Goal: Task Accomplishment & Management: Contribute content

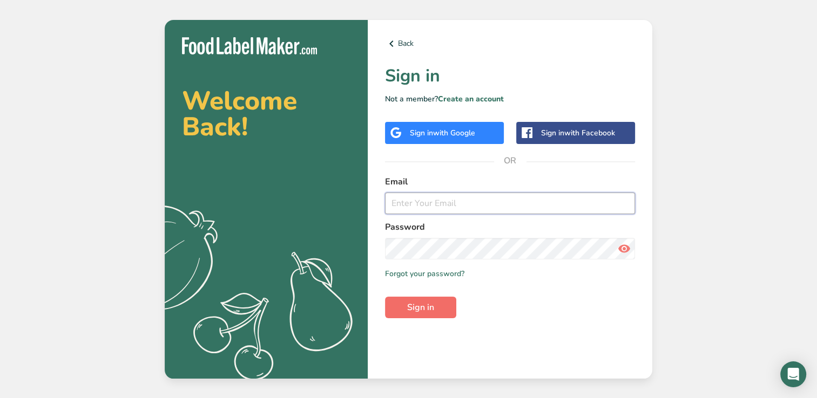
type input "[EMAIL_ADDRESS][DOMAIN_NAME]"
click at [450, 308] on button "Sign in" at bounding box center [420, 308] width 71 height 22
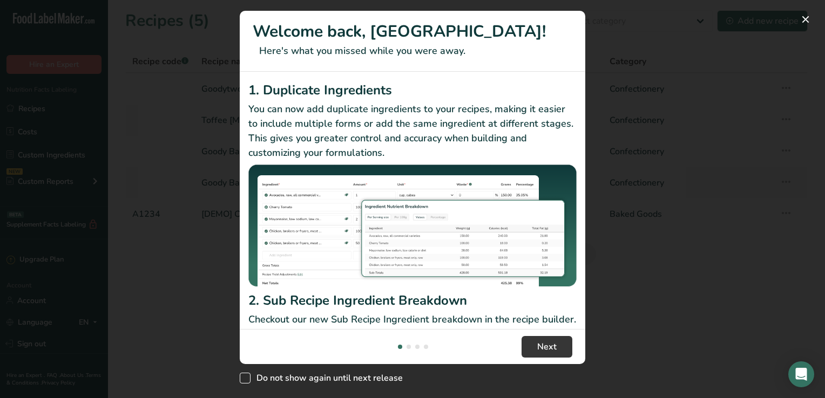
click at [250, 375] on span "New Features" at bounding box center [245, 378] width 11 height 11
click at [247, 375] on input "Do not show again until next release" at bounding box center [243, 378] width 7 height 7
checkbox input "true"
click at [551, 346] on span "Next" at bounding box center [546, 347] width 19 height 13
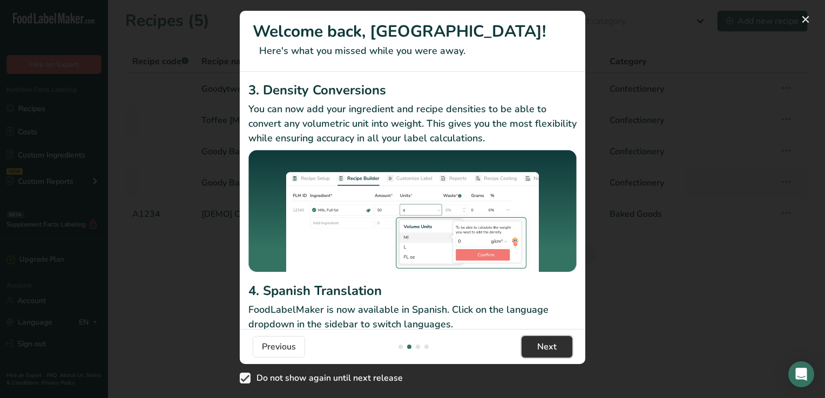
click at [551, 349] on span "Next" at bounding box center [546, 347] width 19 height 13
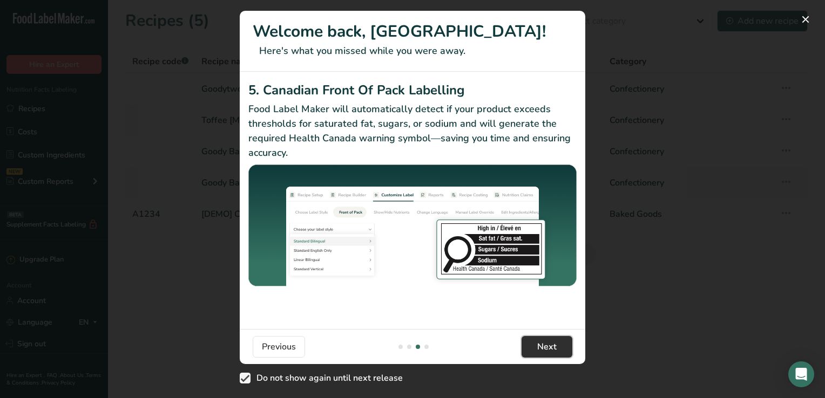
click at [551, 349] on span "Next" at bounding box center [546, 347] width 19 height 13
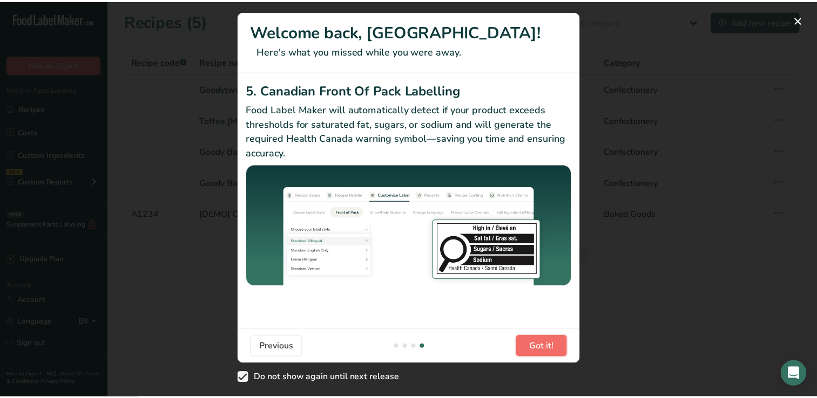
scroll to position [0, 1037]
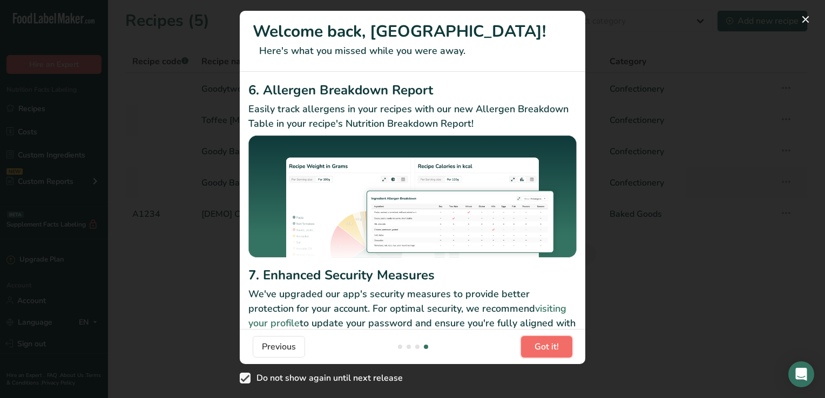
click at [551, 351] on span "Got it!" at bounding box center [546, 347] width 24 height 13
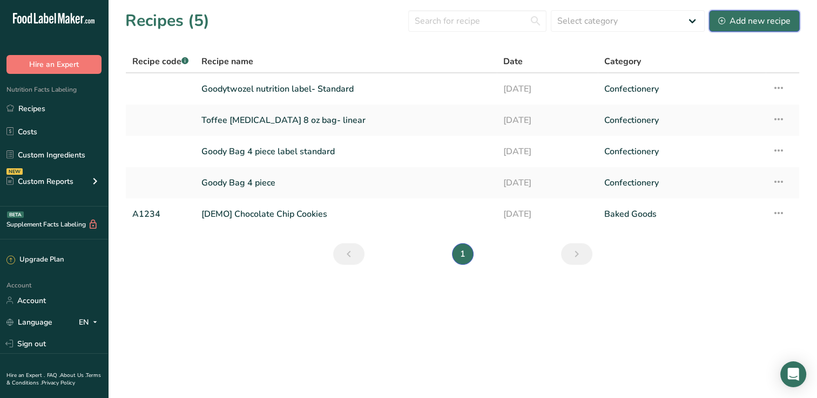
click at [760, 12] on button "Add new recipe" at bounding box center [754, 21] width 91 height 22
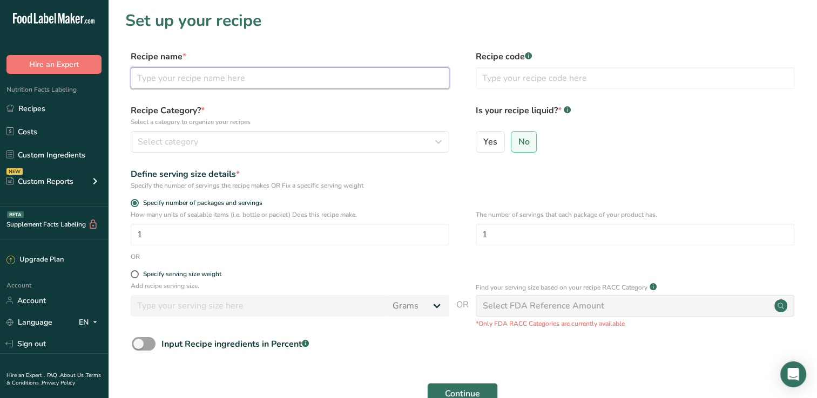
click at [232, 86] on input "text" at bounding box center [290, 78] width 319 height 22
type input "Maple Bacon Toffee Square"
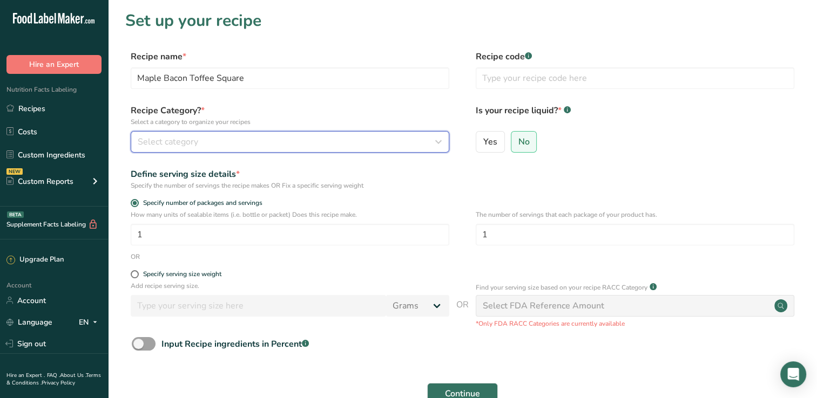
click at [225, 141] on div "Select category" at bounding box center [287, 142] width 298 height 13
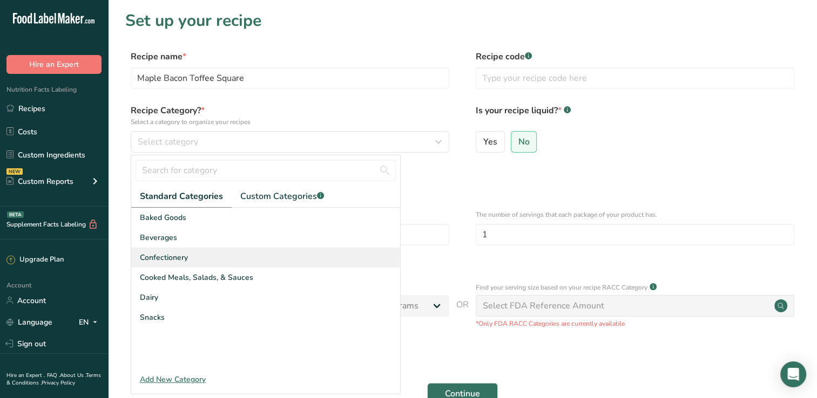
click at [197, 258] on div "Confectionery" at bounding box center [265, 258] width 269 height 20
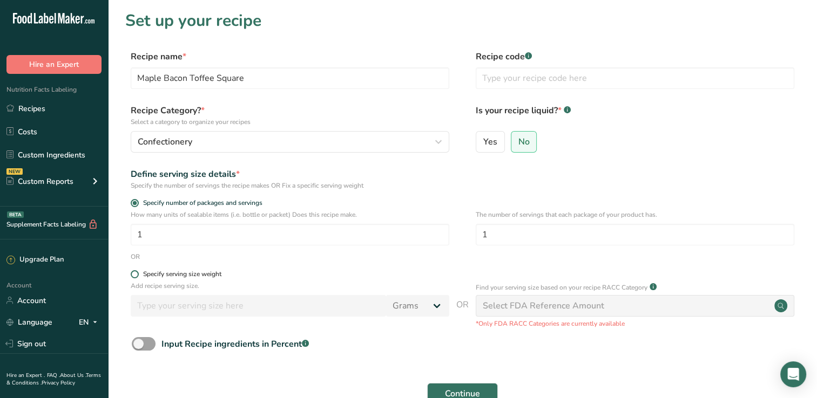
click at [186, 276] on div "Specify serving size weight" at bounding box center [182, 274] width 78 height 8
click at [138, 276] on input "Specify serving size weight" at bounding box center [134, 274] width 7 height 7
radio input "true"
radio input "false"
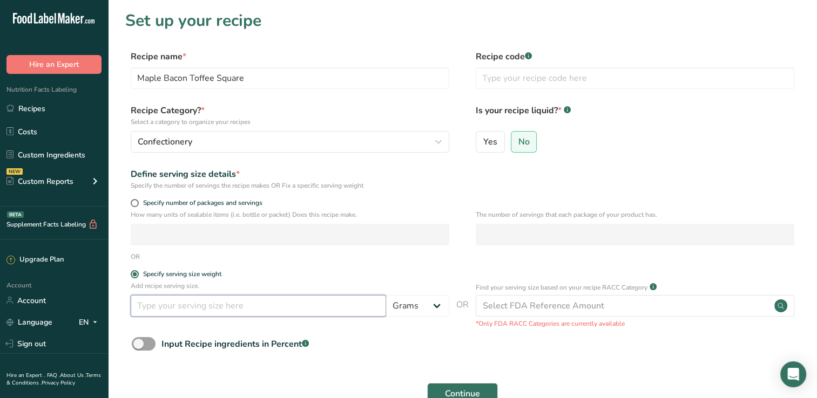
click at [185, 307] on input "number" at bounding box center [258, 306] width 255 height 22
type input "3"
click at [428, 313] on select "Grams kg mg mcg lb oz l mL fl oz tbsp tsp cup qt gallon" at bounding box center [417, 306] width 63 height 22
select select "5"
click at [386, 295] on select "Grams kg mg mcg lb oz l mL fl oz tbsp tsp cup qt gallon" at bounding box center [417, 306] width 63 height 22
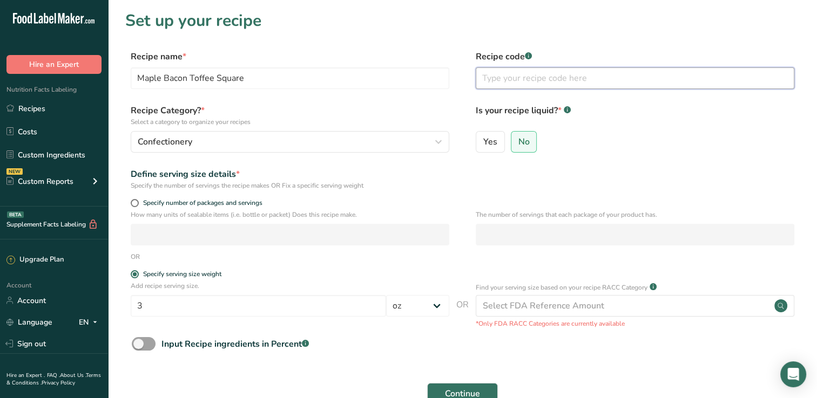
click at [517, 80] on input "text" at bounding box center [635, 78] width 319 height 22
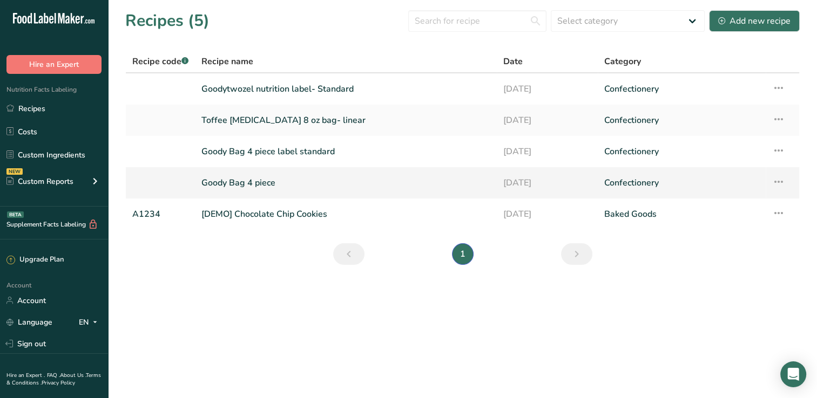
click at [242, 182] on link "Goody Bag 4 piece" at bounding box center [345, 183] width 289 height 23
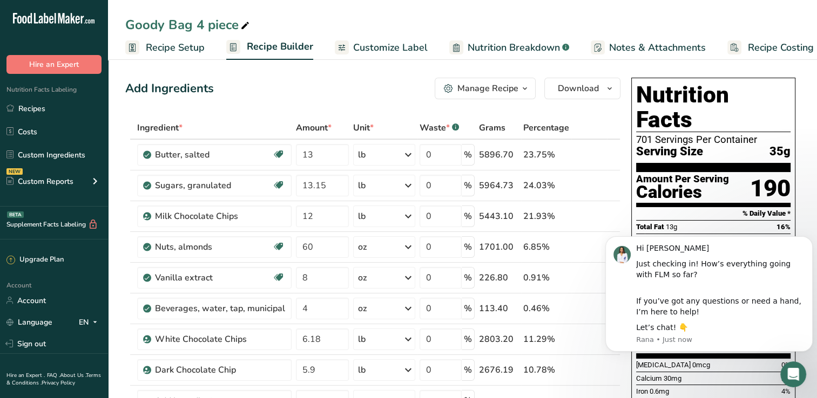
click at [186, 42] on span "Recipe Setup" at bounding box center [175, 47] width 59 height 15
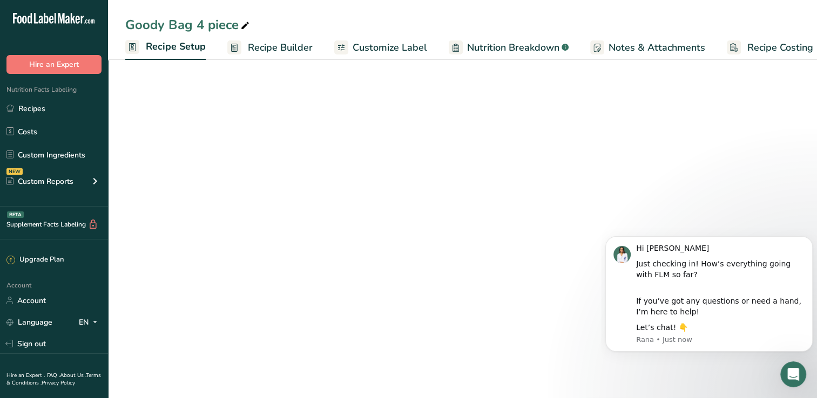
scroll to position [0, 4]
select select "5"
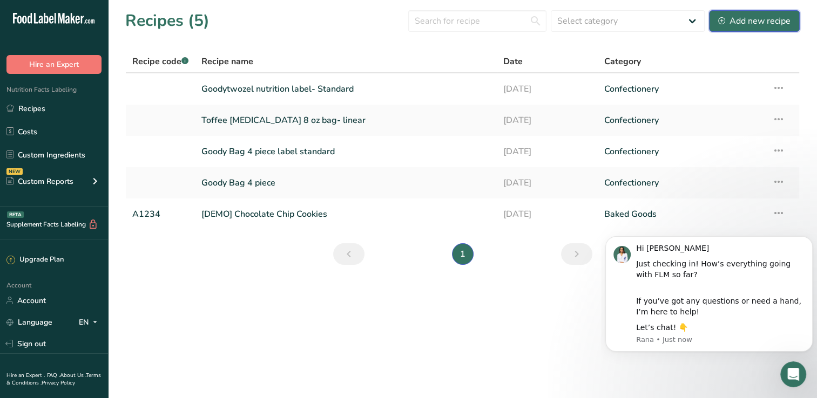
click at [749, 22] on div "Add new recipe" at bounding box center [754, 21] width 72 height 13
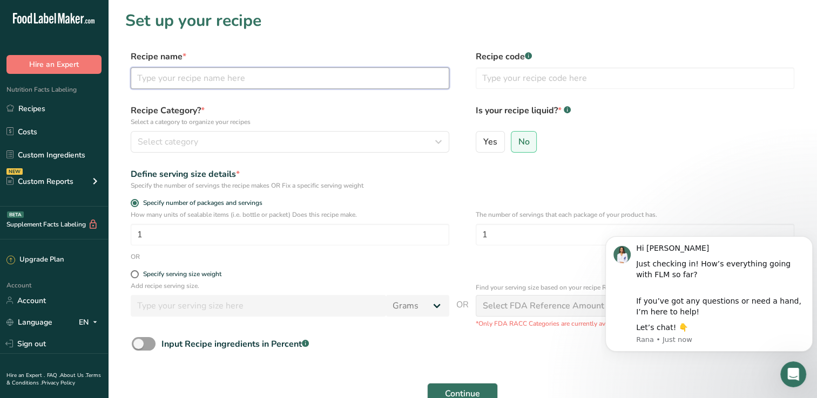
click at [252, 73] on input "text" at bounding box center [290, 78] width 319 height 22
type input "Maple Bacon Toffee Square"
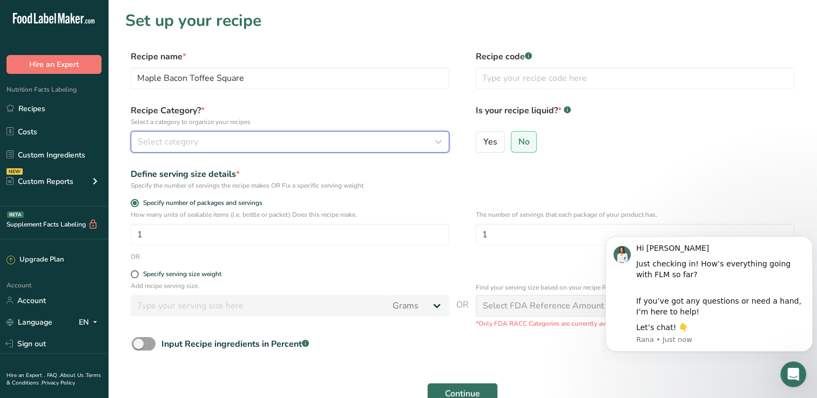
click at [227, 150] on button "Select category" at bounding box center [290, 142] width 319 height 22
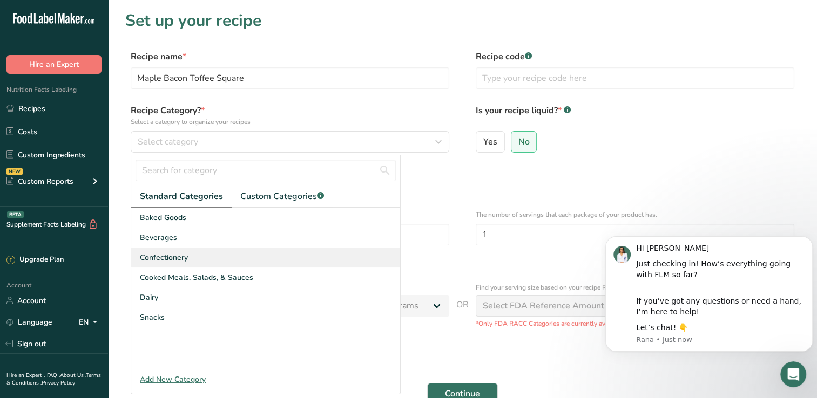
click at [205, 256] on div "Confectionery" at bounding box center [265, 258] width 269 height 20
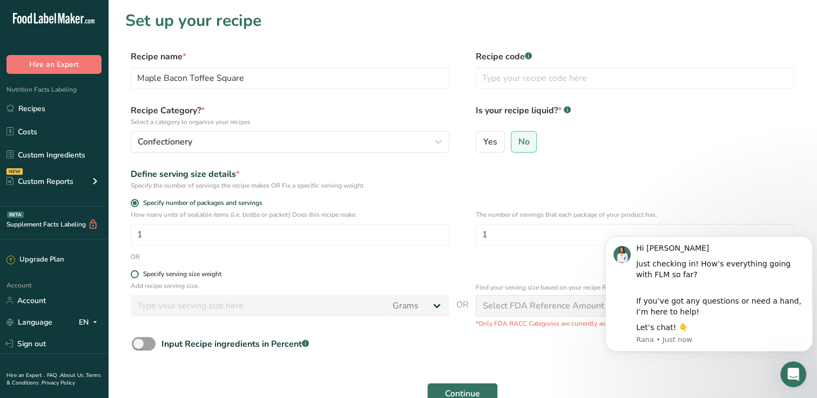
click at [198, 274] on div "Specify serving size weight" at bounding box center [182, 274] width 78 height 8
click at [138, 274] on input "Specify serving size weight" at bounding box center [134, 274] width 7 height 7
radio input "true"
radio input "false"
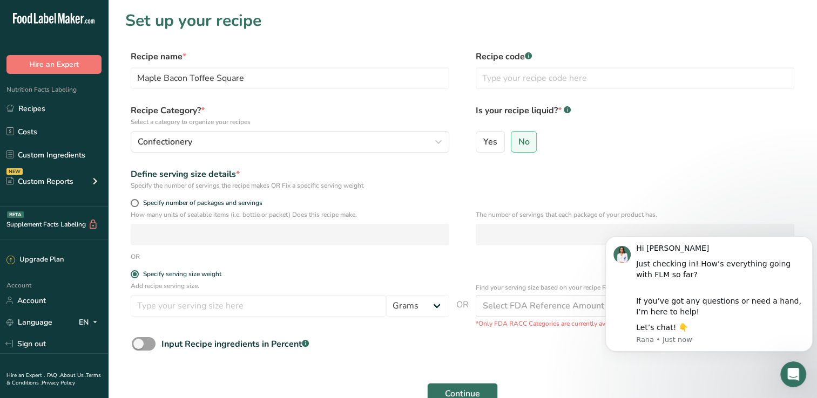
click at [199, 318] on div "Add recipe serving size. Grams kg mg mcg lb oz l mL fl oz tbsp tsp cup qt gallon" at bounding box center [290, 301] width 319 height 41
click at [206, 308] on input "number" at bounding box center [258, 306] width 255 height 22
type input "1.5"
click at [416, 303] on select "Grams kg mg mcg lb oz l mL fl oz tbsp tsp cup qt gallon" at bounding box center [417, 306] width 63 height 22
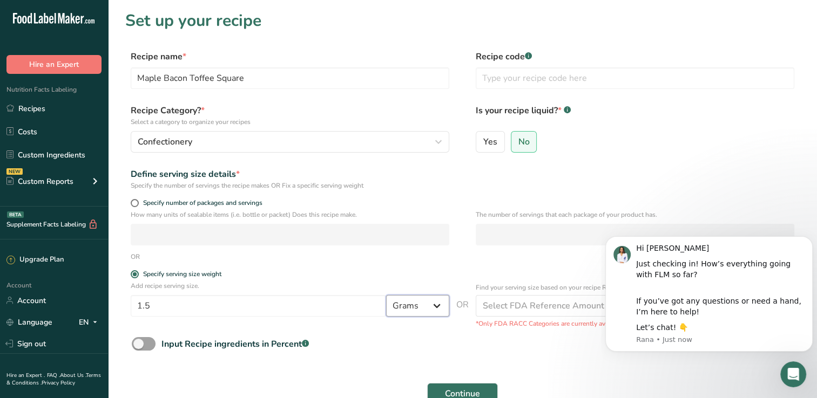
drag, startPoint x: 416, startPoint y: 303, endPoint x: 402, endPoint y: 302, distance: 13.5
drag, startPoint x: 402, startPoint y: 302, endPoint x: 407, endPoint y: 335, distance: 32.8
click at [407, 335] on form "Recipe name * Maple Bacon Toffee Square Recipe code .a-a{fill:#347362;}.b-a{fil…" at bounding box center [462, 241] width 674 height 383
click at [412, 302] on select "Grams kg mg mcg lb oz l mL fl oz tbsp tsp cup qt gallon" at bounding box center [417, 306] width 63 height 22
select select "5"
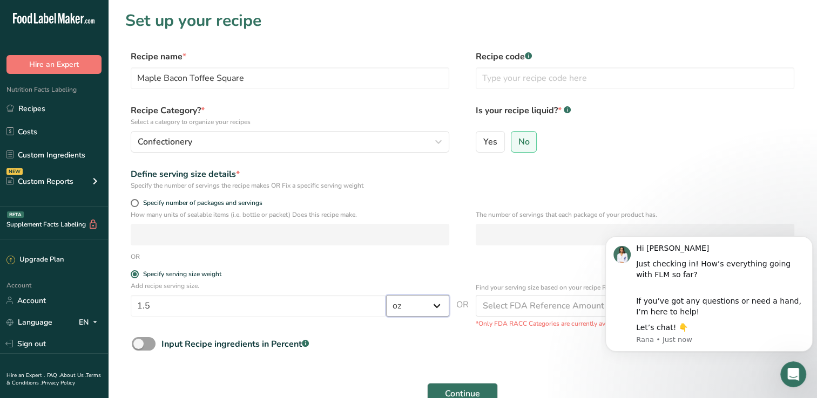
click at [386, 295] on select "Grams kg mg mcg lb oz l mL fl oz tbsp tsp cup qt gallon" at bounding box center [417, 306] width 63 height 22
click at [220, 199] on span "Specify number of packages and servings" at bounding box center [201, 203] width 124 height 8
click at [138, 200] on input "Specify number of packages and servings" at bounding box center [134, 203] width 7 height 7
radio input "true"
radio input "false"
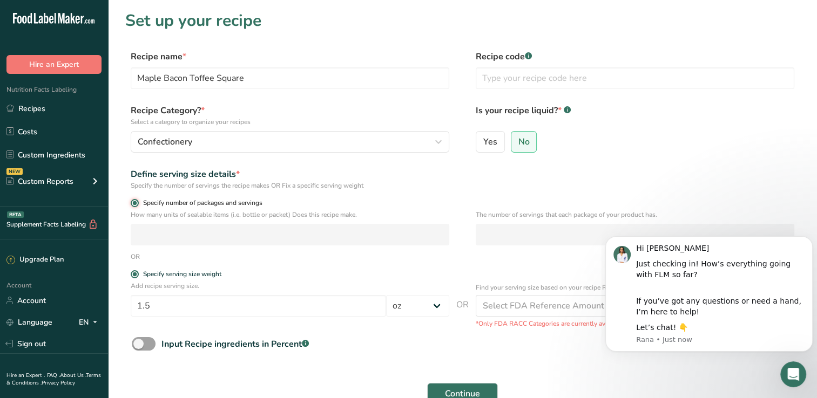
select select "0"
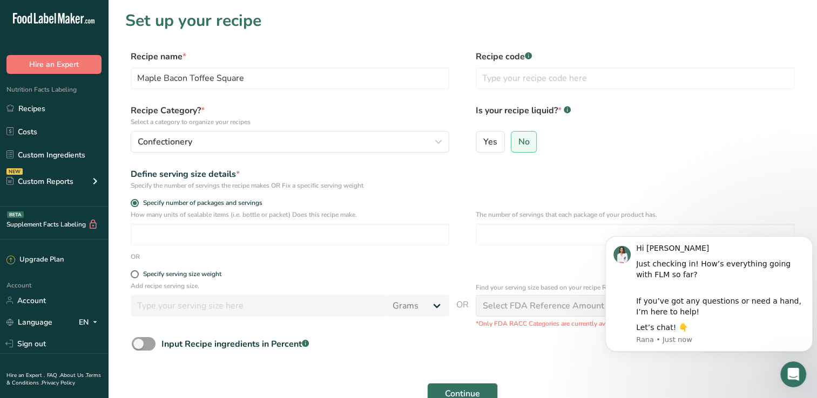
click at [469, 240] on div "How many units of sealable items (i.e. bottle or packet) Does this recipe make.…" at bounding box center [462, 231] width 674 height 42
click at [495, 245] on input "number" at bounding box center [635, 235] width 319 height 22
type input "2"
click at [505, 366] on form "Recipe name * Maple Bacon Toffee Square Recipe code .a-a{fill:#347362;}.b-a{fil…" at bounding box center [462, 241] width 674 height 383
click at [468, 392] on span "Continue" at bounding box center [462, 394] width 35 height 13
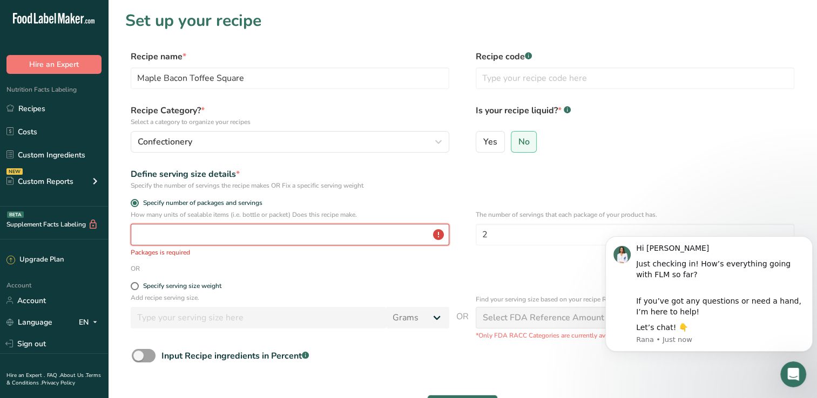
click at [369, 231] on input "number" at bounding box center [290, 235] width 319 height 22
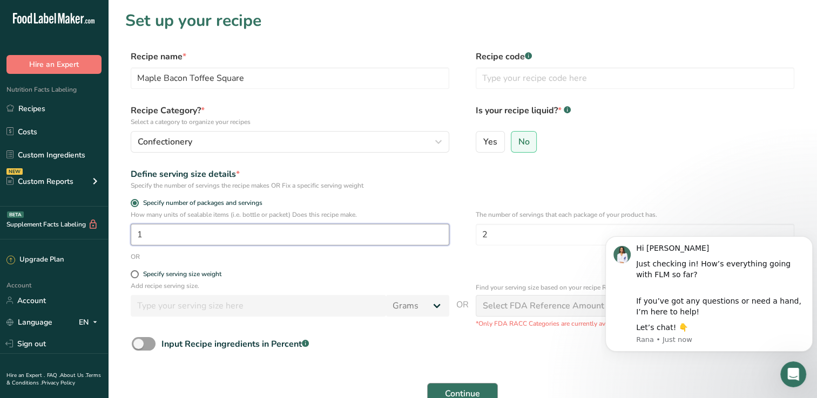
type input "1"
click at [469, 390] on span "Continue" at bounding box center [462, 394] width 35 height 13
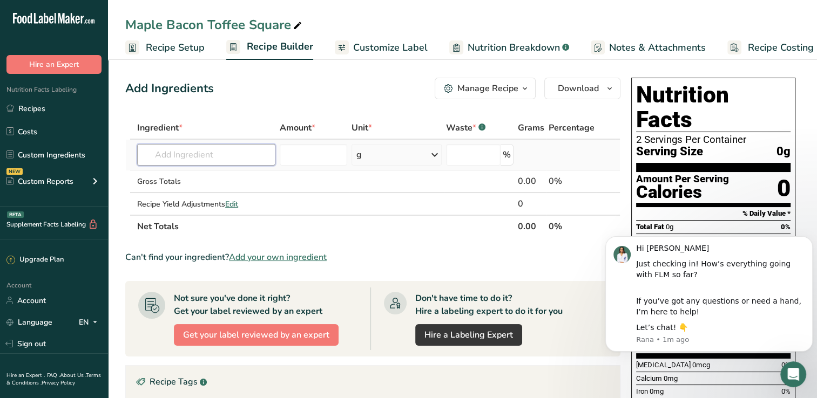
click at [227, 154] on input "text" at bounding box center [206, 155] width 138 height 22
click at [807, 243] on button "Dismiss notification" at bounding box center [809, 240] width 14 height 14
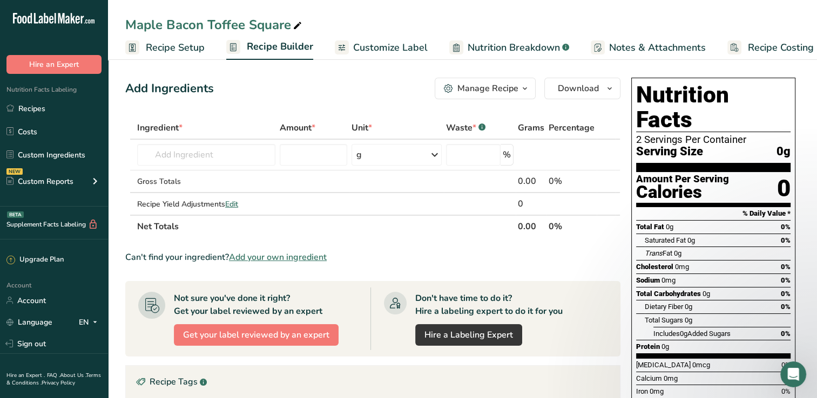
click at [192, 48] on span "Recipe Setup" at bounding box center [175, 47] width 59 height 15
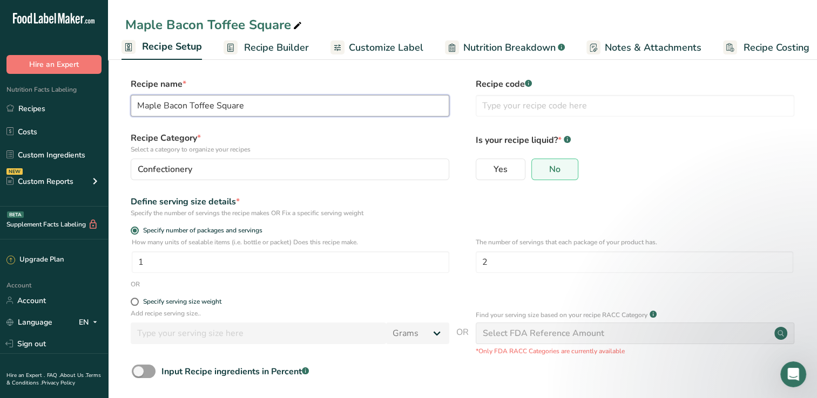
click at [188, 104] on input "Maple Bacon Toffee Square" at bounding box center [290, 106] width 319 height 22
type input "Maple Bacon Pecan Toffee Square"
click at [248, 49] on span "Recipe Builder" at bounding box center [276, 47] width 65 height 15
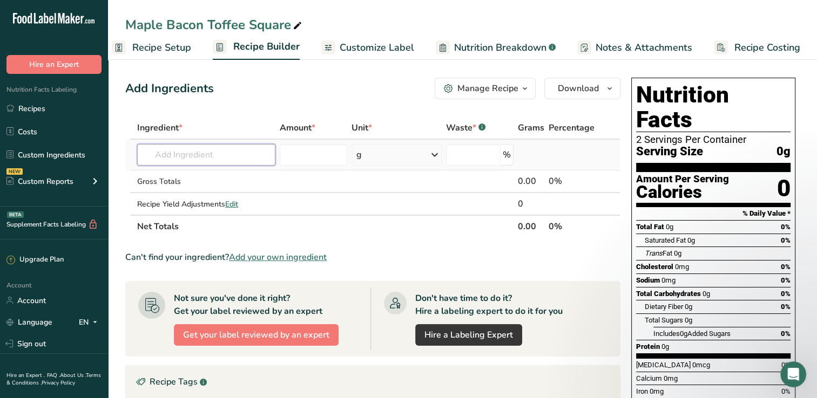
click at [232, 161] on input "text" at bounding box center [206, 155] width 138 height 22
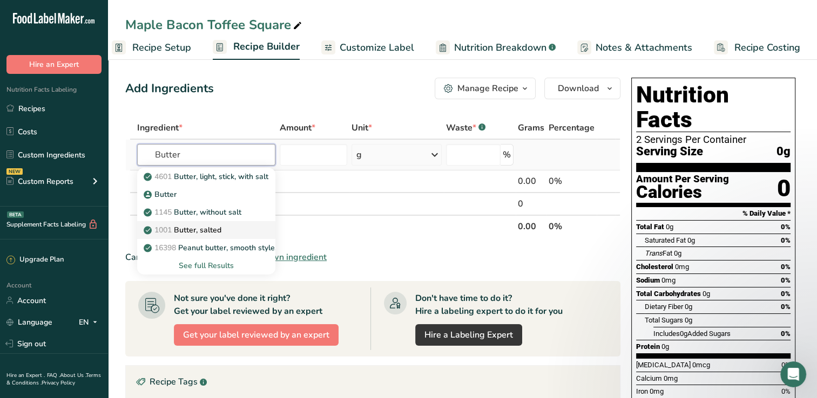
type input "Butter"
click at [213, 229] on p "1001 Butter, salted" at bounding box center [184, 230] width 76 height 11
type input "Butter, salted"
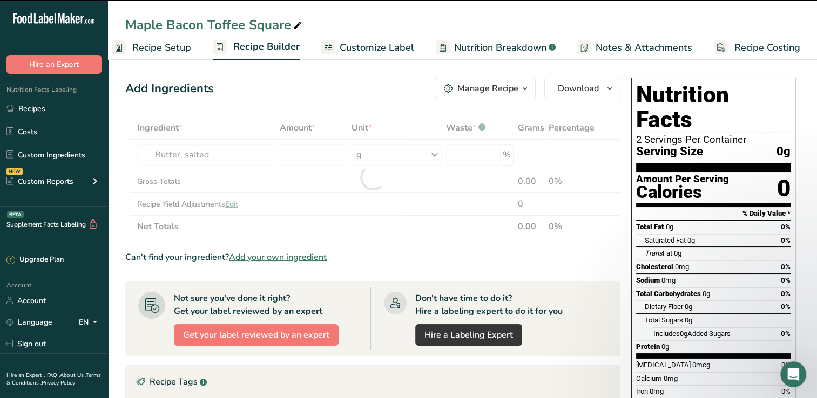
click at [297, 158] on div at bounding box center [372, 177] width 495 height 121
type input "0"
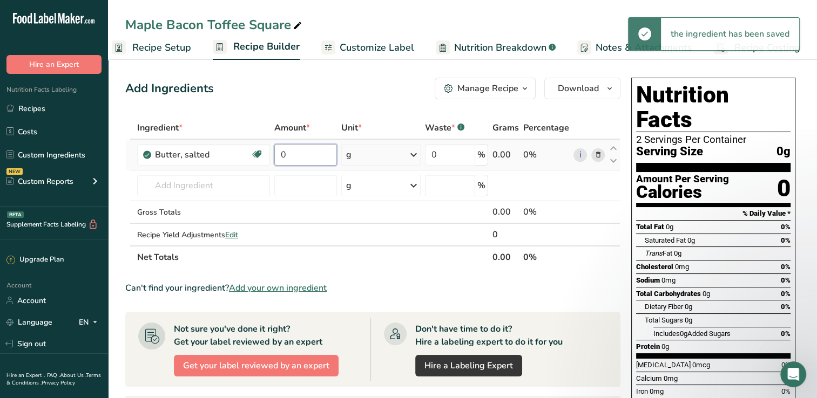
click at [296, 161] on input "0" at bounding box center [305, 155] width 63 height 22
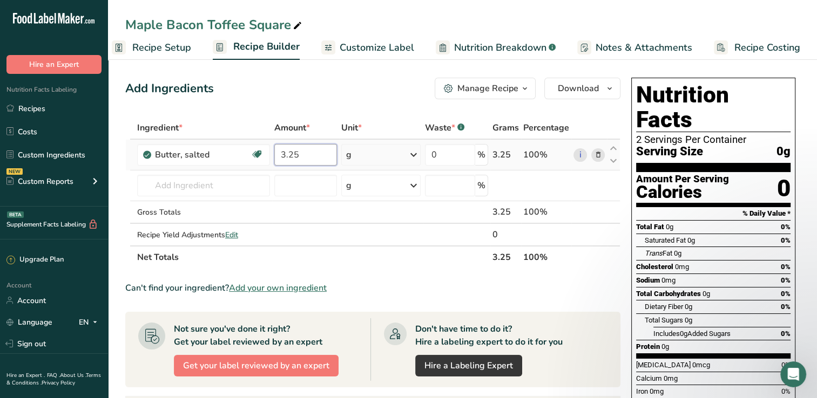
type input "3.25"
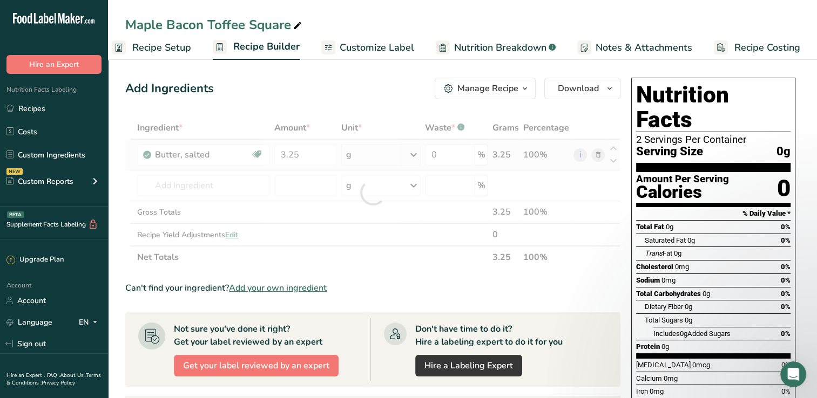
click at [376, 157] on div "Ingredient * Amount * Unit * Waste * .a-a{fill:#347362;}.b-a{fill:#fff;} Grams …" at bounding box center [372, 193] width 495 height 152
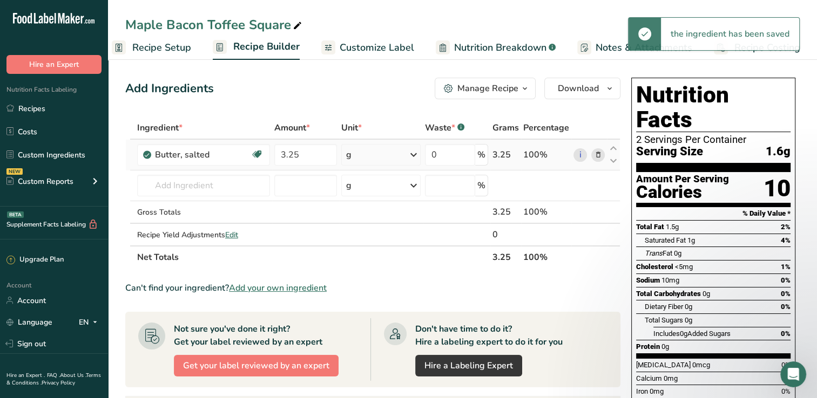
click at [418, 154] on icon at bounding box center [413, 154] width 13 height 19
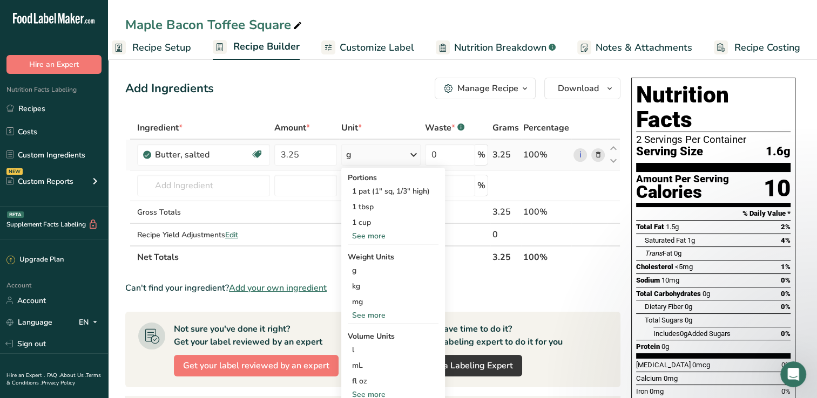
click at [376, 234] on div "See more" at bounding box center [393, 236] width 91 height 11
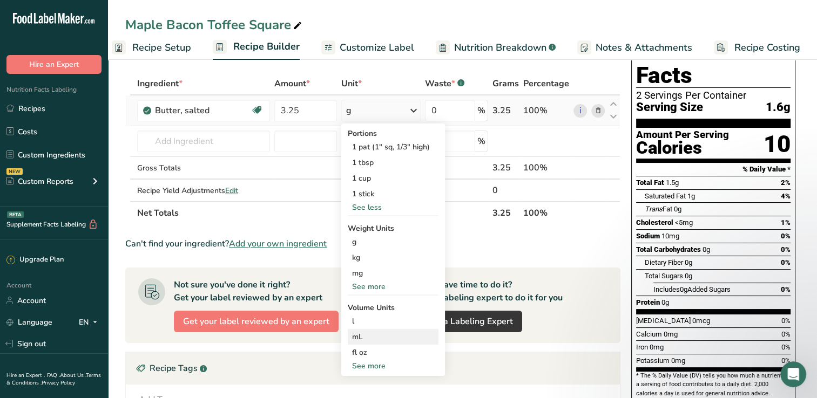
scroll to position [65, 0]
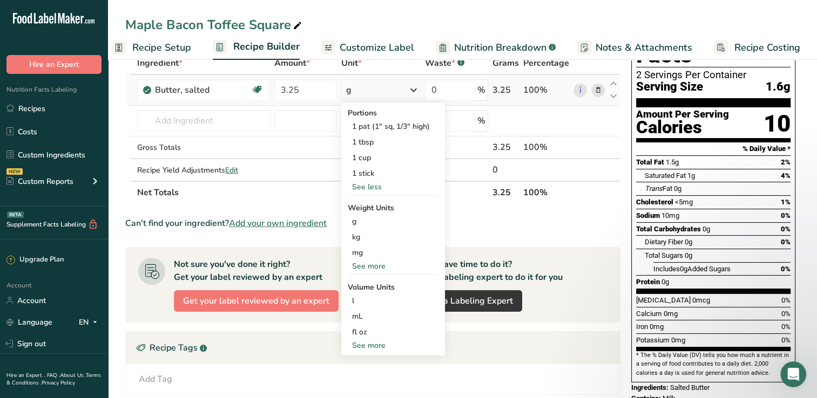
click at [403, 348] on div "See more" at bounding box center [393, 345] width 91 height 11
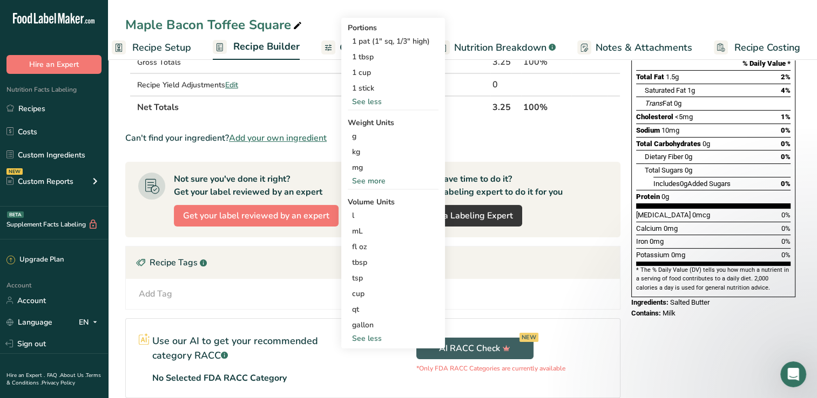
scroll to position [151, 0]
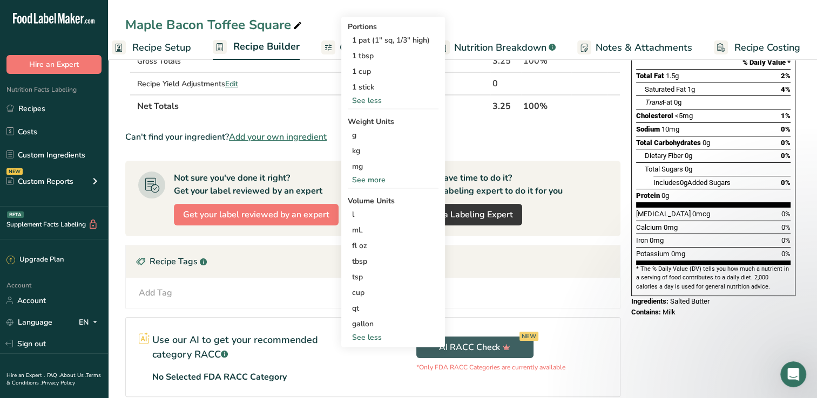
click at [378, 178] on div "See more" at bounding box center [393, 179] width 91 height 11
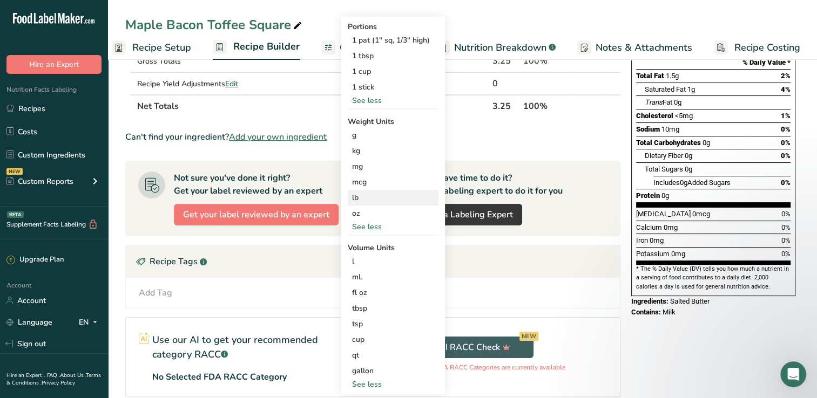
click at [371, 205] on div "lb" at bounding box center [393, 198] width 91 height 16
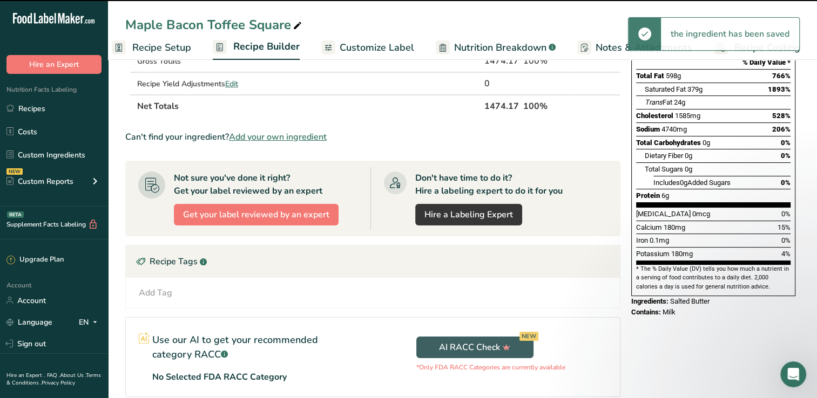
scroll to position [0, 0]
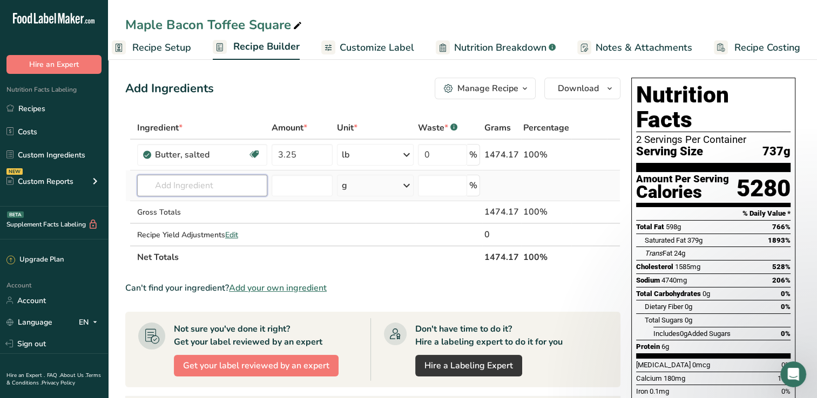
click at [204, 184] on input "text" at bounding box center [202, 186] width 131 height 22
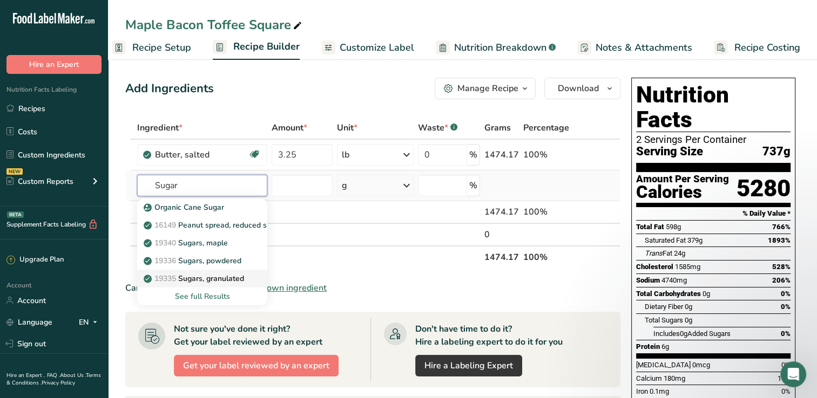
type input "Sugar"
click at [222, 277] on p "19335 Sugars, granulated" at bounding box center [195, 278] width 98 height 11
type input "Sugars, granulated"
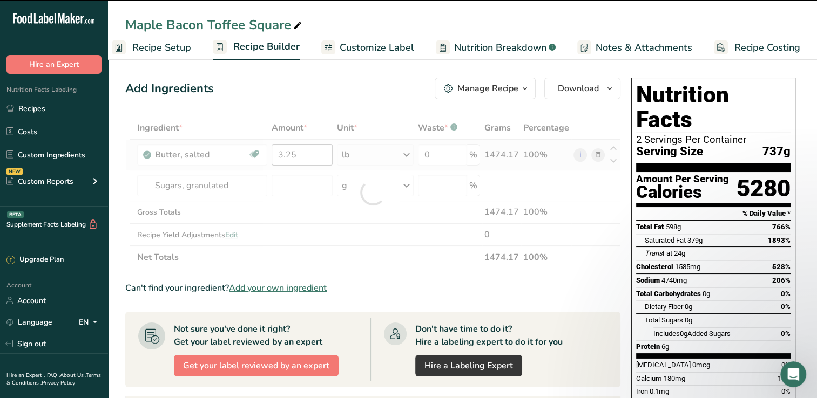
type input "0"
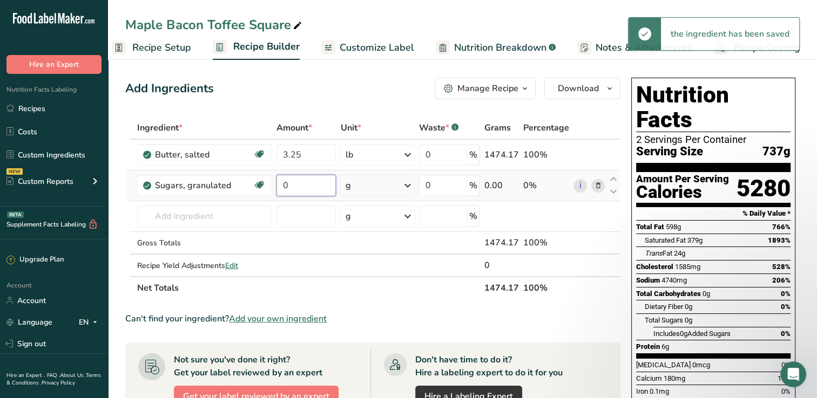
click at [313, 186] on input "0" at bounding box center [306, 186] width 60 height 22
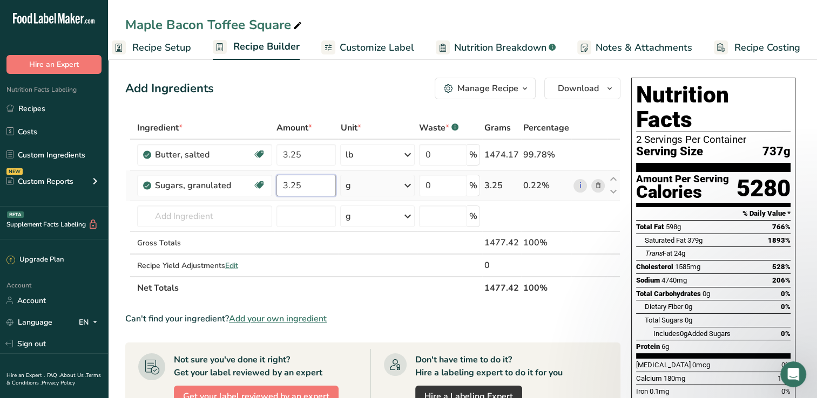
type input "3.25"
click at [410, 186] on div "Ingredient * Amount * Unit * Waste * .a-a{fill:#347362;}.b-a{fill:#fff;} Grams …" at bounding box center [372, 208] width 495 height 183
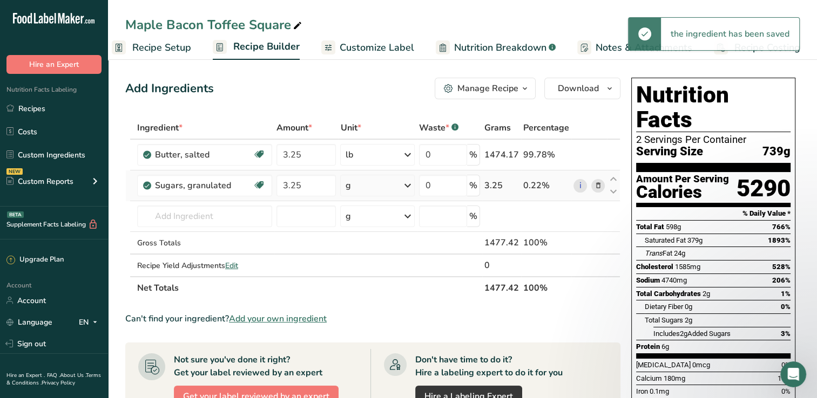
click at [410, 187] on icon at bounding box center [407, 185] width 13 height 19
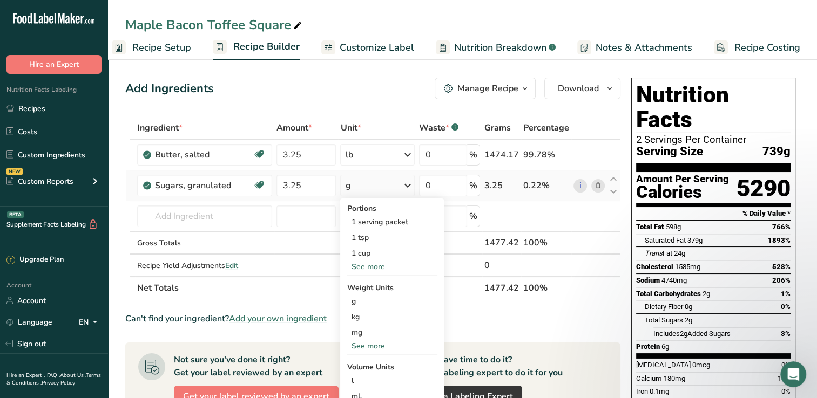
click at [378, 348] on div "See more" at bounding box center [392, 346] width 91 height 11
click at [375, 362] on div "lb" at bounding box center [392, 364] width 91 height 16
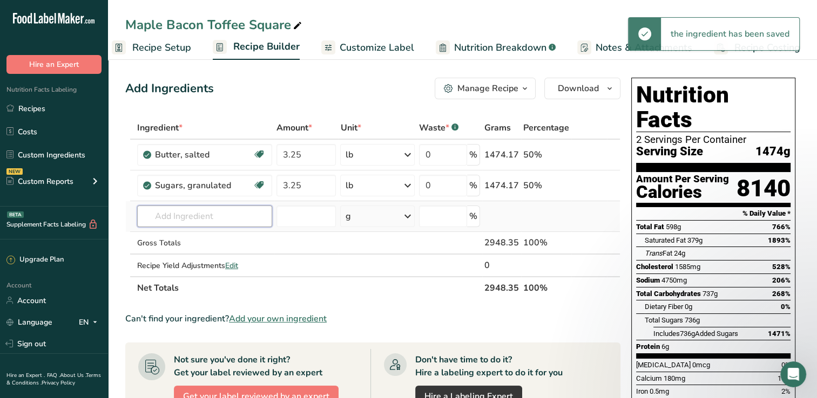
click at [209, 217] on input "text" at bounding box center [204, 217] width 135 height 22
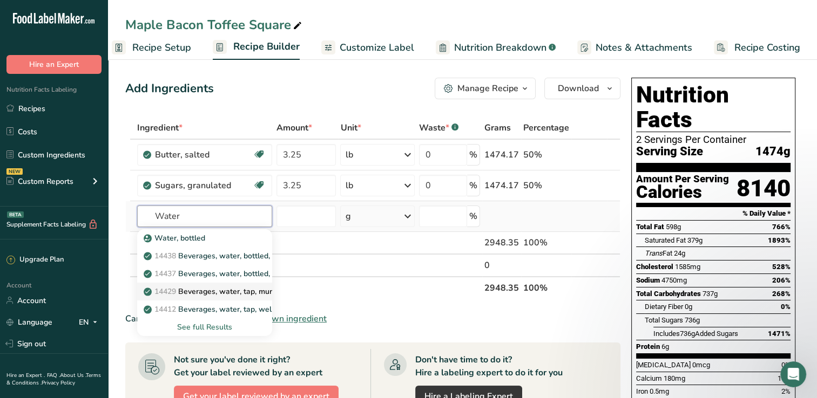
type input "Water"
click at [217, 289] on p "14429 Beverages, water, tap, municipal" at bounding box center [219, 291] width 146 height 11
type input "Beverages, water, tap, municipal"
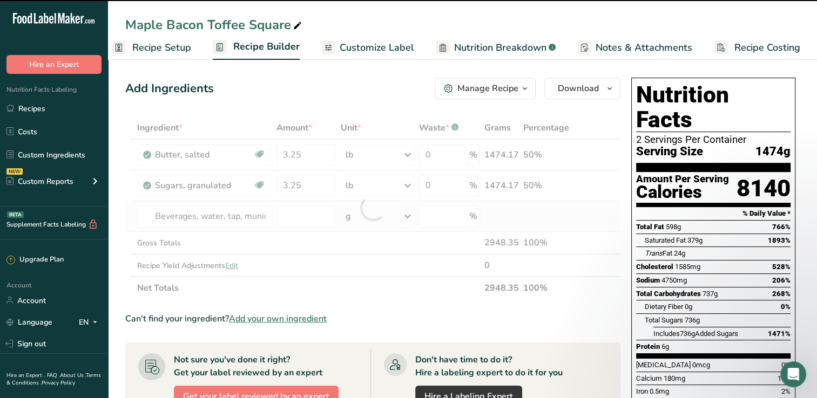
type input "0"
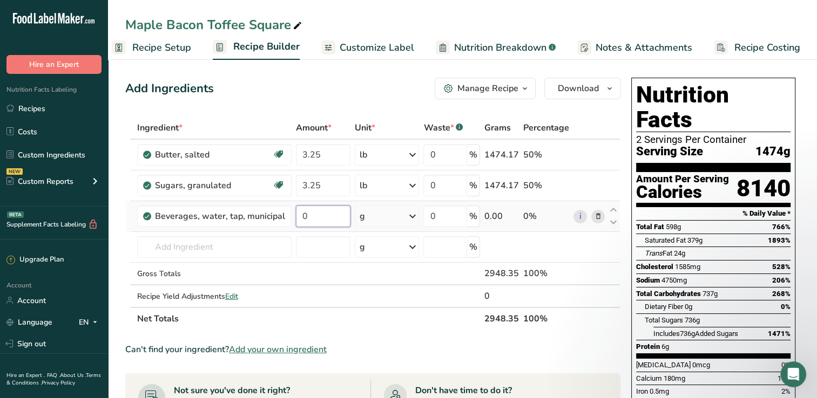
click at [319, 220] on input "0" at bounding box center [323, 217] width 55 height 22
type input "0.5"
click at [384, 213] on div "Ingredient * Amount * Unit * Waste * .a-a{fill:#347362;}.b-a{fill:#fff;} Grams …" at bounding box center [372, 224] width 495 height 214
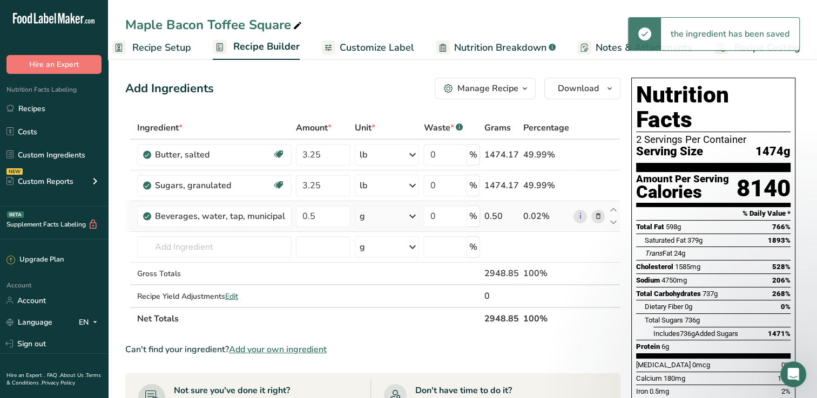
click at [397, 219] on div "g" at bounding box center [387, 217] width 64 height 22
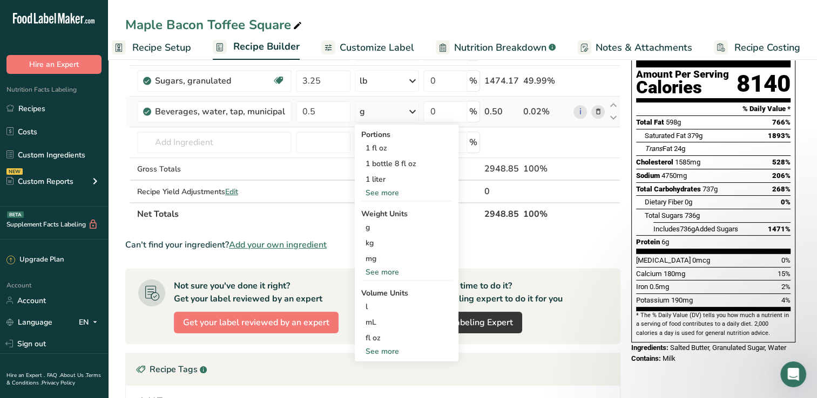
scroll to position [108, 0]
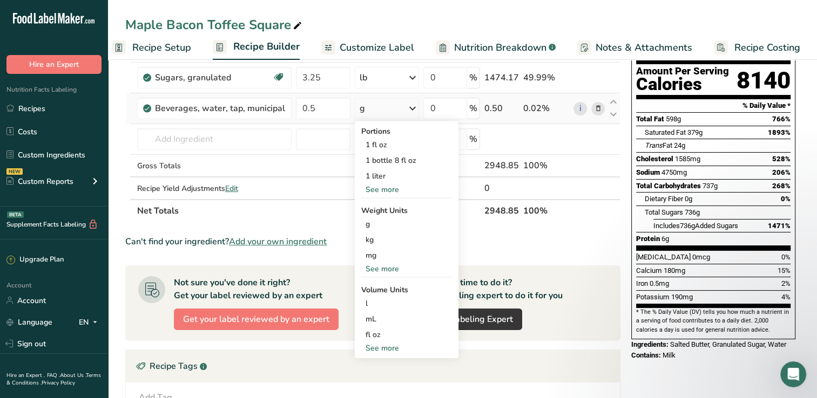
click at [389, 347] on div "See more" at bounding box center [406, 348] width 91 height 11
select select "22"
click at [383, 381] on div "cup" at bounding box center [406, 381] width 82 height 11
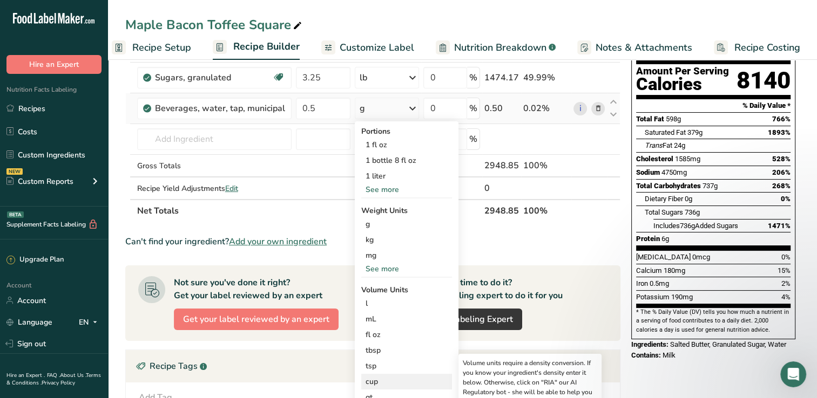
click at [368, 381] on div "cup" at bounding box center [406, 381] width 82 height 11
click at [520, 373] on div "Volume units require a density conversion. If you know your ingredient's densit…" at bounding box center [530, 377] width 134 height 39
click at [382, 270] on div "See more" at bounding box center [406, 268] width 91 height 11
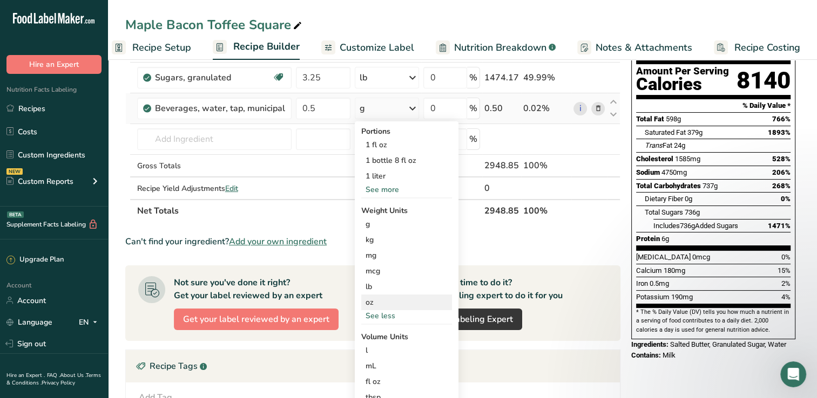
click at [382, 301] on div "oz" at bounding box center [406, 303] width 91 height 16
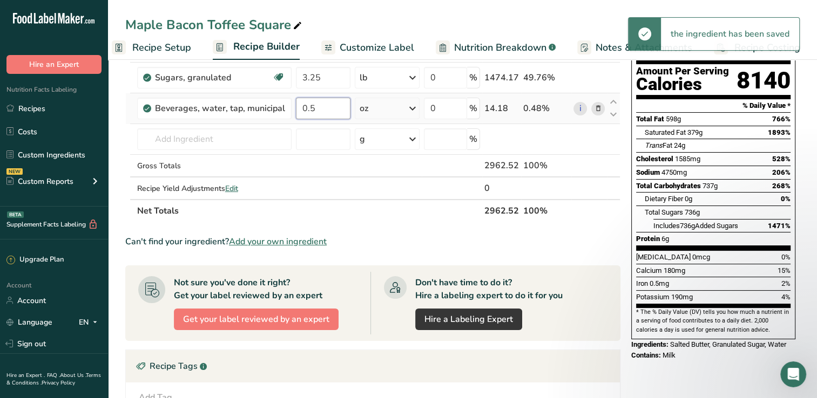
click at [320, 113] on input "0.5" at bounding box center [323, 109] width 55 height 22
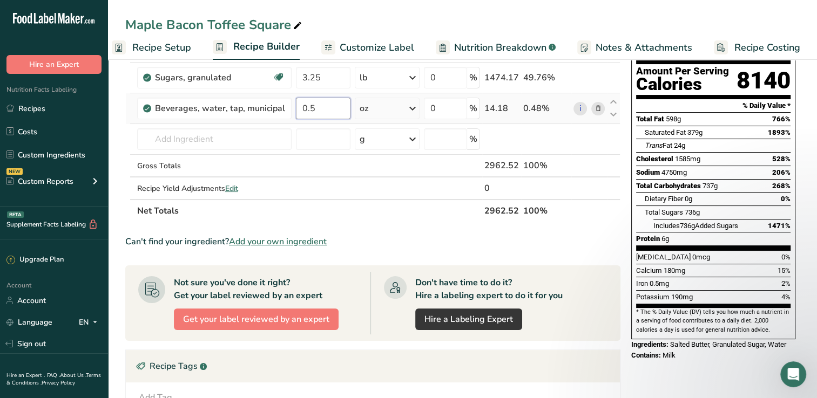
type input "0"
type input "8"
type input "4"
click at [205, 137] on div "Ingredient * Amount * Unit * Waste * .a-a{fill:#347362;}.b-a{fill:#fff;} Grams …" at bounding box center [372, 116] width 495 height 214
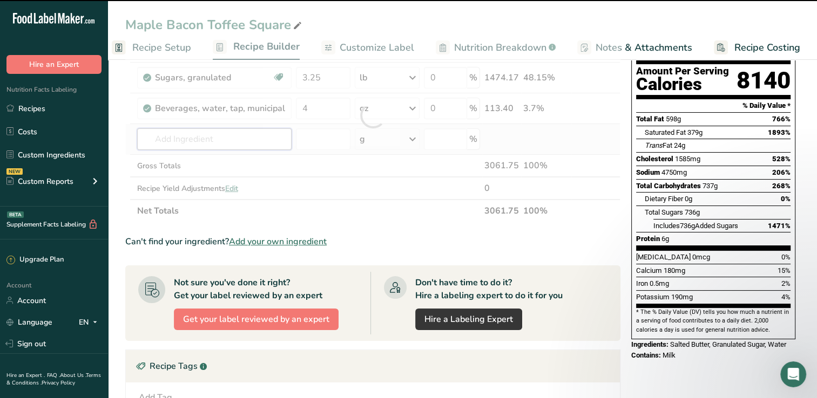
type input "P"
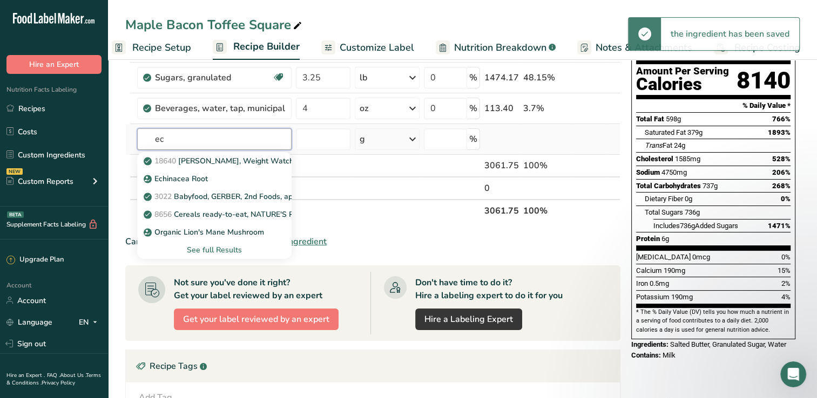
type input "e"
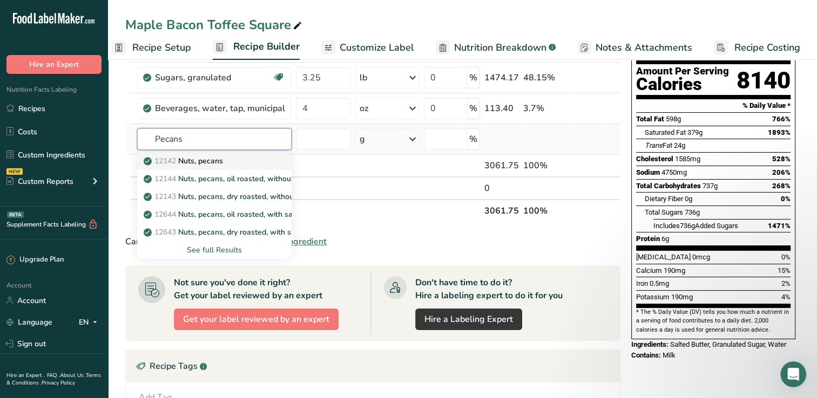
type input "Pecans"
click at [209, 162] on p "12142 Nuts, pecans" at bounding box center [184, 160] width 77 height 11
type input "Nuts, pecans"
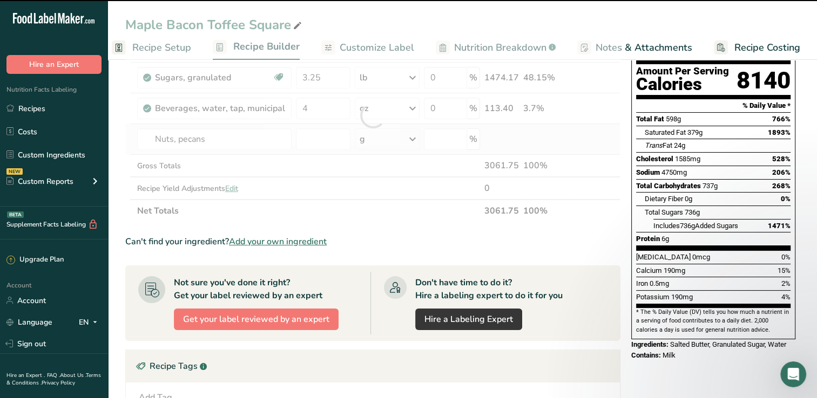
type input "0"
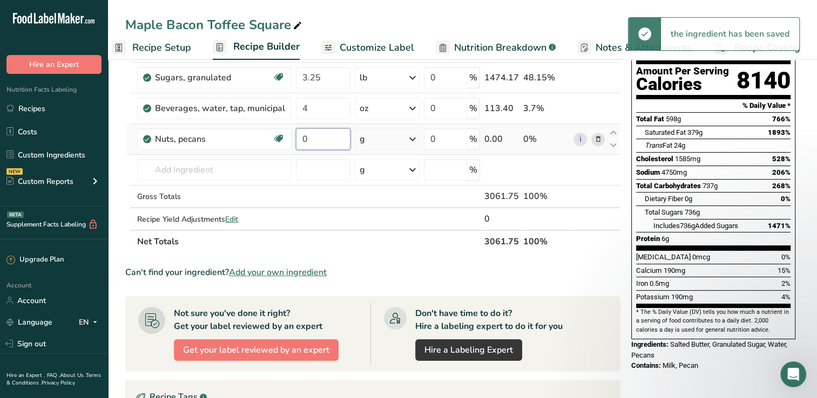
click at [319, 137] on input "0" at bounding box center [323, 139] width 55 height 22
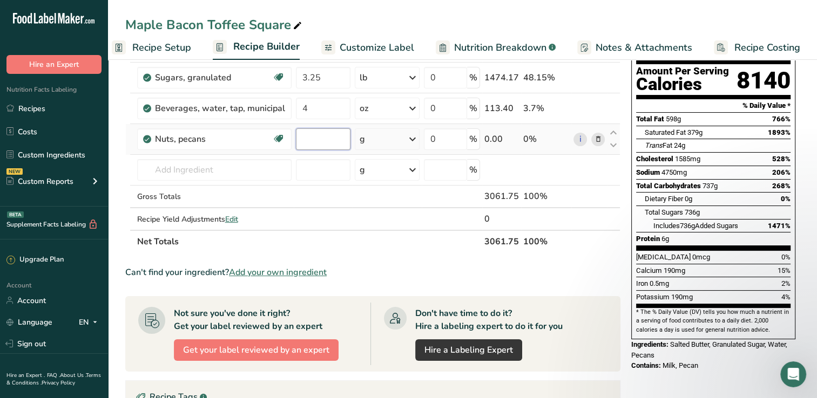
click at [332, 143] on input "number" at bounding box center [323, 139] width 55 height 22
type input "2.35"
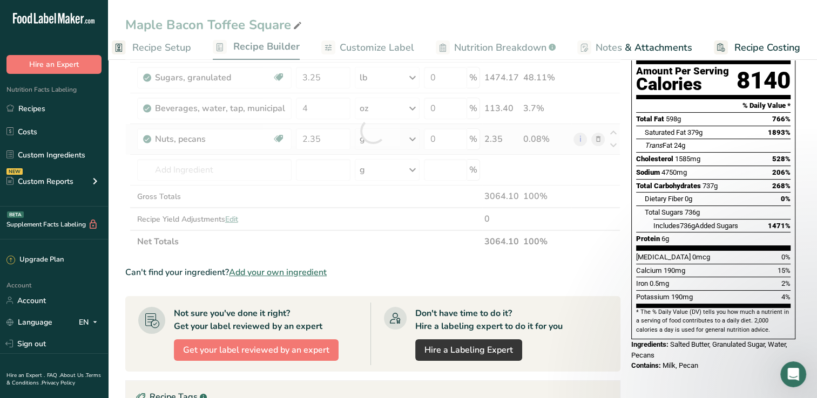
click at [367, 137] on div "Ingredient * Amount * Unit * Waste * .a-a{fill:#347362;}.b-a{fill:#fff;} Grams …" at bounding box center [372, 131] width 495 height 245
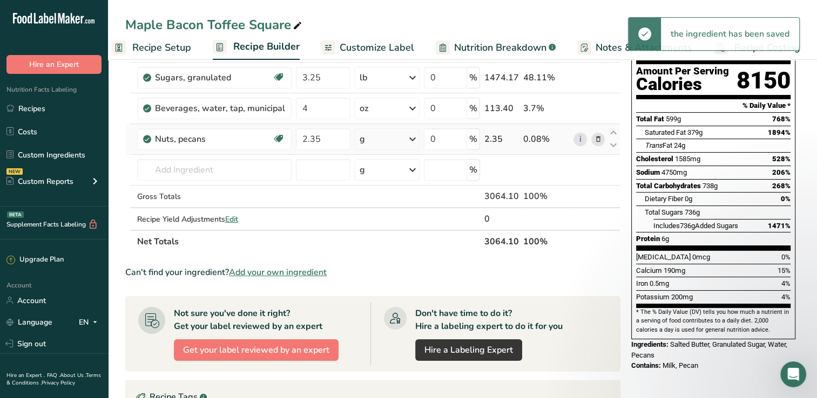
click at [367, 137] on div "g" at bounding box center [387, 139] width 65 height 22
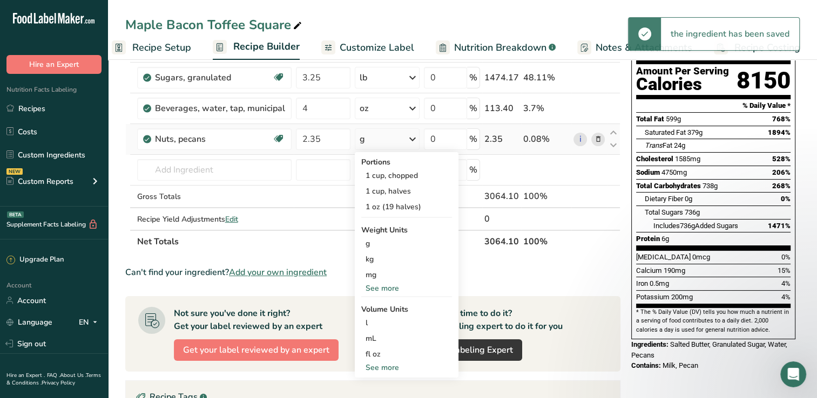
click at [389, 290] on div "See more" at bounding box center [406, 288] width 91 height 11
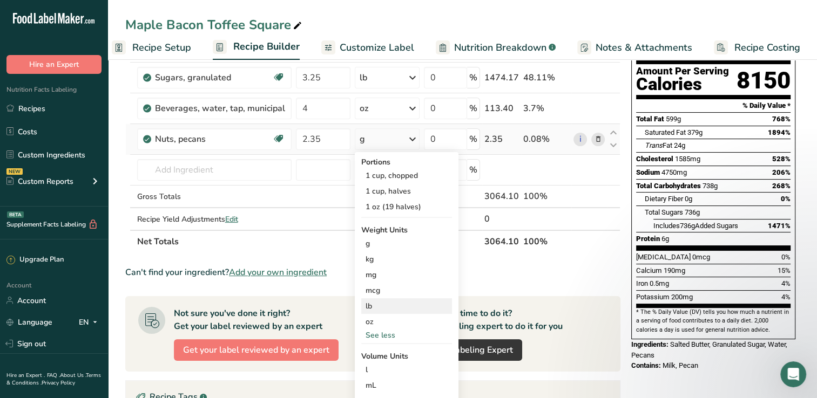
click at [383, 308] on div "lb" at bounding box center [406, 307] width 91 height 16
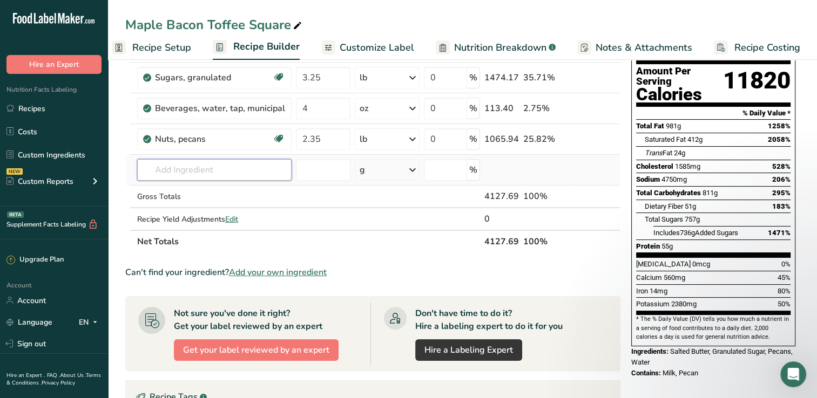
click at [201, 168] on input "text" at bounding box center [214, 170] width 154 height 22
type input "M"
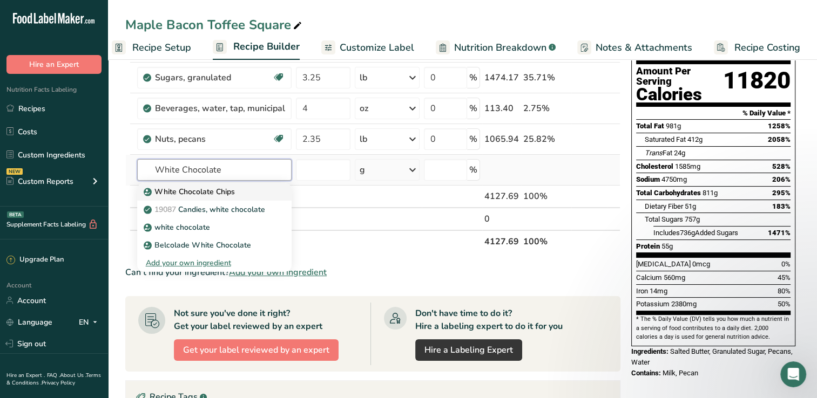
type input "White Chocolate"
click at [200, 194] on p "White Chocolate Chips" at bounding box center [190, 191] width 89 height 11
type input "White Chocolate Chips"
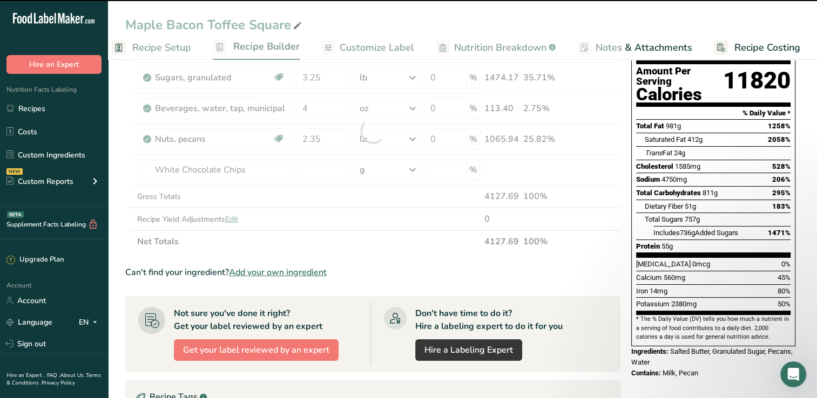
type input "0"
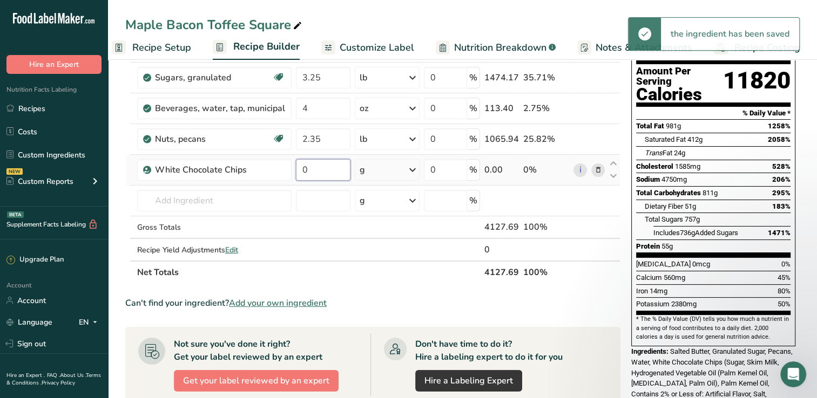
click at [311, 172] on input "0" at bounding box center [323, 170] width 55 height 22
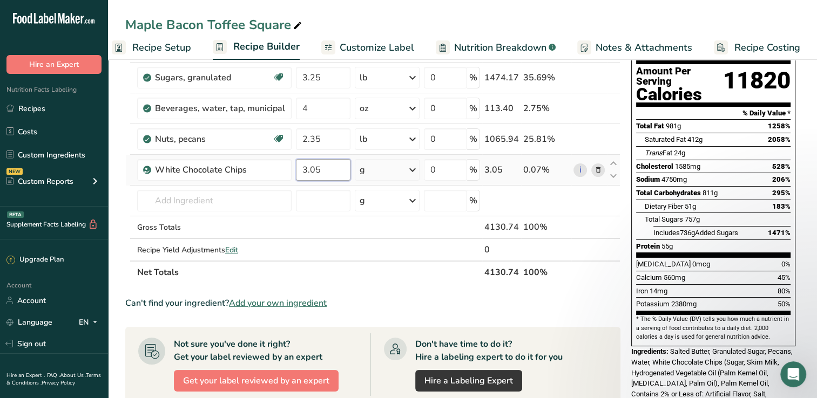
type input "3.05"
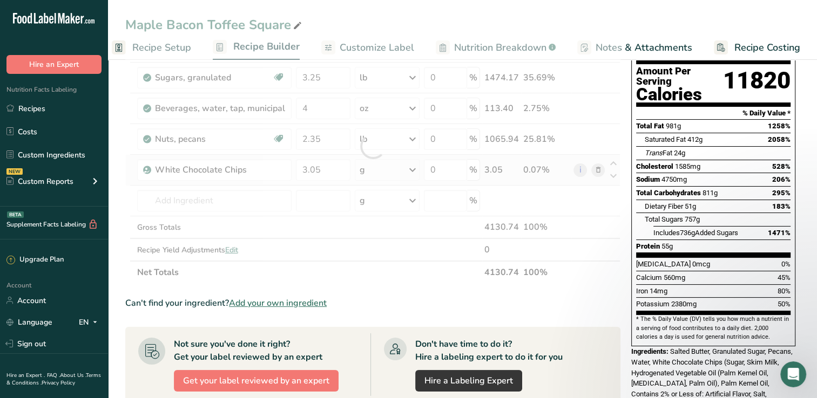
click at [391, 170] on div "Ingredient * Amount * Unit * Waste * .a-a{fill:#347362;}.b-a{fill:#fff;} Grams …" at bounding box center [372, 146] width 495 height 275
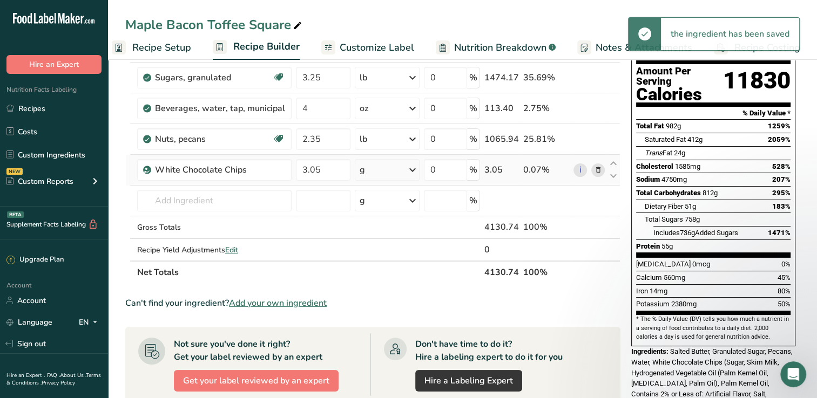
click at [412, 168] on icon at bounding box center [412, 169] width 13 height 19
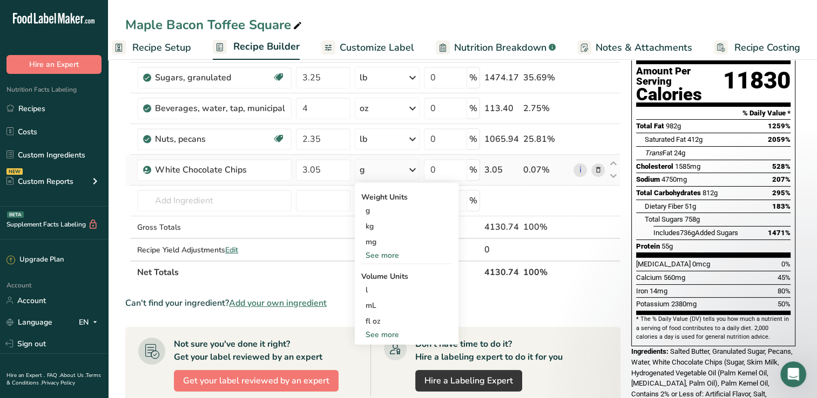
drag, startPoint x: 398, startPoint y: 330, endPoint x: 388, endPoint y: 331, distance: 10.4
drag, startPoint x: 388, startPoint y: 331, endPoint x: 379, endPoint y: 334, distance: 8.9
click at [379, 334] on div "See more" at bounding box center [406, 334] width 91 height 11
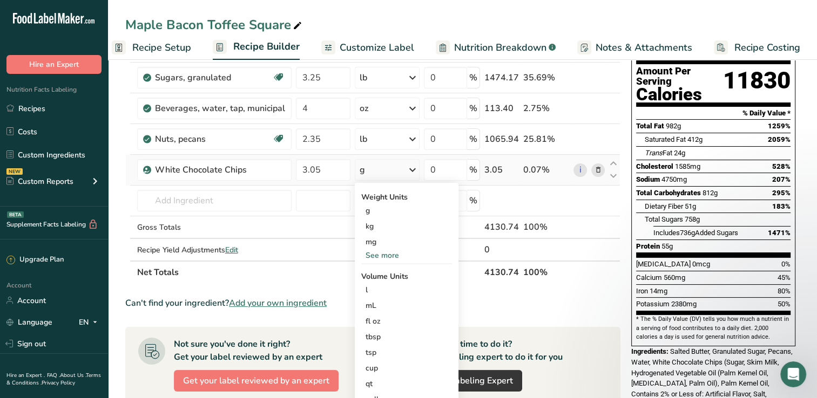
click at [390, 251] on div "See more" at bounding box center [406, 255] width 91 height 11
click at [370, 267] on div "lb" at bounding box center [406, 274] width 91 height 16
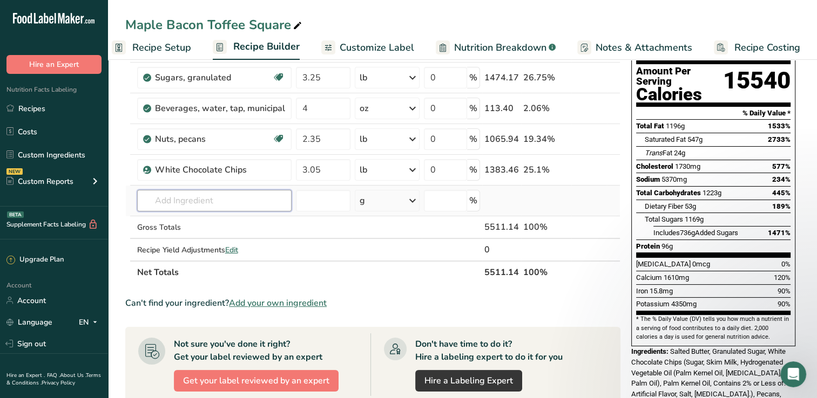
click at [225, 201] on input "text" at bounding box center [214, 201] width 154 height 22
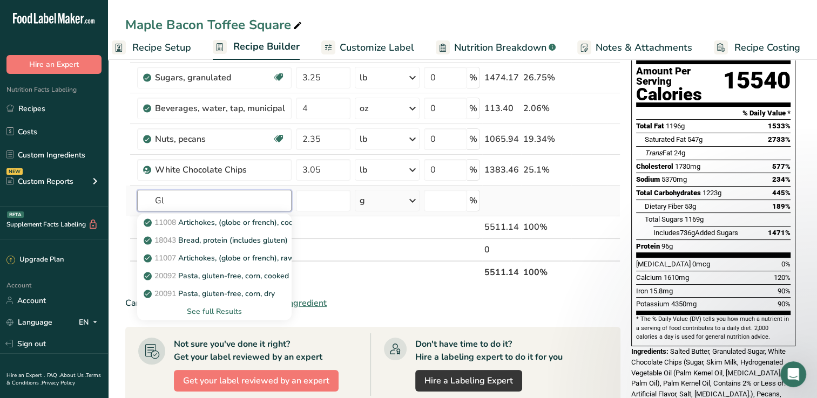
type input "G"
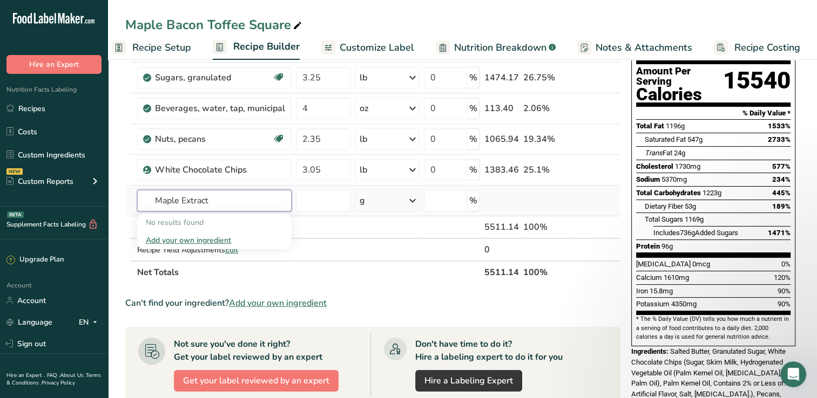
type input "Maple Extract"
click at [219, 240] on div "Add your own ingredient" at bounding box center [214, 240] width 137 height 11
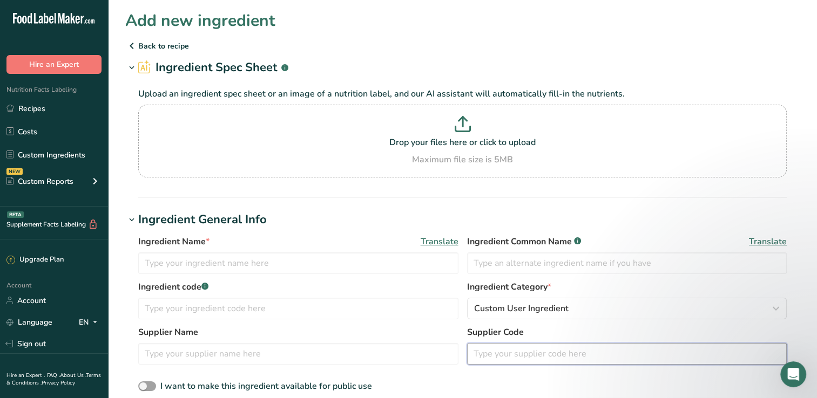
click at [578, 355] on input "text" at bounding box center [627, 354] width 320 height 22
click at [130, 46] on icon at bounding box center [131, 45] width 13 height 19
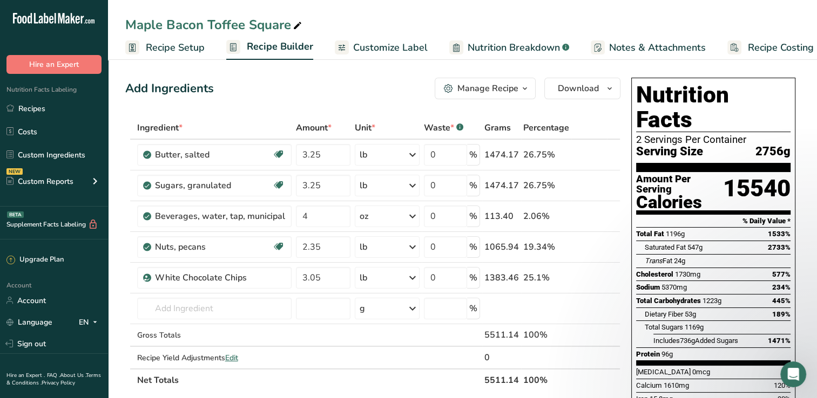
click at [478, 89] on div "Manage Recipe" at bounding box center [487, 88] width 61 height 13
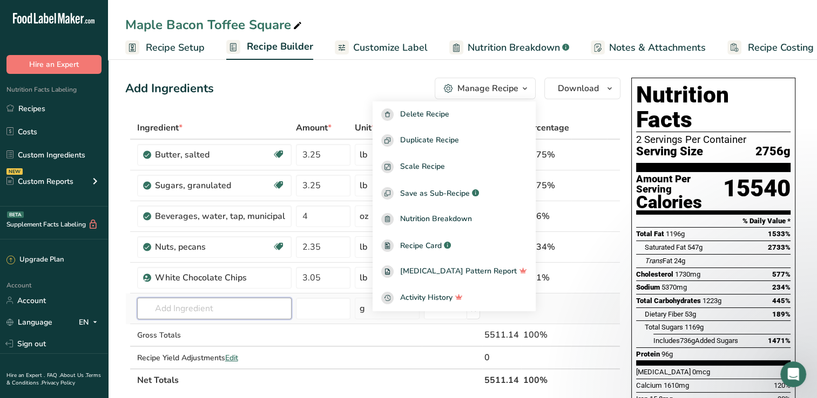
click at [185, 306] on input "text" at bounding box center [214, 309] width 154 height 22
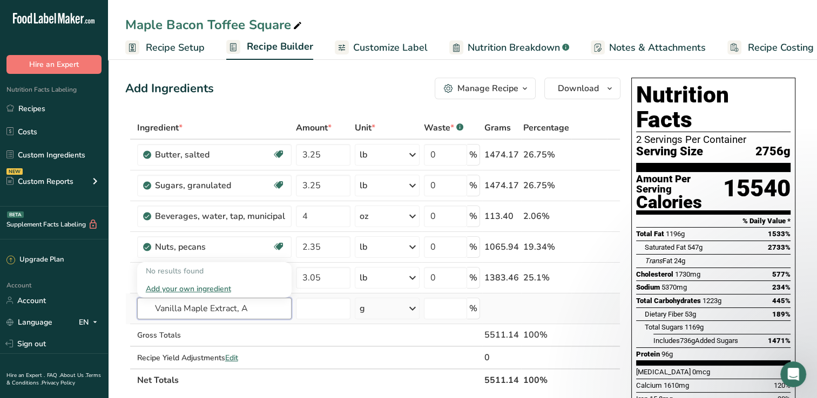
click at [272, 301] on input "Vanilla Maple Extract, A" at bounding box center [214, 309] width 154 height 22
click at [153, 310] on input "Vanilla Maple Extract, Glycerine, Alcohol" at bounding box center [214, 309] width 154 height 22
click at [153, 306] on input "Vanilla Maple Extract, Glycerine, Alcohol" at bounding box center [214, 309] width 154 height 22
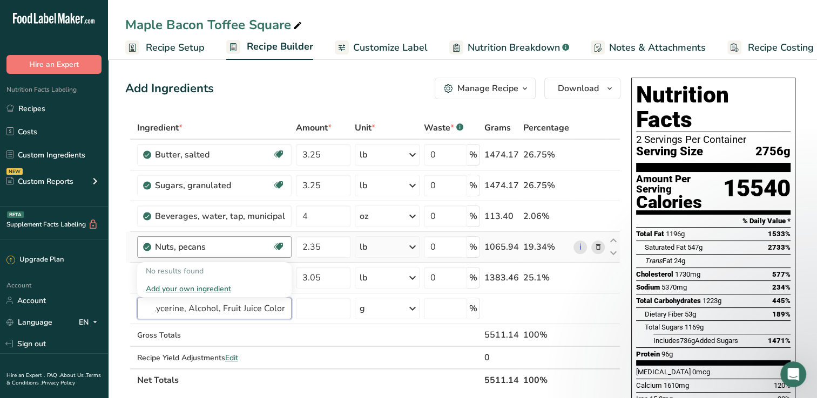
type input "Vanilla Bean Maple Extract, Glycerine, Alcohol, Fruit Juice Color"
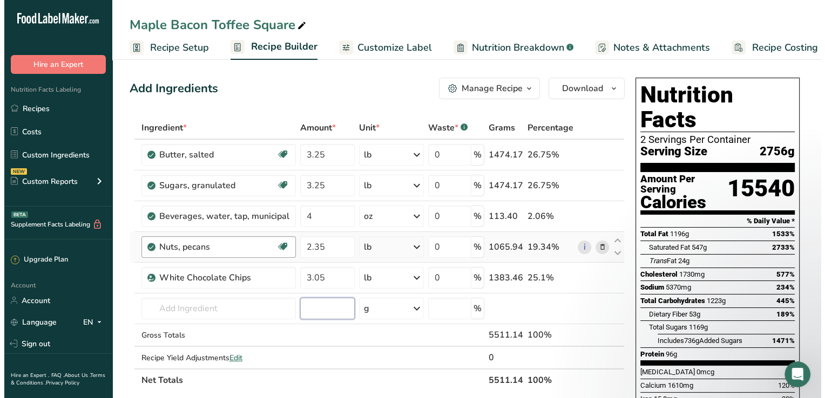
scroll to position [0, 0]
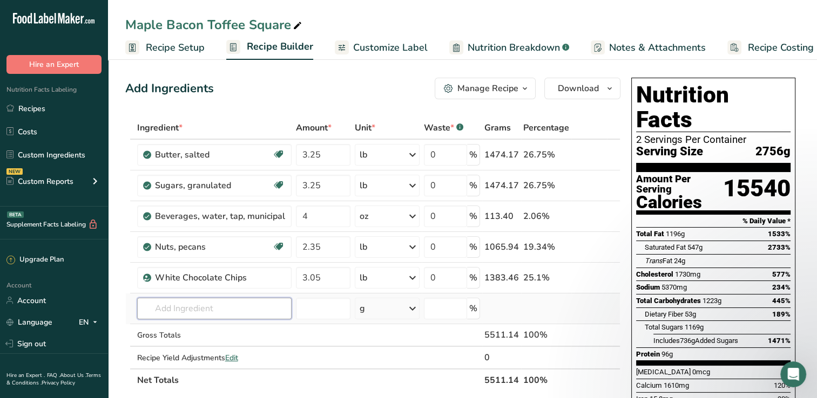
click at [188, 308] on input "text" at bounding box center [214, 309] width 154 height 22
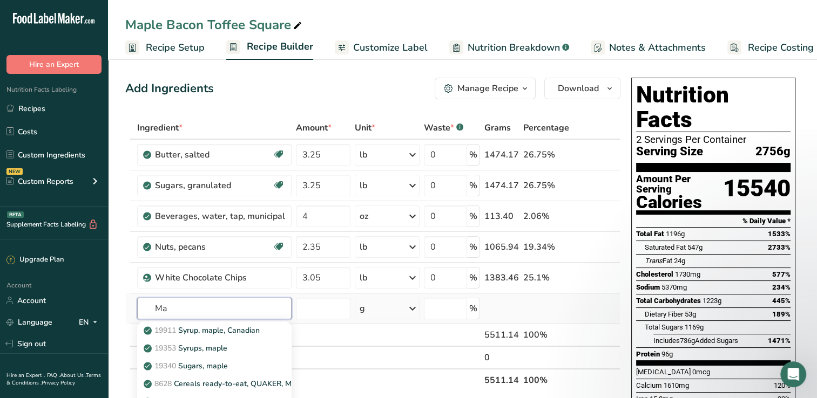
type input "M"
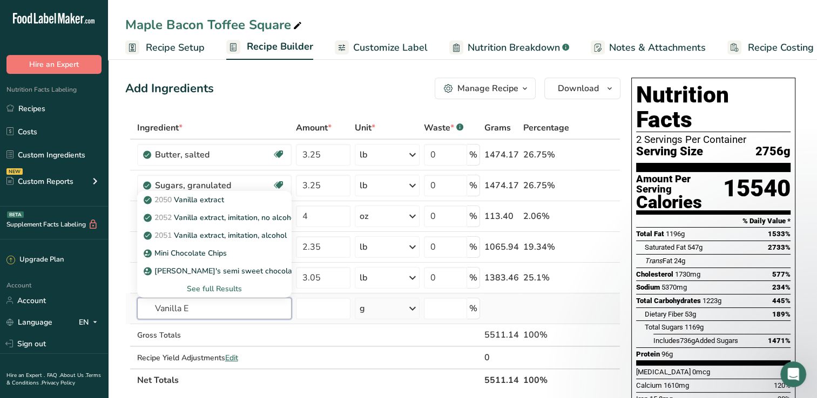
type input "Vanilla E"
click at [192, 288] on div "See full Results" at bounding box center [214, 288] width 137 height 11
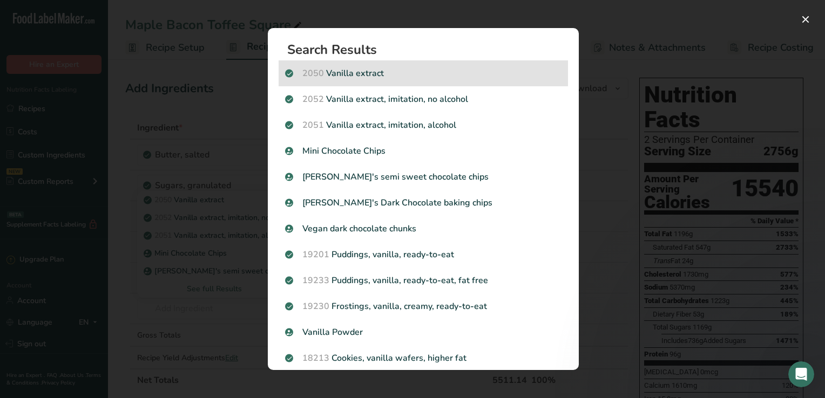
click at [358, 69] on p "2050 Vanilla extract" at bounding box center [423, 73] width 276 height 13
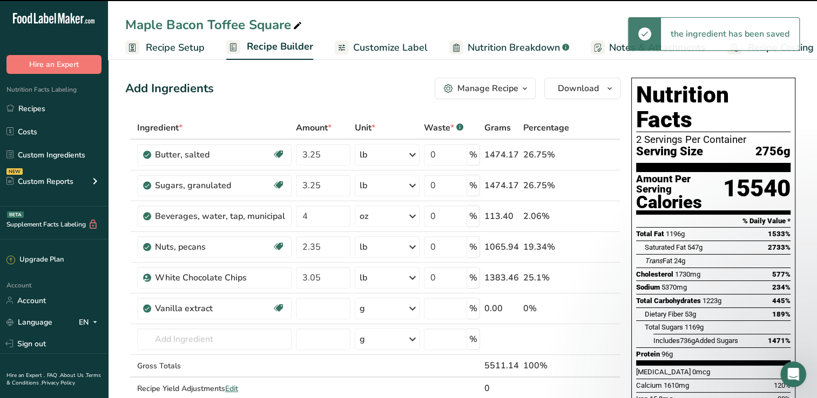
type input "0"
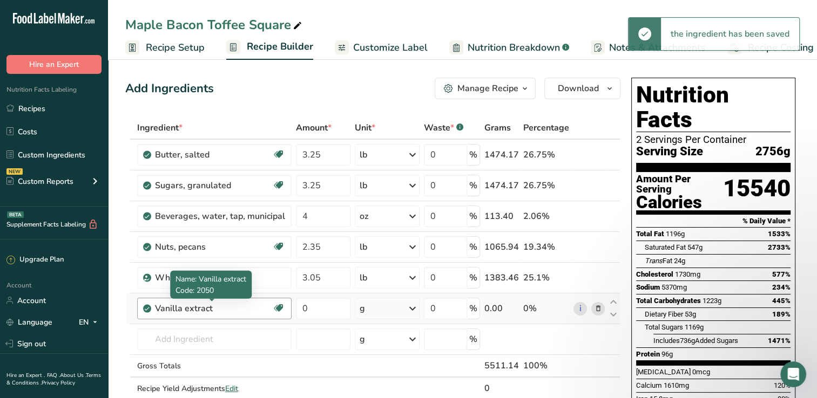
click at [247, 304] on div "Vanilla extract" at bounding box center [213, 308] width 117 height 13
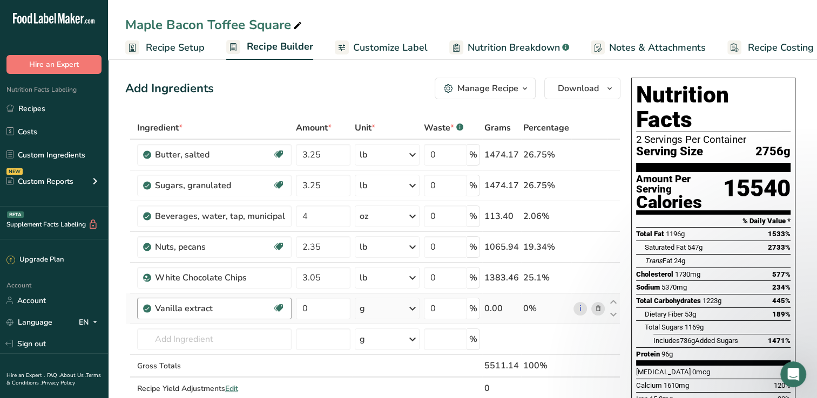
drag, startPoint x: 238, startPoint y: 308, endPoint x: 207, endPoint y: 308, distance: 30.8
click at [205, 309] on div "Vanilla extract" at bounding box center [213, 308] width 117 height 13
click at [236, 308] on div "Vanilla extract" at bounding box center [213, 308] width 117 height 13
click at [583, 308] on link "i" at bounding box center [579, 308] width 13 height 13
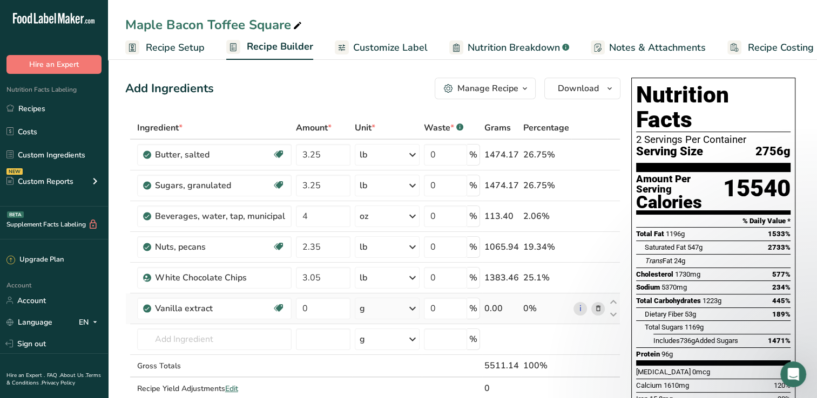
click at [600, 310] on icon at bounding box center [598, 308] width 8 height 11
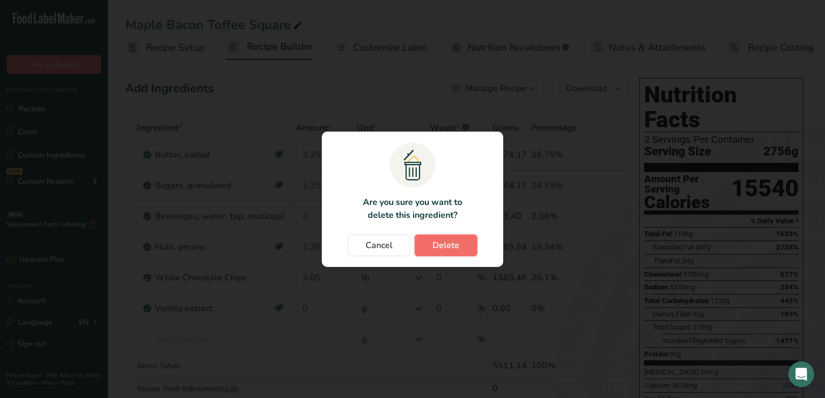
click at [449, 254] on button "Delete" at bounding box center [446, 246] width 63 height 22
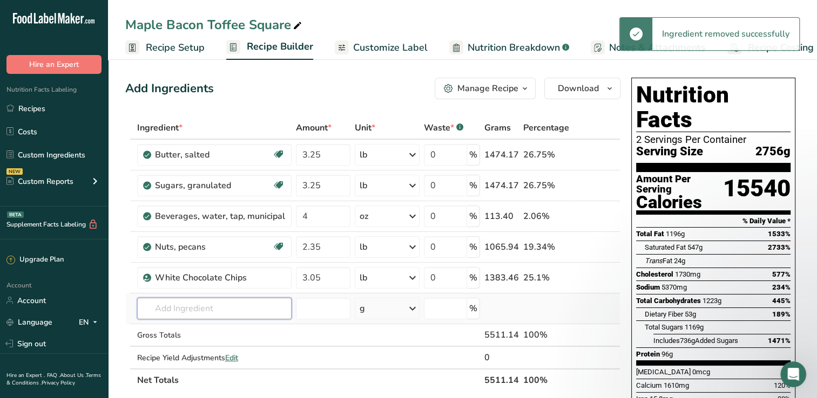
click at [155, 308] on input "text" at bounding box center [214, 309] width 154 height 22
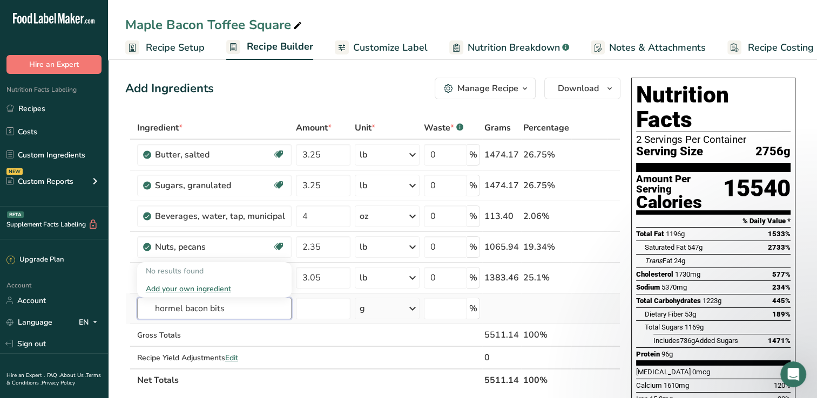
type input "hormel bacon bits"
click at [170, 287] on div "Add your own ingredient" at bounding box center [214, 288] width 137 height 11
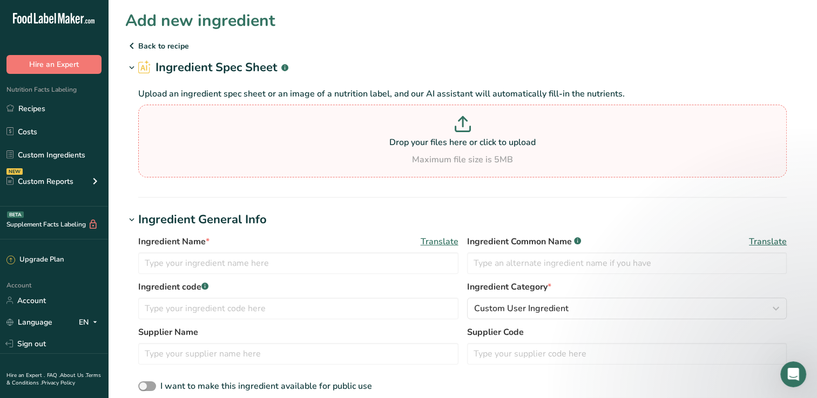
click at [472, 143] on p "Drop your files here or click to upload" at bounding box center [462, 142] width 643 height 13
click at [472, 143] on input "Drop your files here or click to upload Maximum file size is 5MB" at bounding box center [462, 141] width 648 height 73
type input "C:\fakepath\IMG_9595.jpg"
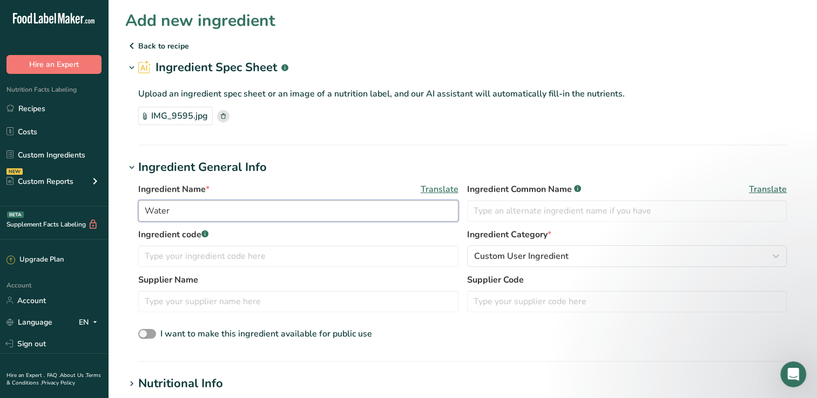
drag, startPoint x: 250, startPoint y: 215, endPoint x: 86, endPoint y: 236, distance: 164.9
click at [86, 236] on div ".a-20{fill:#fff;} Hire an Expert Nutrition Facts Labeling Recipes Costs Custom …" at bounding box center [408, 403] width 817 height 807
type input "B"
type input "Vanilla Bean Maple Extract"
click at [472, 164] on h1 "Ingredient General Info" at bounding box center [462, 168] width 674 height 18
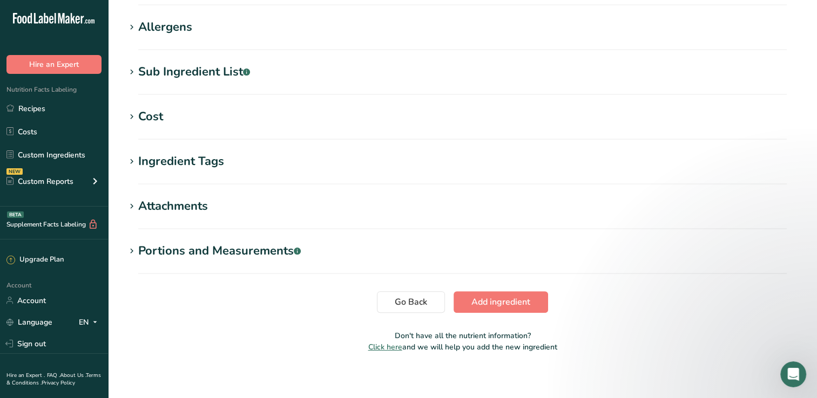
scroll to position [236, 0]
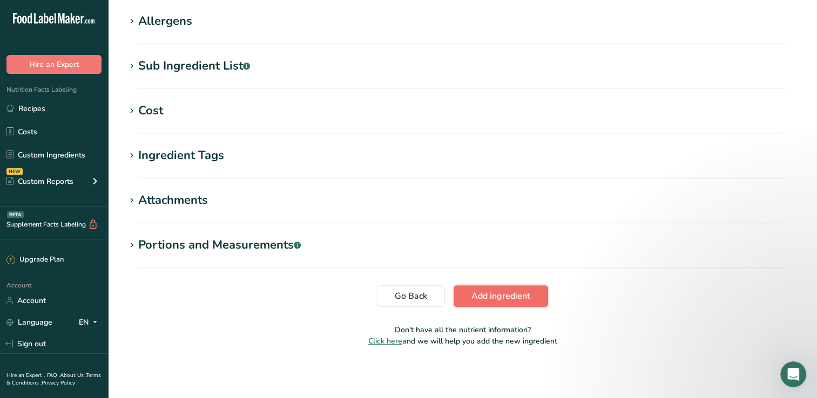
click at [518, 295] on span "Add ingredient" at bounding box center [500, 296] width 59 height 13
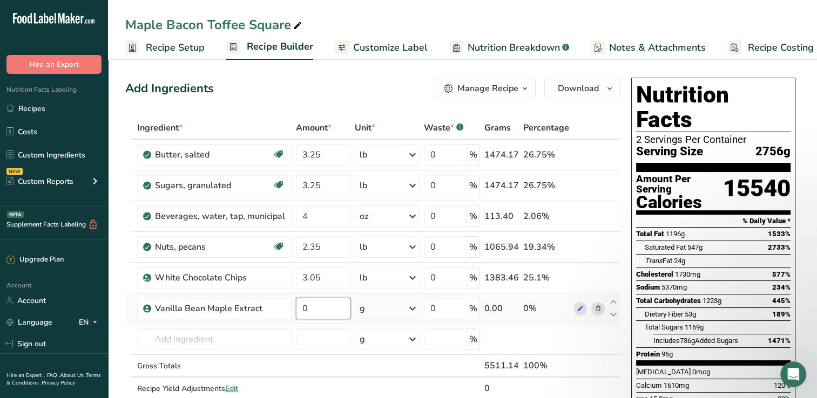
click at [328, 313] on input "0" at bounding box center [323, 309] width 55 height 22
type input "2"
click at [401, 309] on div "Ingredient * Amount * Unit * Waste * .a-a{fill:#347362;}.b-a{fill:#fff;} Grams …" at bounding box center [372, 270] width 495 height 306
click at [414, 308] on icon at bounding box center [412, 308] width 13 height 19
click at [395, 392] on div "See more" at bounding box center [406, 394] width 91 height 11
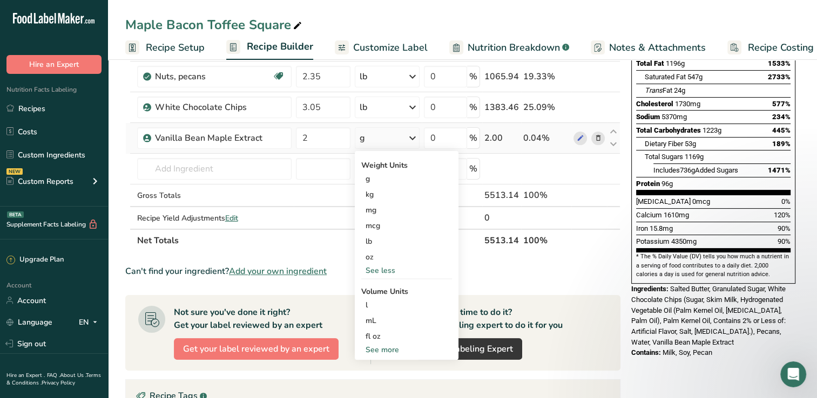
scroll to position [173, 0]
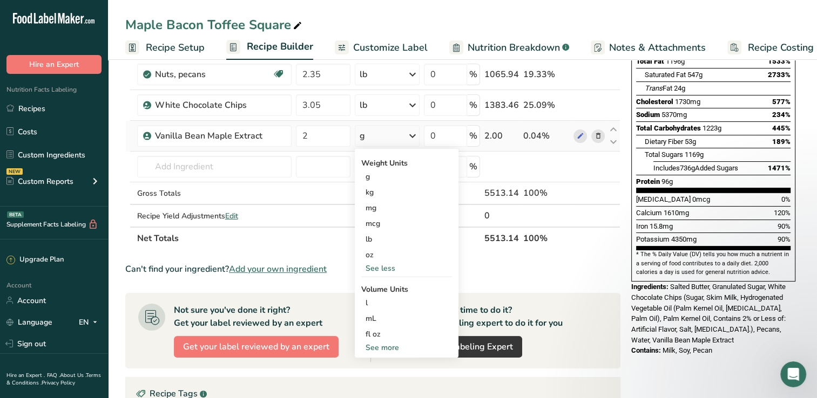
click at [380, 349] on div "See more" at bounding box center [406, 347] width 91 height 11
click at [380, 349] on div "tbsp" at bounding box center [406, 349] width 82 height 11
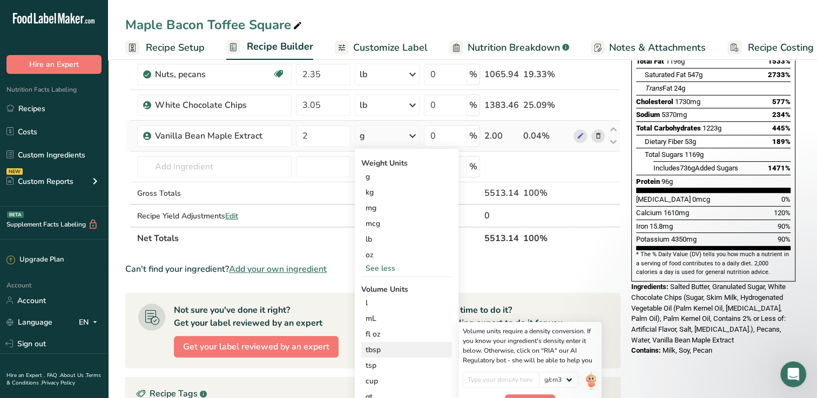
click at [375, 349] on div "tbsp" at bounding box center [406, 349] width 82 height 11
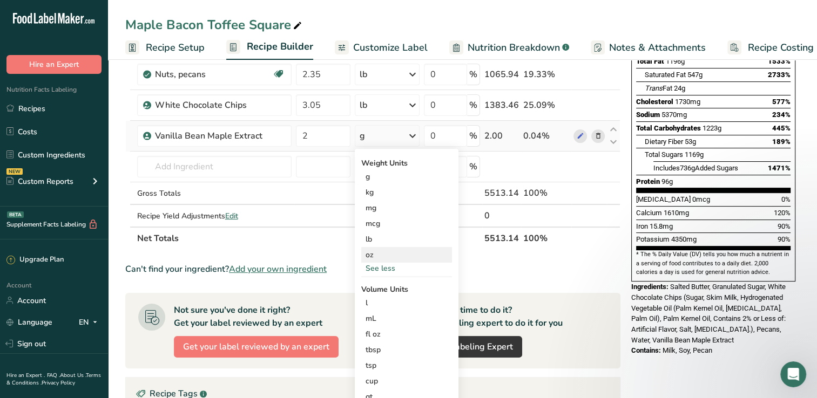
drag, startPoint x: 378, startPoint y: 254, endPoint x: 370, endPoint y: 254, distance: 7.6
drag, startPoint x: 370, startPoint y: 254, endPoint x: 363, endPoint y: 258, distance: 8.0
drag, startPoint x: 363, startPoint y: 258, endPoint x: 296, endPoint y: 250, distance: 67.4
click at [296, 250] on section "Ingredient * Amount * Unit * Waste * .a-a{fill:#347362;}.b-a{fill:#fff;} Grams …" at bounding box center [372, 270] width 495 height 653
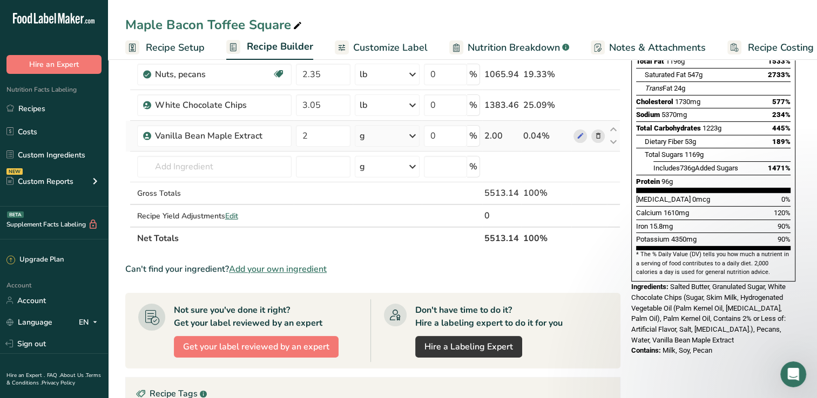
click at [375, 139] on div "g" at bounding box center [387, 136] width 65 height 22
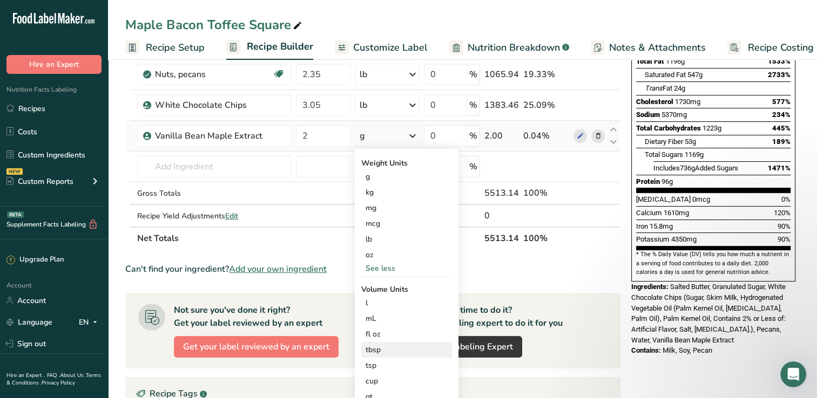
click at [383, 350] on div "tbsp" at bounding box center [406, 349] width 82 height 11
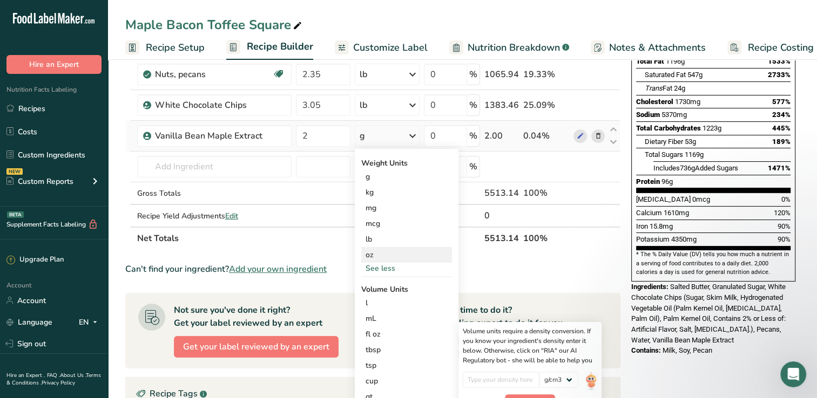
click at [377, 256] on div "oz" at bounding box center [406, 255] width 91 height 16
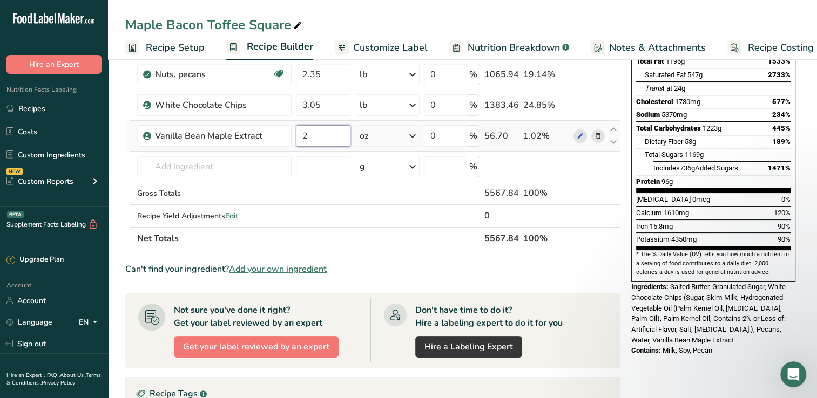
drag, startPoint x: 328, startPoint y: 128, endPoint x: 309, endPoint y: 133, distance: 19.0
click at [309, 133] on input "2" at bounding box center [323, 136] width 55 height 22
type input "1"
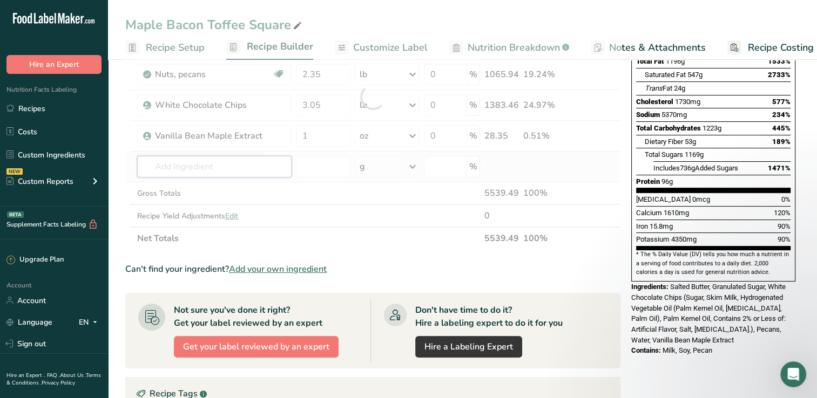
click at [252, 174] on div "Ingredient * Amount * Unit * Waste * .a-a{fill:#347362;}.b-a{fill:#fff;} Grams …" at bounding box center [372, 97] width 495 height 306
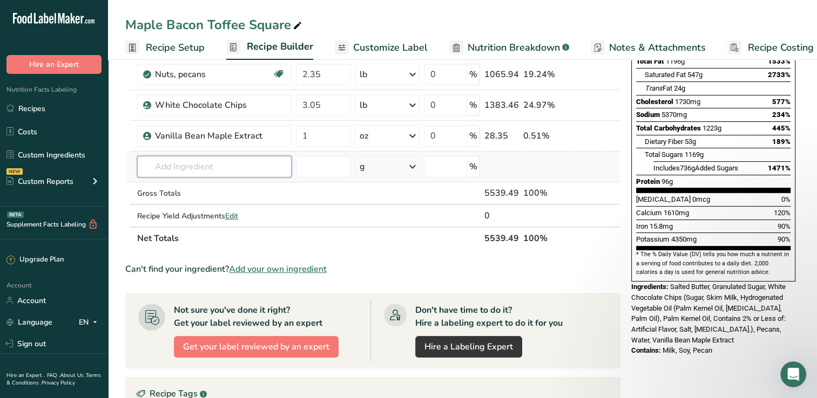
click at [249, 167] on input "text" at bounding box center [214, 167] width 154 height 22
click at [270, 171] on input "text" at bounding box center [214, 167] width 154 height 22
type input "Hormel Bacon"
click at [219, 204] on div "Add your own ingredient" at bounding box center [214, 206] width 137 height 11
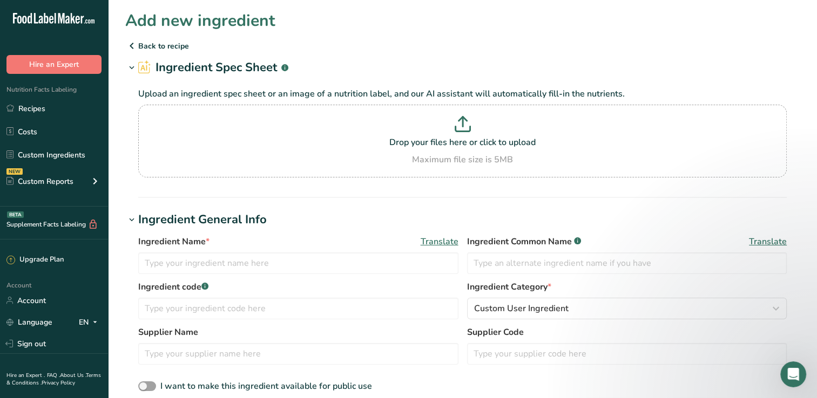
click at [479, 95] on p "Upload an ingredient spec sheet or an image of a nutrition label, and our AI as…" at bounding box center [462, 93] width 648 height 13
click at [479, 143] on p "Drop your files here or click to upload" at bounding box center [462, 142] width 643 height 13
click at [479, 143] on input "Drop your files here or click to upload Maximum file size is 5MB" at bounding box center [462, 141] width 648 height 73
type input "C:\fakepath\IMG_9594.jpg"
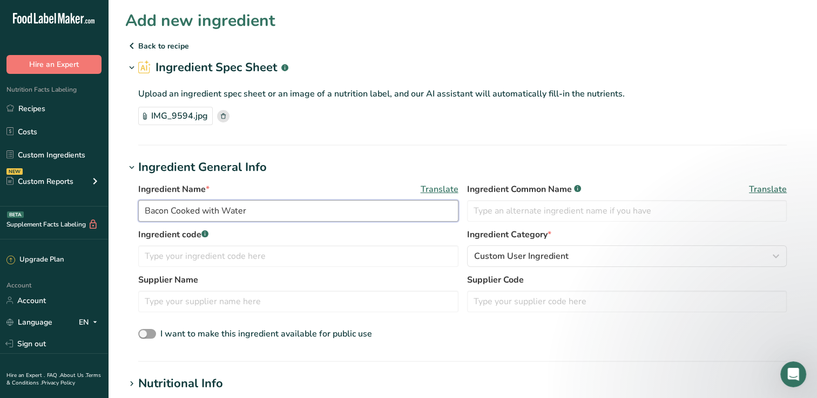
click at [148, 213] on input "Bacon Cooked with Water" at bounding box center [298, 211] width 320 height 22
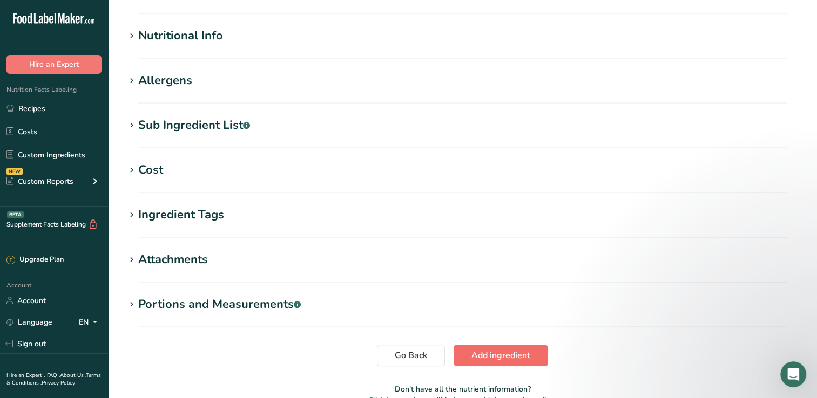
type input "Hormel Bacon Cooked with Water"
click at [516, 354] on span "Add ingredient" at bounding box center [500, 355] width 59 height 13
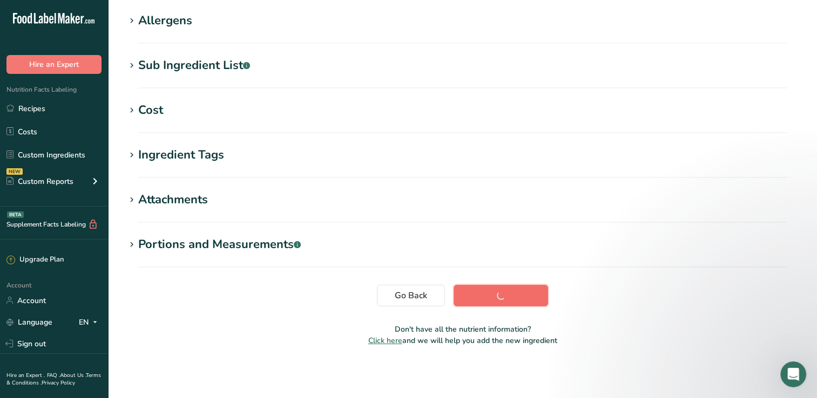
scroll to position [121, 0]
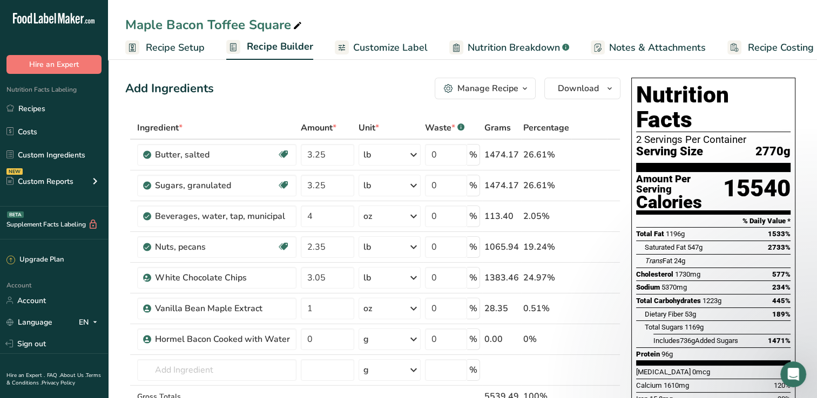
drag, startPoint x: 330, startPoint y: 344, endPoint x: 386, endPoint y: 94, distance: 256.2
click at [386, 94] on div "Add Ingredients Manage Recipe Delete Recipe Duplicate Recipe Scale Recipe Save …" at bounding box center [372, 89] width 495 height 22
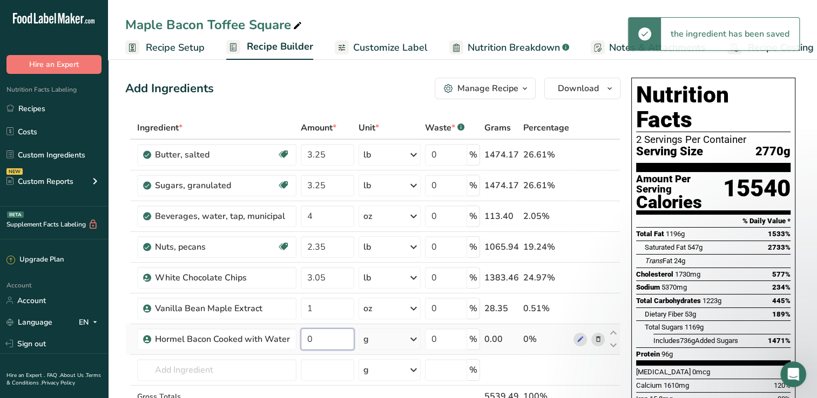
click at [347, 343] on input "0" at bounding box center [327, 340] width 53 height 22
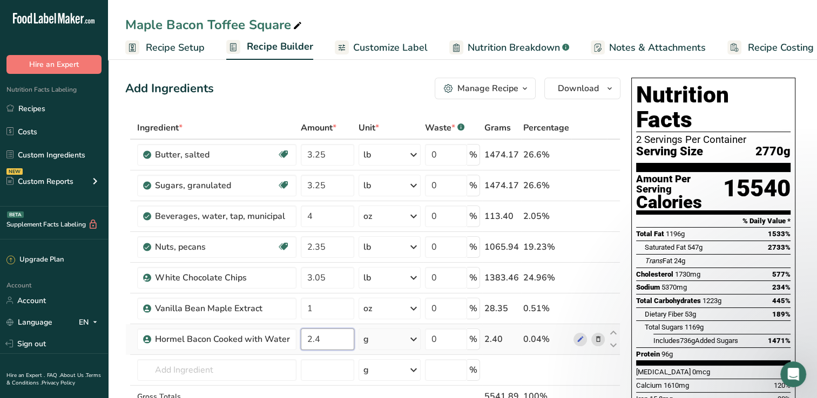
type input "2.4"
click at [390, 333] on div "Ingredient * Amount * Unit * Waste * .a-a{fill:#347362;}.b-a{fill:#fff;} Grams …" at bounding box center [372, 285] width 495 height 337
click at [418, 338] on icon at bounding box center [413, 339] width 13 height 19
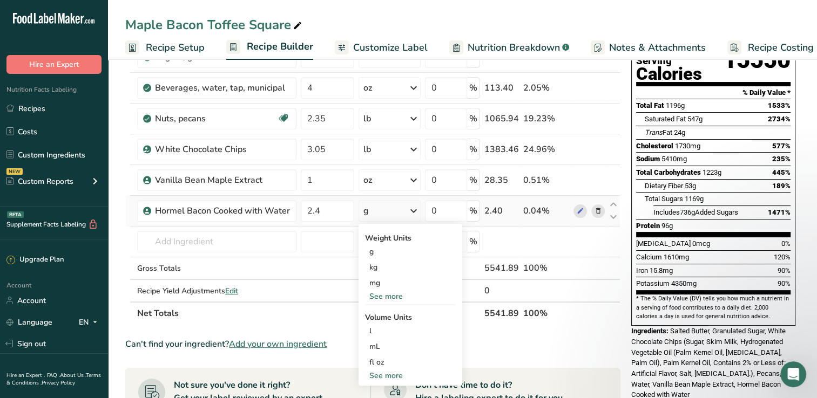
scroll to position [151, 0]
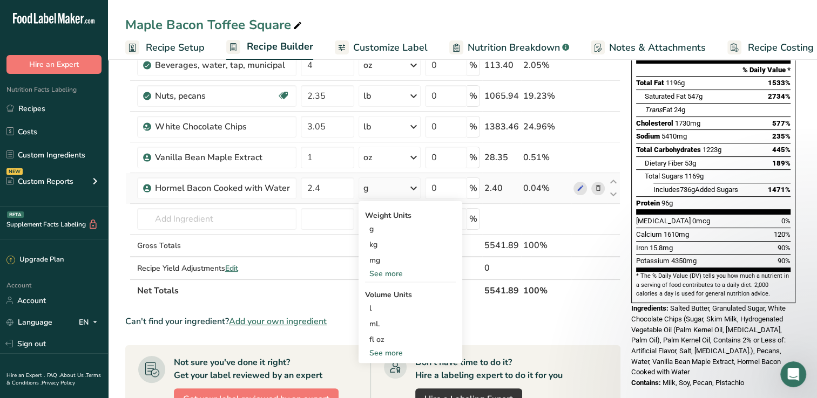
click at [397, 274] on div "See more" at bounding box center [410, 273] width 91 height 11
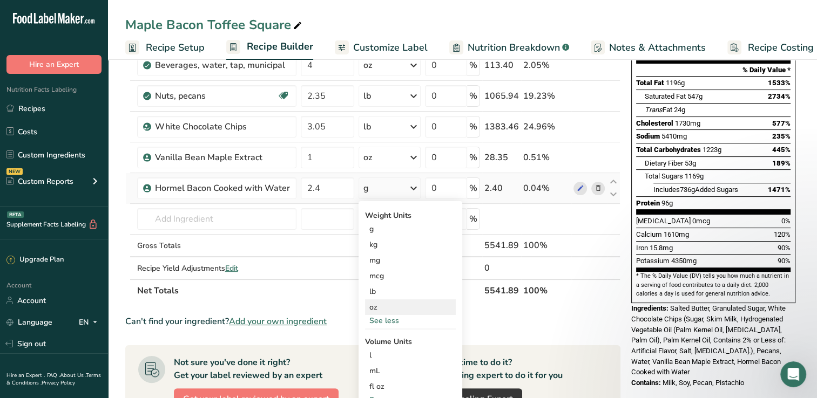
click at [391, 310] on div "oz" at bounding box center [410, 308] width 91 height 16
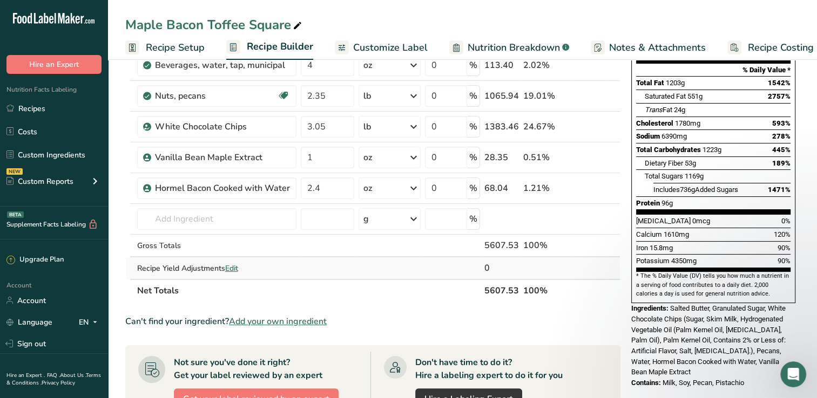
click at [234, 267] on span "Edit" at bounding box center [231, 268] width 13 height 10
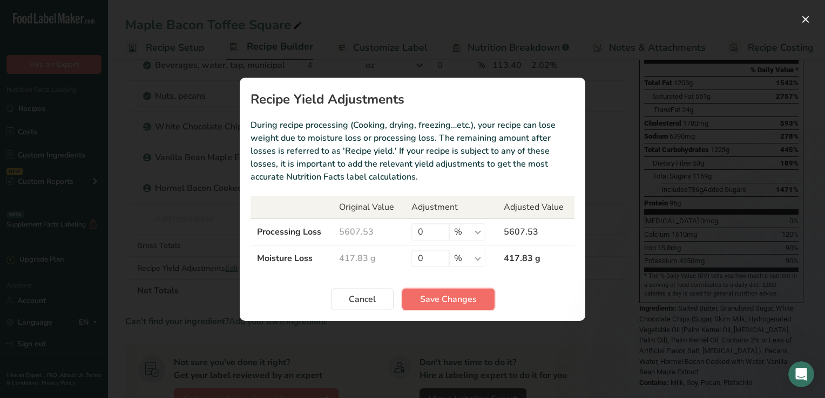
click at [441, 303] on span "Save Changes" at bounding box center [448, 299] width 57 height 13
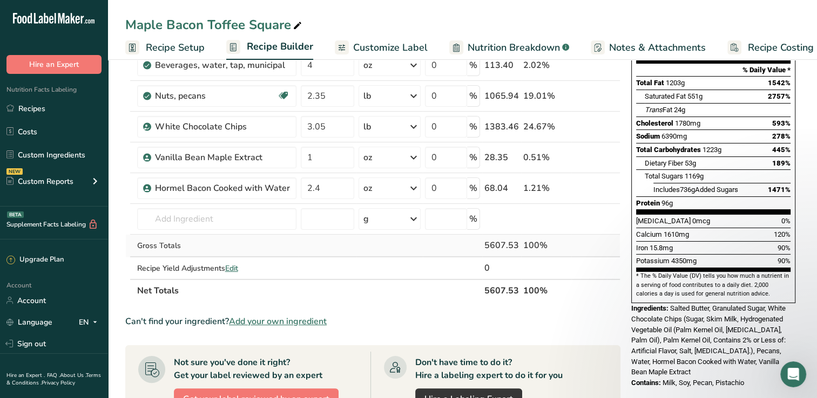
click at [529, 248] on div "100%" at bounding box center [546, 245] width 46 height 13
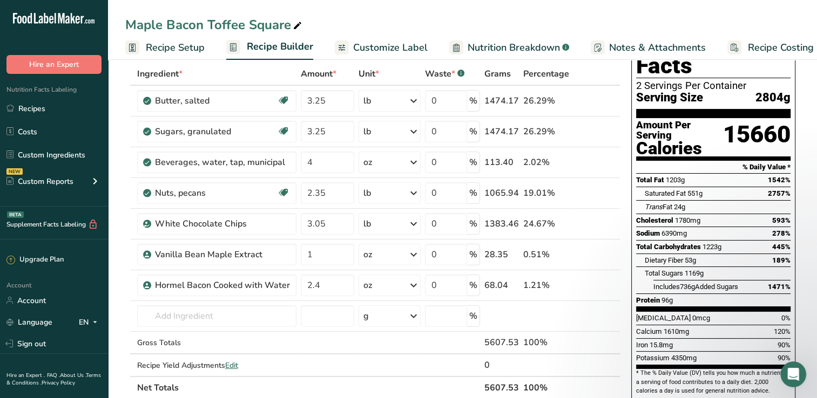
scroll to position [45, 0]
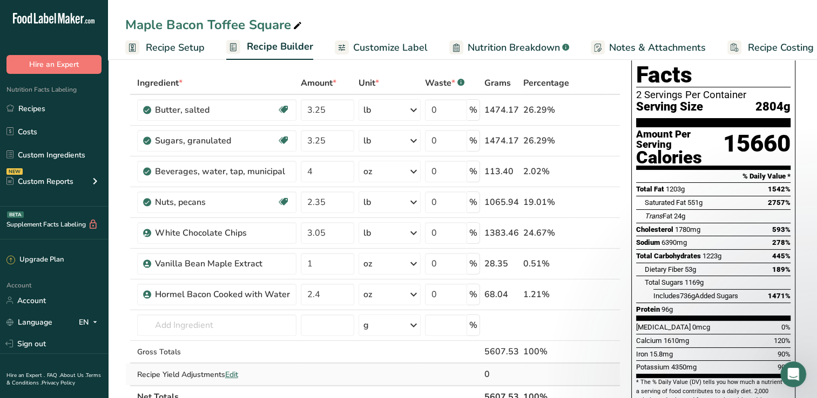
click at [233, 372] on span "Edit" at bounding box center [231, 375] width 13 height 10
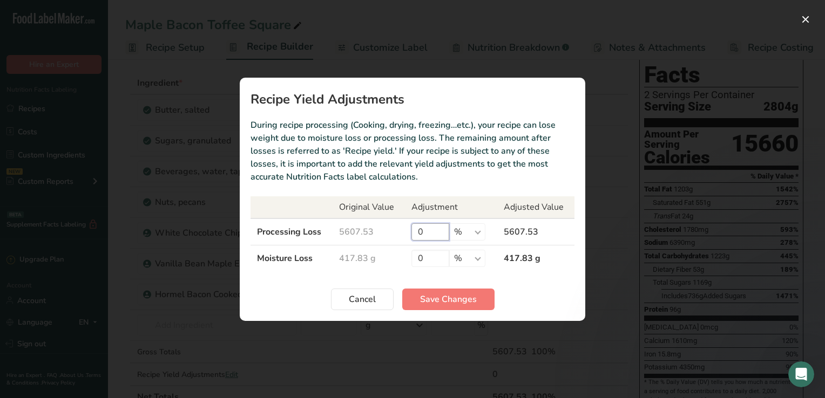
click at [425, 239] on input "0" at bounding box center [430, 232] width 38 height 17
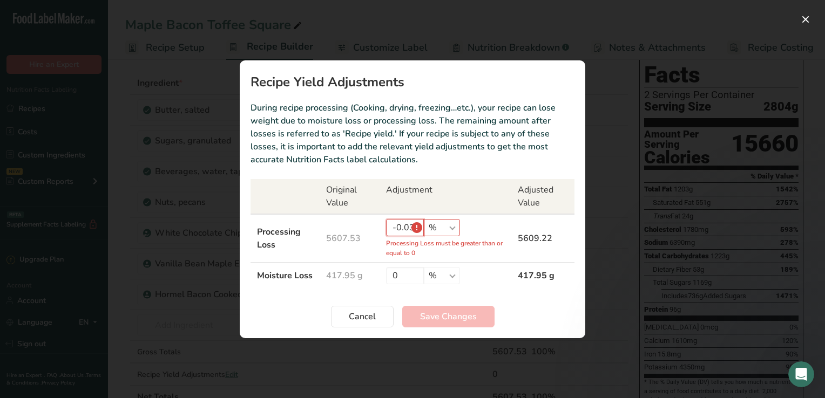
type input "0"
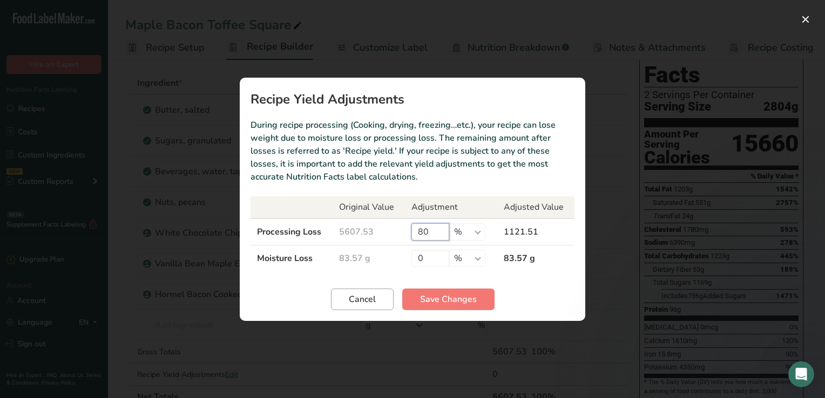
type input "80"
click at [374, 301] on span "Cancel" at bounding box center [362, 299] width 27 height 13
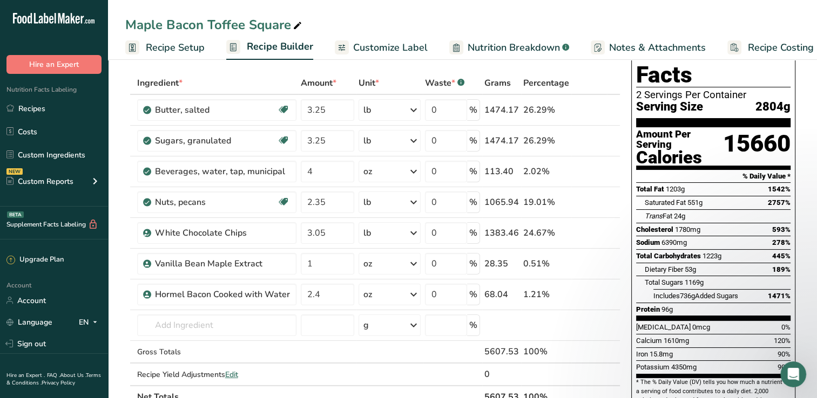
scroll to position [0, 0]
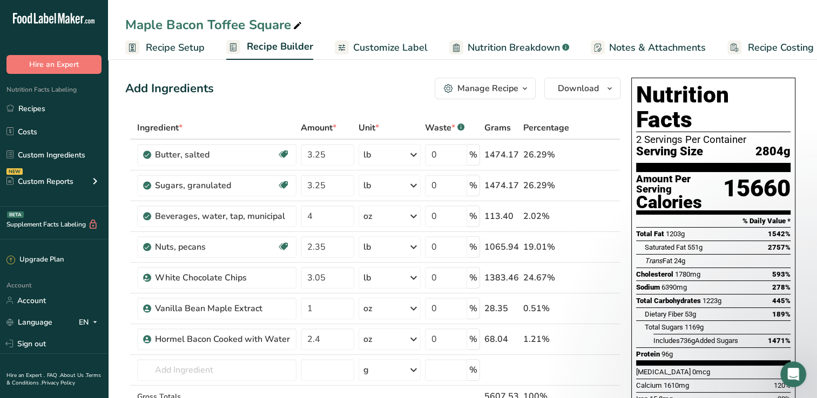
click at [512, 94] on div "Manage Recipe" at bounding box center [487, 88] width 61 height 13
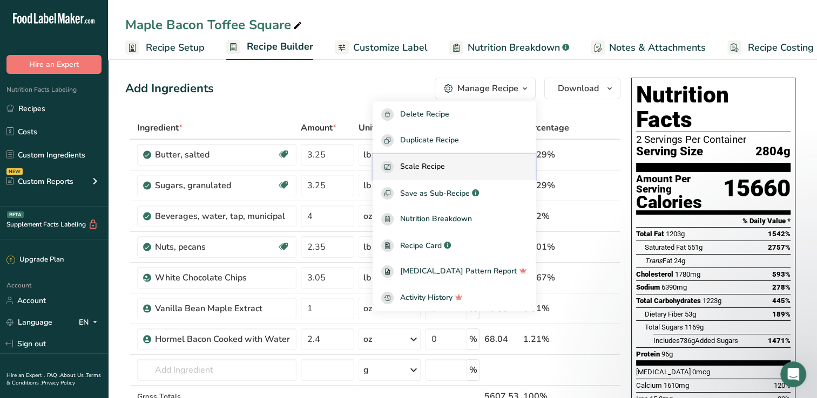
click at [445, 173] on span "Scale Recipe" at bounding box center [422, 167] width 45 height 12
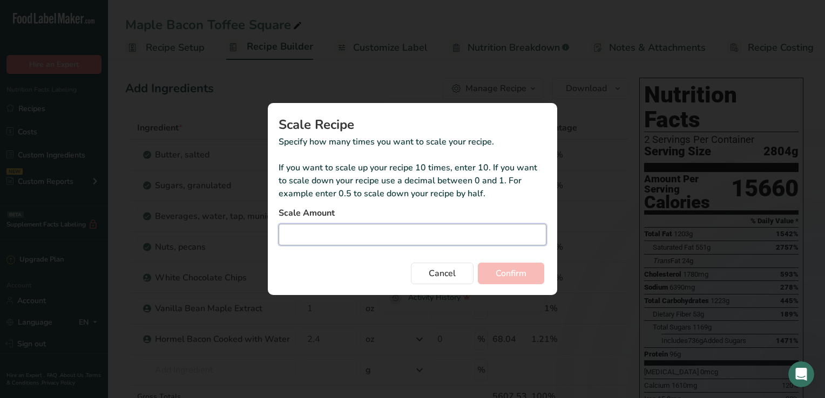
click at [357, 234] on input "Duplicate recipe modal" at bounding box center [413, 235] width 268 height 22
type input "80"
click at [518, 268] on span "Confirm" at bounding box center [511, 273] width 31 height 13
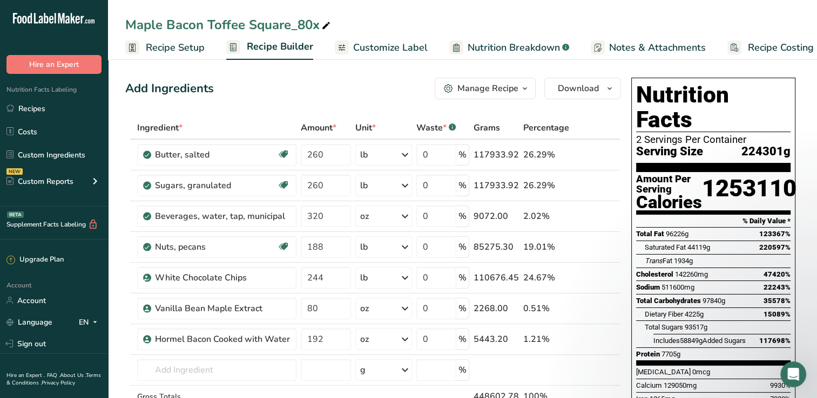
click at [508, 95] on button "Manage Recipe" at bounding box center [485, 89] width 101 height 22
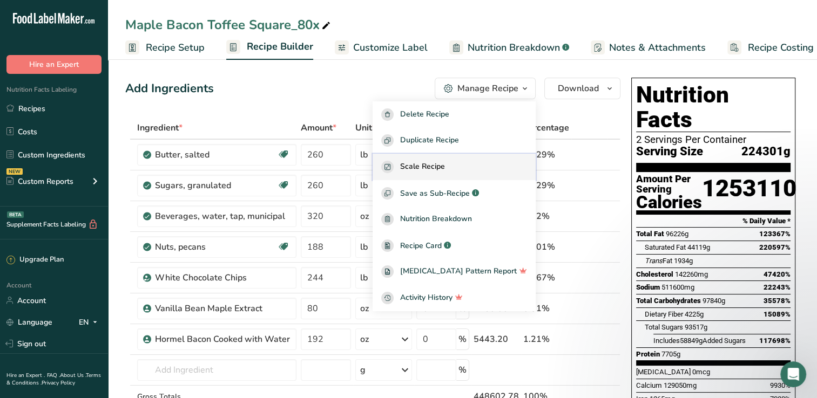
click at [445, 161] on span "Scale Recipe" at bounding box center [422, 167] width 45 height 12
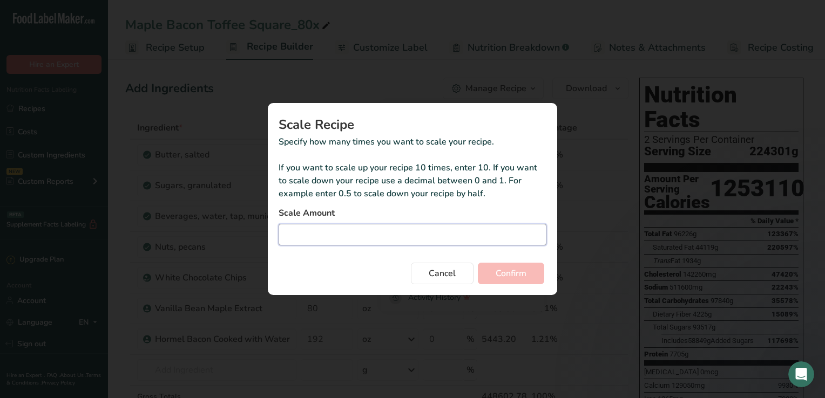
click at [348, 229] on input "Duplicate recipe modal" at bounding box center [413, 235] width 268 height 22
type input "-80"
click at [520, 268] on span "Confirm" at bounding box center [511, 273] width 31 height 13
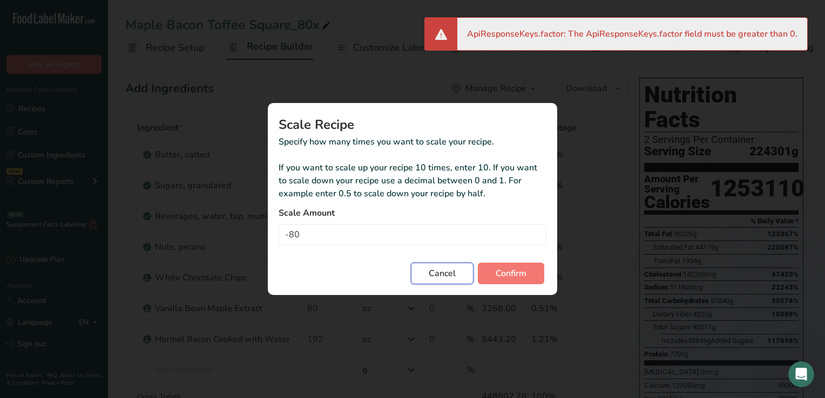
click at [439, 277] on span "Cancel" at bounding box center [442, 273] width 27 height 13
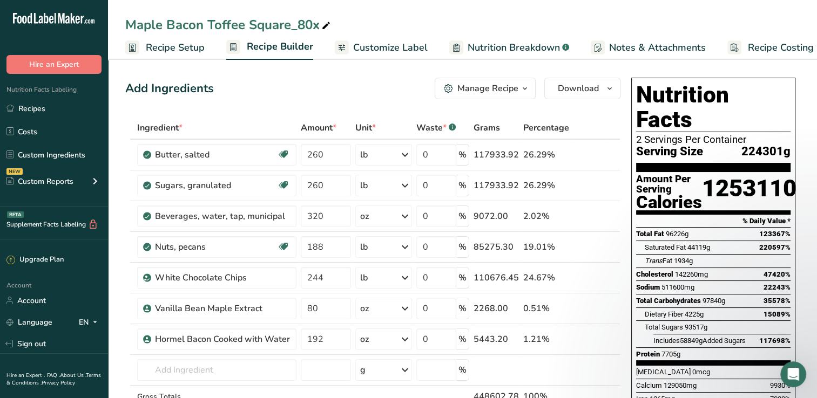
click at [329, 22] on icon at bounding box center [326, 25] width 10 height 15
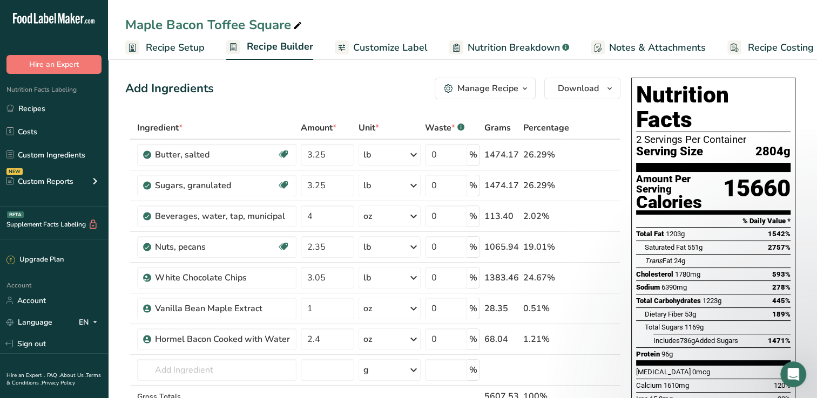
click at [513, 85] on div "Manage Recipe" at bounding box center [487, 88] width 61 height 13
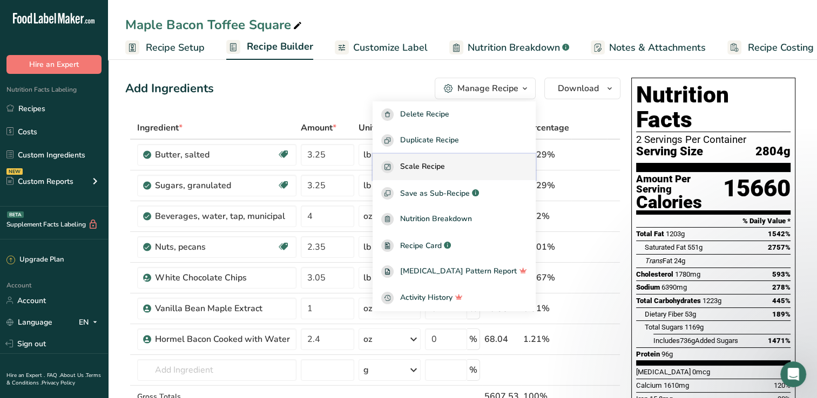
click at [435, 172] on span "Scale Recipe" at bounding box center [422, 167] width 45 height 12
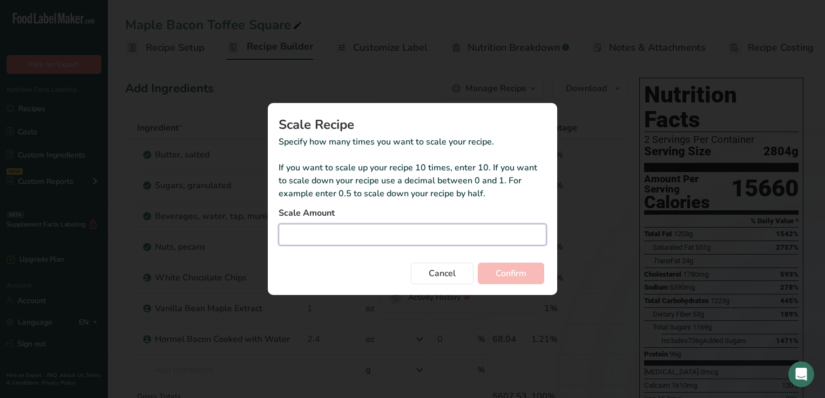
click at [455, 239] on input "Duplicate recipe modal" at bounding box center [413, 235] width 268 height 22
type input "1"
type input "125"
click at [434, 270] on span "Cancel" at bounding box center [442, 273] width 27 height 13
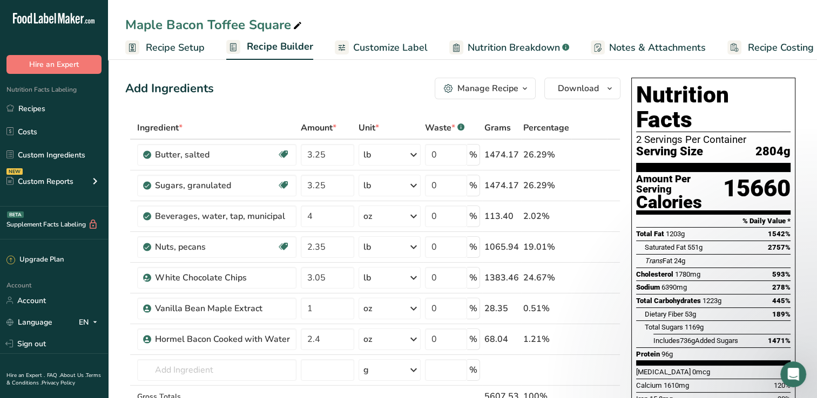
click at [168, 40] on span "Recipe Setup" at bounding box center [175, 47] width 59 height 15
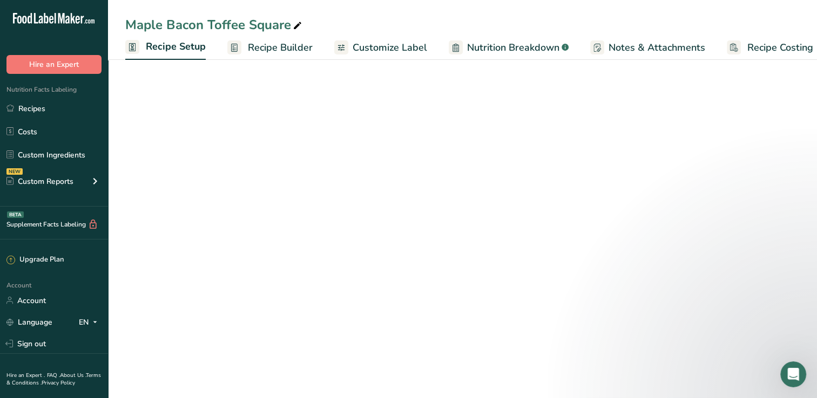
scroll to position [0, 4]
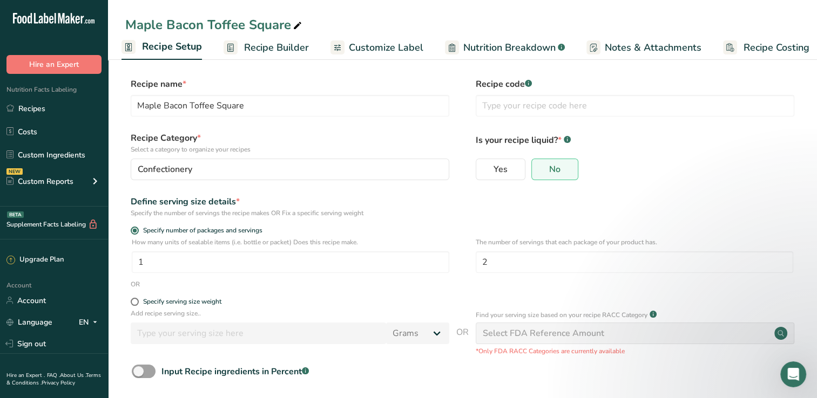
click at [235, 250] on div "How many units of sealable items (i.e. bottle or packet) Does this recipe make.…" at bounding box center [290, 256] width 317 height 36
click at [239, 264] on input "1" at bounding box center [290, 263] width 317 height 22
type input "80"
click at [198, 303] on div "Specify serving size weight" at bounding box center [182, 302] width 78 height 8
click at [138, 303] on input "Specify serving size weight" at bounding box center [134, 302] width 7 height 7
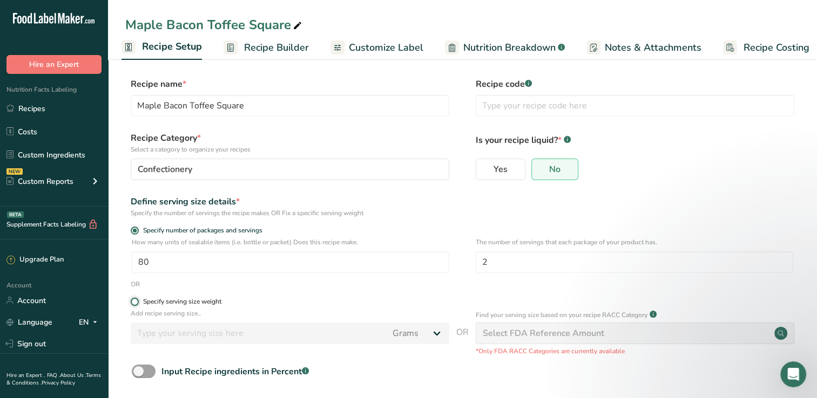
radio input "true"
radio input "false"
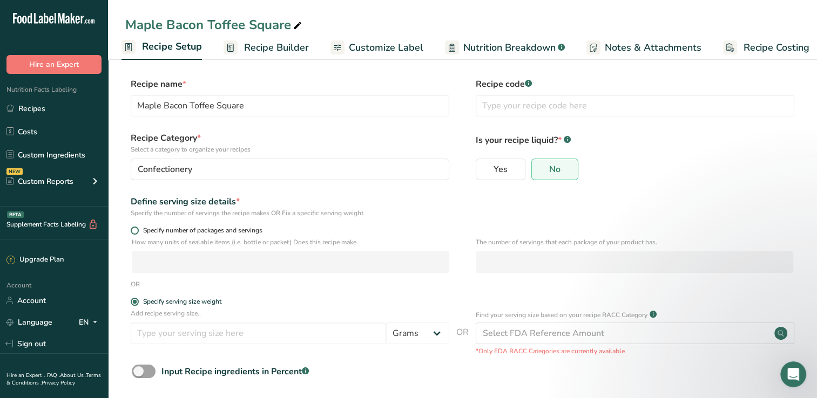
click at [139, 229] on span "Specify number of packages and servings" at bounding box center [201, 231] width 124 height 8
click at [138, 229] on input "Specify number of packages and servings" at bounding box center [134, 230] width 7 height 7
radio input "true"
radio input "false"
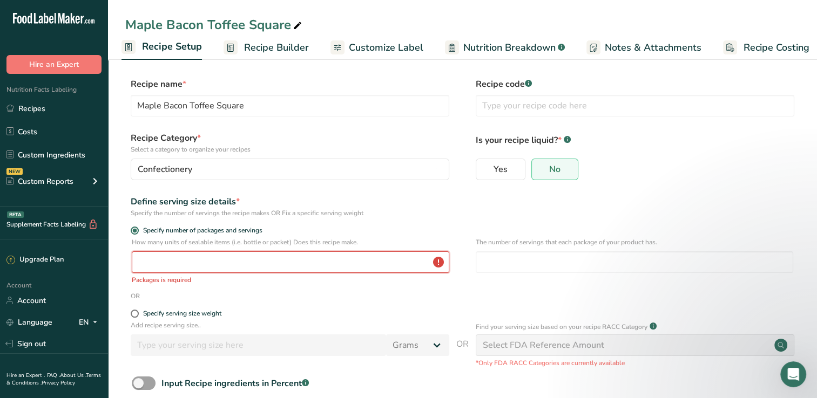
click at [152, 255] on input "number" at bounding box center [290, 263] width 317 height 22
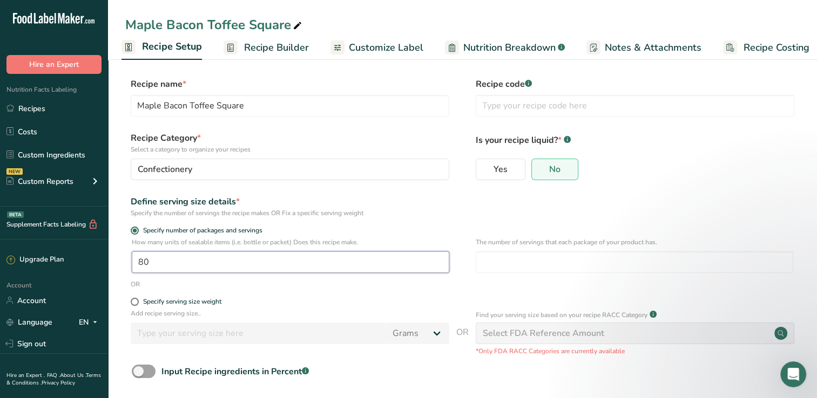
type input "80"
click at [267, 51] on span "Recipe Builder" at bounding box center [276, 47] width 65 height 15
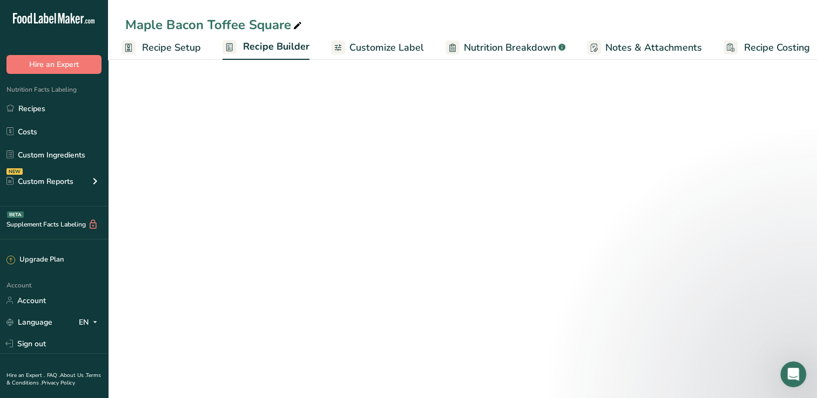
scroll to position [0, 13]
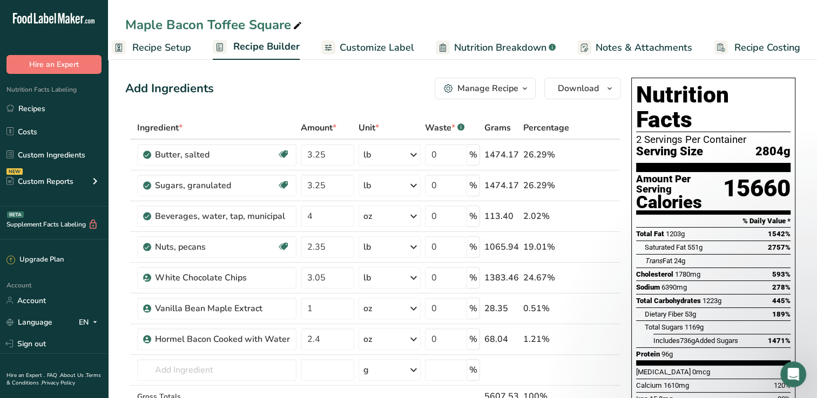
click at [156, 46] on span "Recipe Setup" at bounding box center [161, 47] width 59 height 15
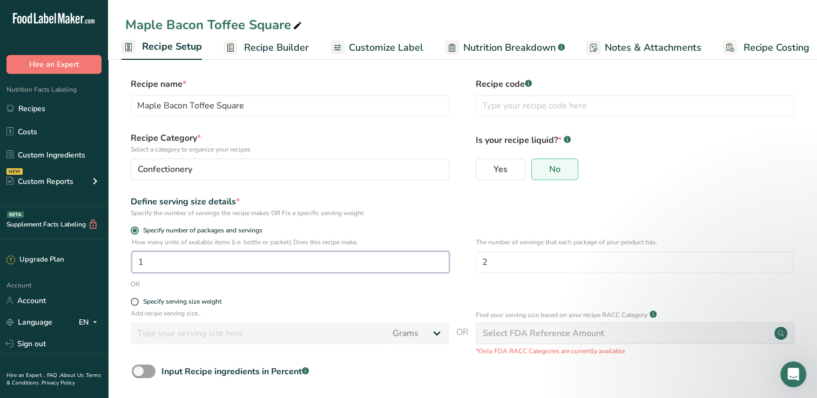
click at [357, 262] on input "1" at bounding box center [290, 263] width 317 height 22
type input "80"
click at [148, 371] on span at bounding box center [144, 371] width 24 height 13
click at [139, 371] on input "Input Recipe ingredients in Percent .a-a{fill:#347362;}.b-a{fill:#fff;}" at bounding box center [135, 371] width 7 height 7
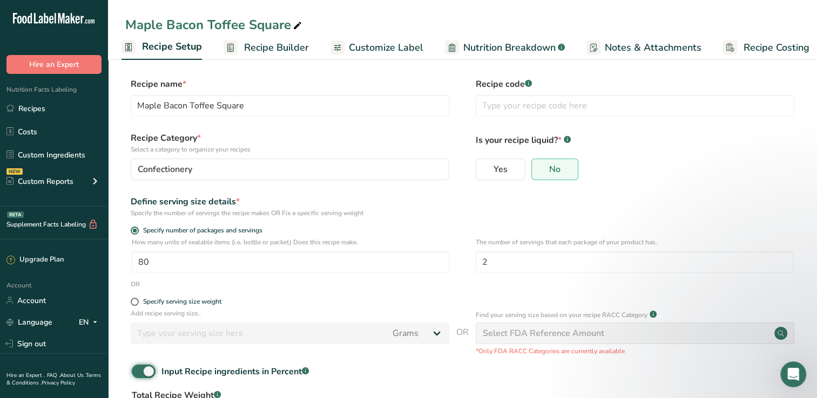
scroll to position [97, 0]
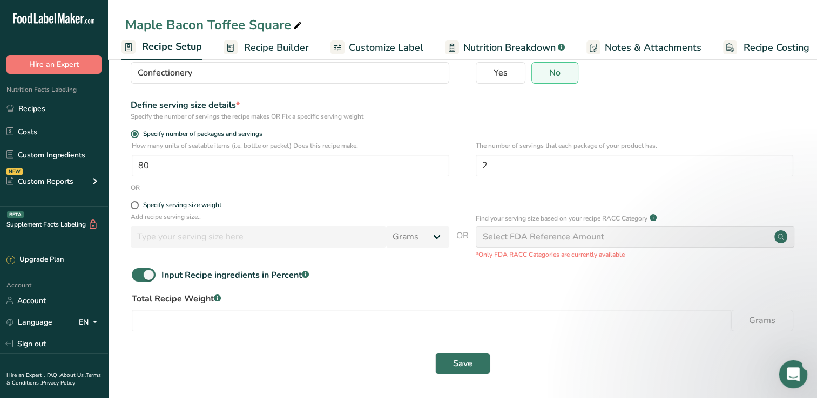
drag, startPoint x: 779, startPoint y: 365, endPoint x: 626, endPoint y: 315, distance: 161.3
drag, startPoint x: -153, startPoint y: -45, endPoint x: 441, endPoint y: 274, distance: 673.9
click at [441, 274] on div "Input Recipe ingredients in Percent .a-a{fill:#347362;}.b-a{fill:#fff;}" at bounding box center [462, 279] width 674 height 22
click at [145, 277] on span at bounding box center [144, 274] width 24 height 13
click at [139, 277] on input "Input Recipe ingredients in Percent .a-a{fill:#347362;}.b-a{fill:#fff;}" at bounding box center [135, 275] width 7 height 7
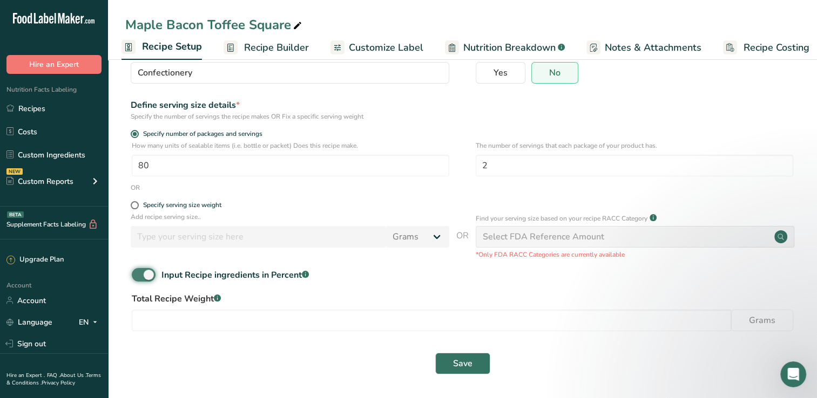
checkbox input "false"
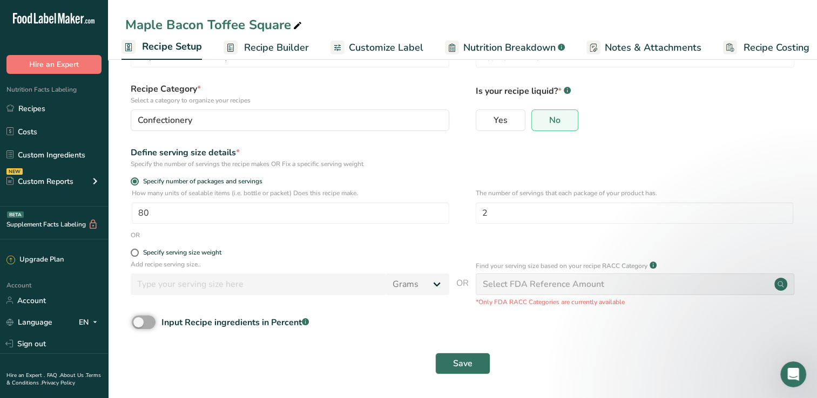
scroll to position [49, 0]
click at [458, 368] on span "Save" at bounding box center [462, 363] width 19 height 13
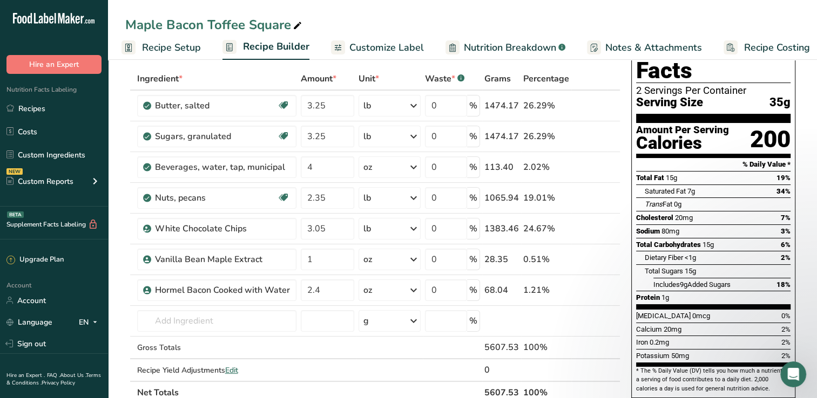
drag, startPoint x: 814, startPoint y: 74, endPoint x: 827, endPoint y: 25, distance: 50.8
click at [816, 25] on html ".a-20{fill:#fff;} Hire an Expert Nutrition Facts Labeling Recipes Costs Custom …" at bounding box center [408, 368] width 817 height 835
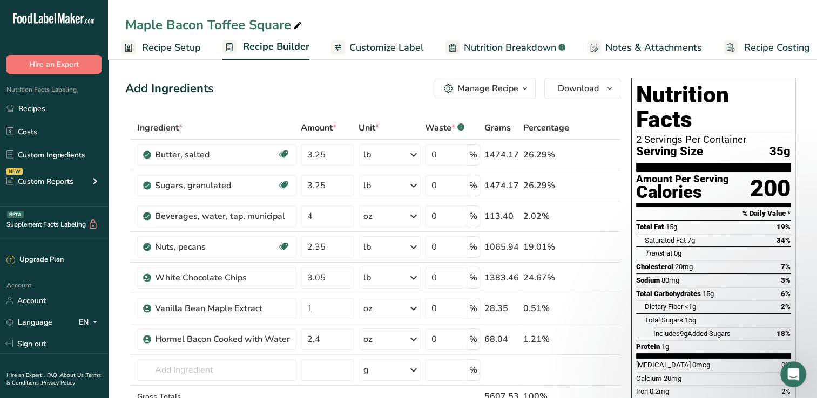
click at [369, 50] on span "Customize Label" at bounding box center [386, 47] width 75 height 15
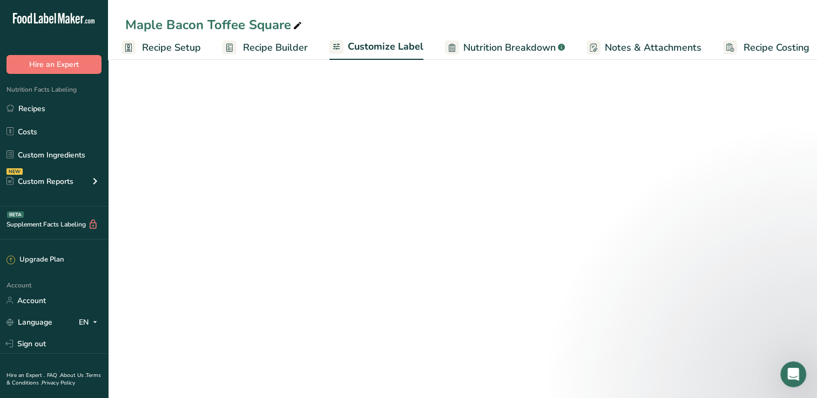
scroll to position [0, 13]
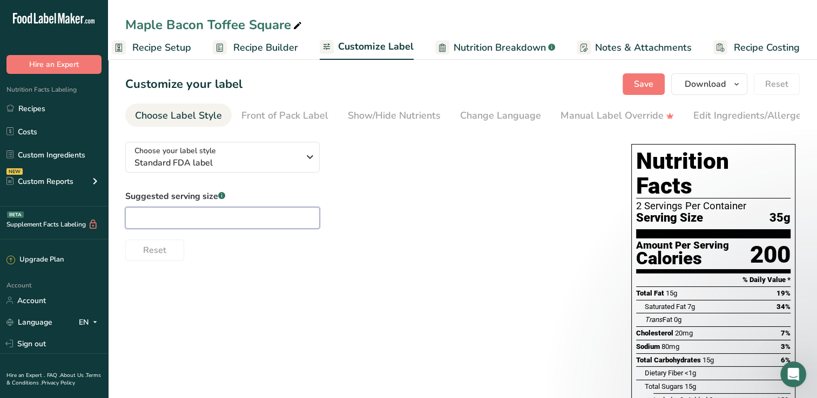
click at [272, 225] on input "text" at bounding box center [222, 218] width 194 height 22
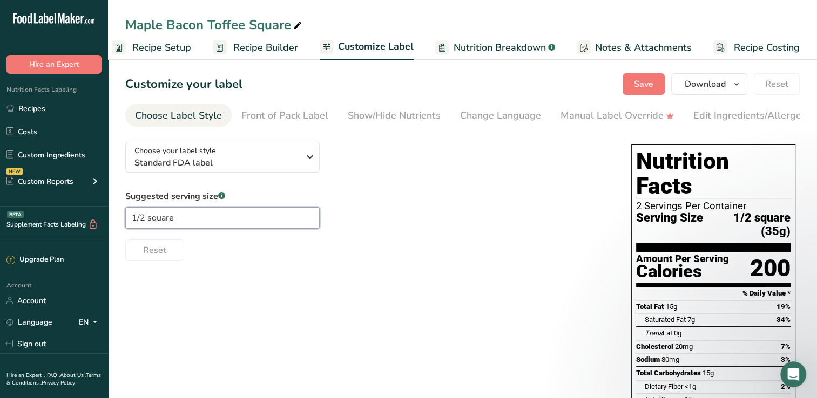
type input "1/2 square"
click at [378, 319] on div "Choose your label style Standard FDA label USA (FDA) Standard FDA label Tabular…" at bounding box center [462, 378] width 674 height 490
click at [272, 165] on span "Standard FDA label" at bounding box center [216, 163] width 165 height 13
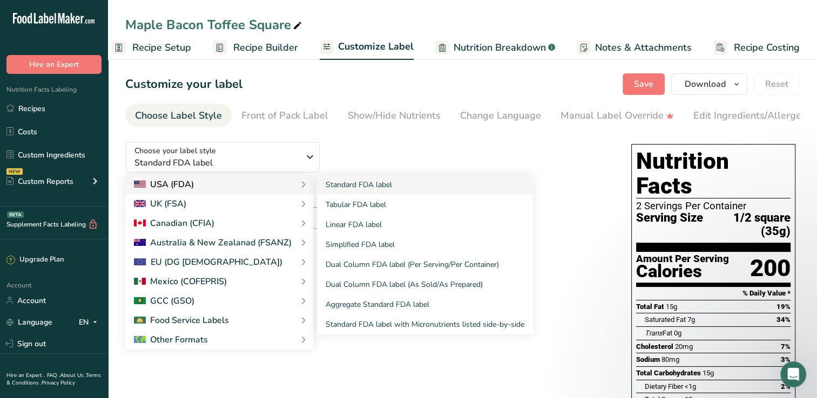
click at [268, 187] on div "USA (FDA)" at bounding box center [219, 184] width 171 height 13
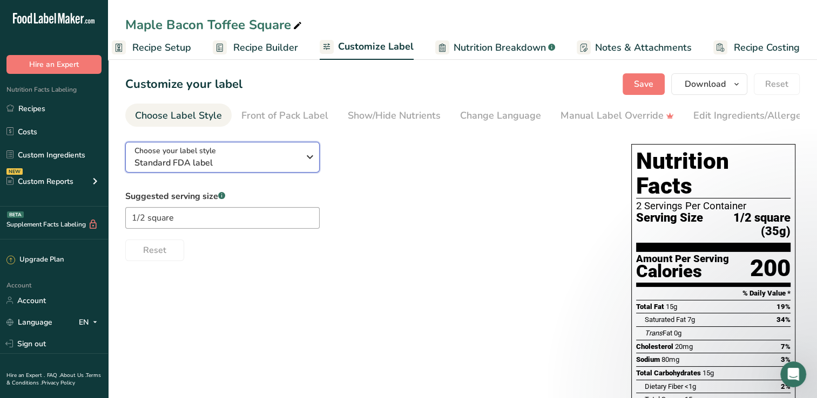
click at [278, 166] on span "Standard FDA label" at bounding box center [216, 163] width 165 height 13
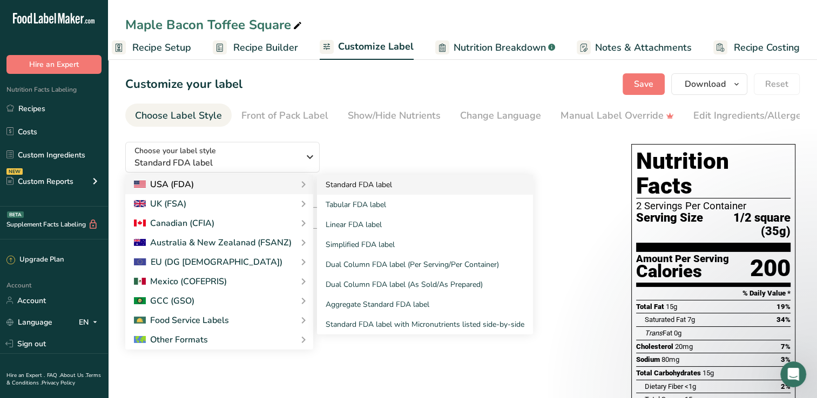
click at [352, 188] on link "Standard FDA label" at bounding box center [425, 185] width 216 height 20
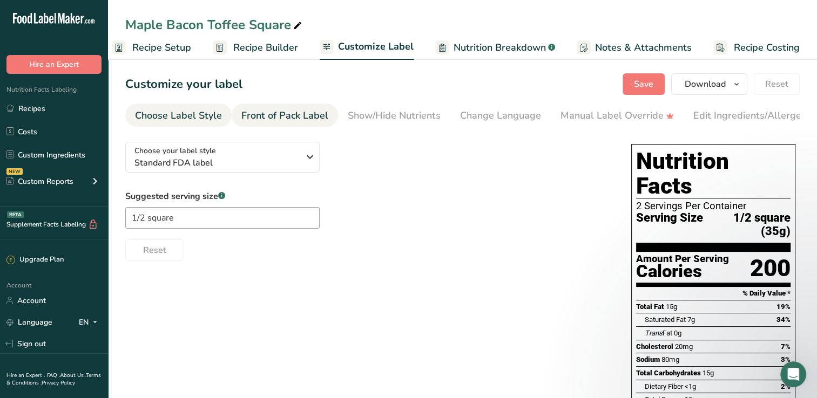
click at [326, 117] on li "Front of Pack Label" at bounding box center [285, 115] width 106 height 23
click at [326, 117] on div "Show/Hide Nutrients" at bounding box center [289, 116] width 93 height 15
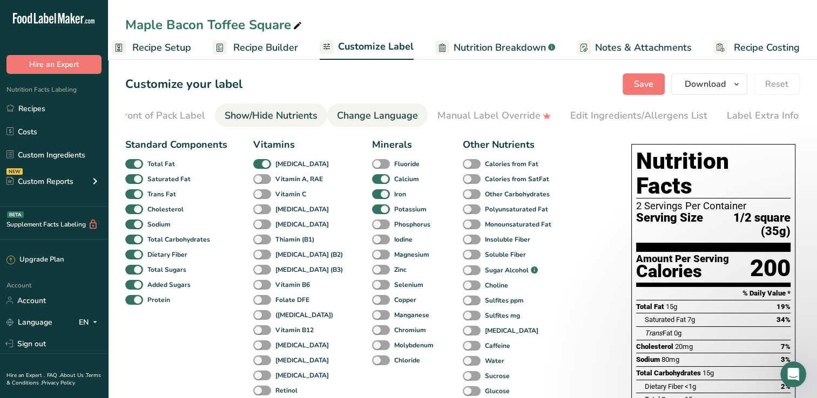
click at [345, 116] on div "Change Language" at bounding box center [377, 116] width 81 height 15
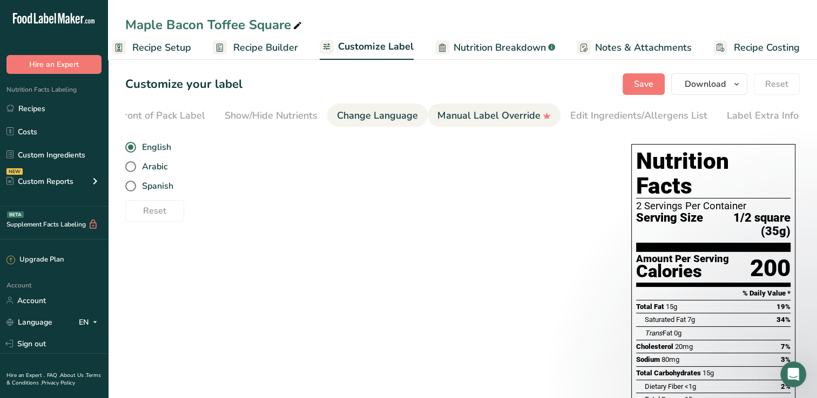
click at [457, 120] on div "Manual Label Override" at bounding box center [493, 116] width 113 height 15
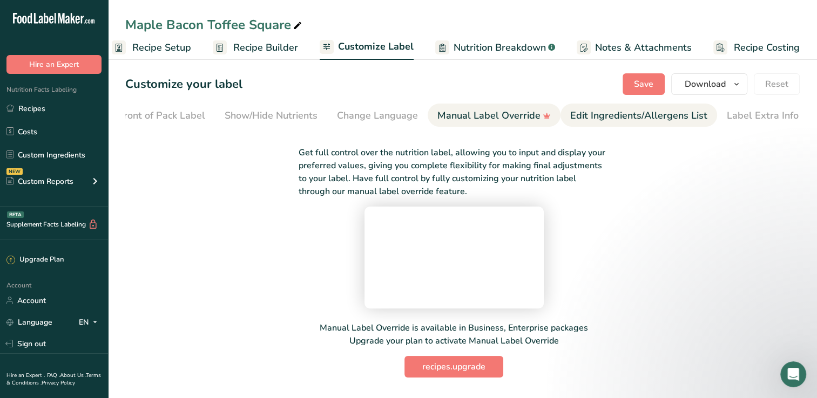
click at [570, 115] on div "Edit Ingredients/Allergens List" at bounding box center [638, 116] width 137 height 15
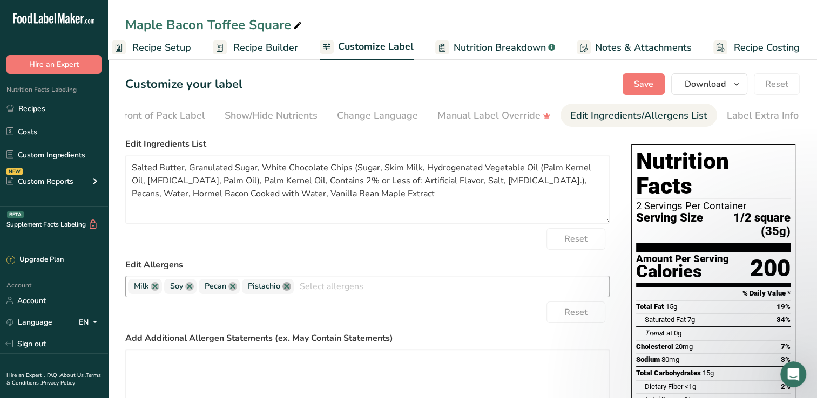
click at [286, 291] on link at bounding box center [286, 286] width 9 height 9
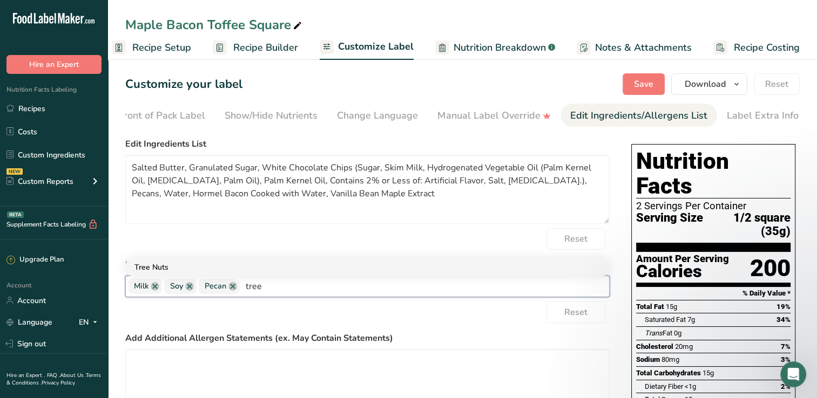
type input "tree"
click at [287, 272] on link "Tree Nuts" at bounding box center [367, 268] width 483 height 18
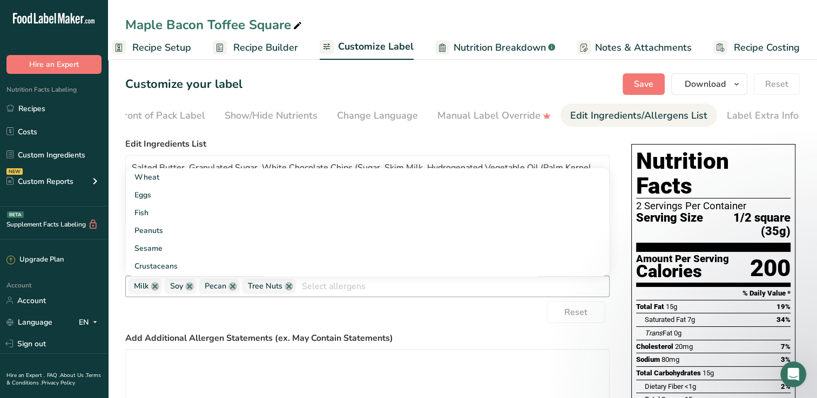
drag, startPoint x: 318, startPoint y: 320, endPoint x: 259, endPoint y: 319, distance: 58.9
click at [259, 319] on div "Reset" at bounding box center [367, 313] width 484 height 22
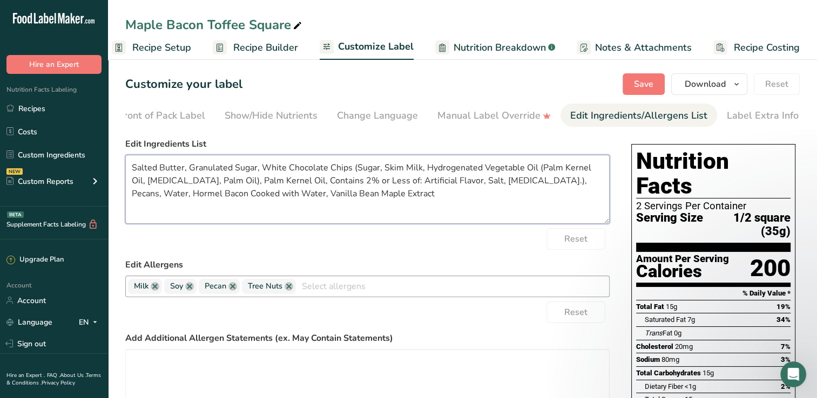
drag, startPoint x: 424, startPoint y: 171, endPoint x: 444, endPoint y: 187, distance: 25.8
click at [444, 187] on textarea "Salted Butter, Granulated Sugar, White Chocolate Chips (Sugar, Skim Milk, Hydro…" at bounding box center [367, 189] width 484 height 69
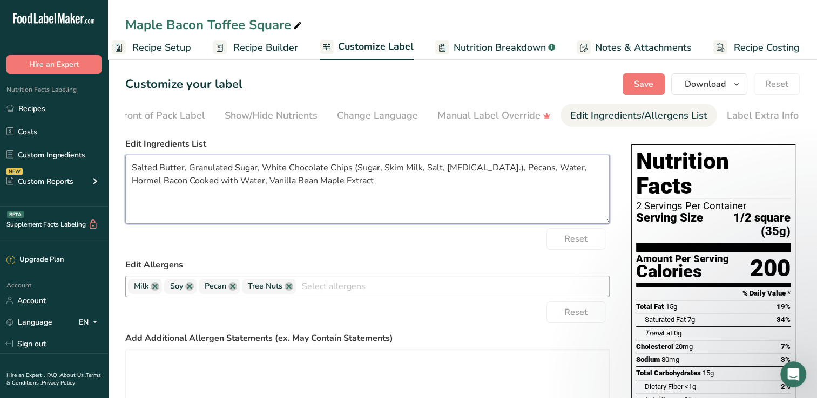
click at [466, 187] on textarea "Salted Butter, Granulated Sugar, White Chocolate Chips (Sugar, Skim Milk, Salt,…" at bounding box center [367, 189] width 484 height 69
click at [211, 184] on textarea "Salted Butter, Granulated Sugar, White Chocolate Chips (Sugar, Skim Milk, Salt,…" at bounding box center [367, 189] width 484 height 69
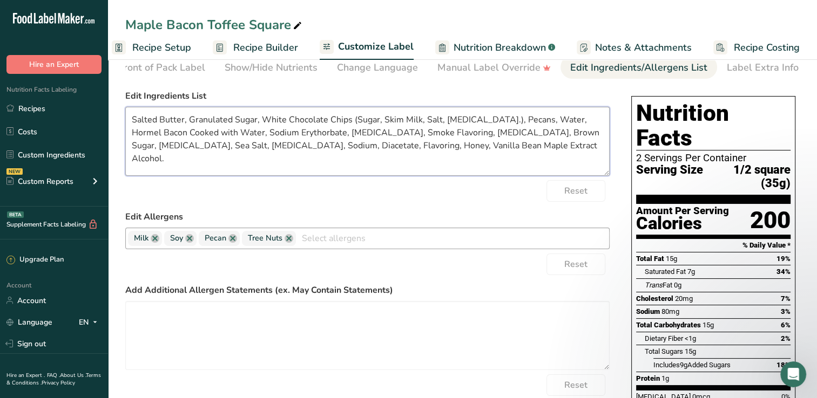
scroll to position [0, 0]
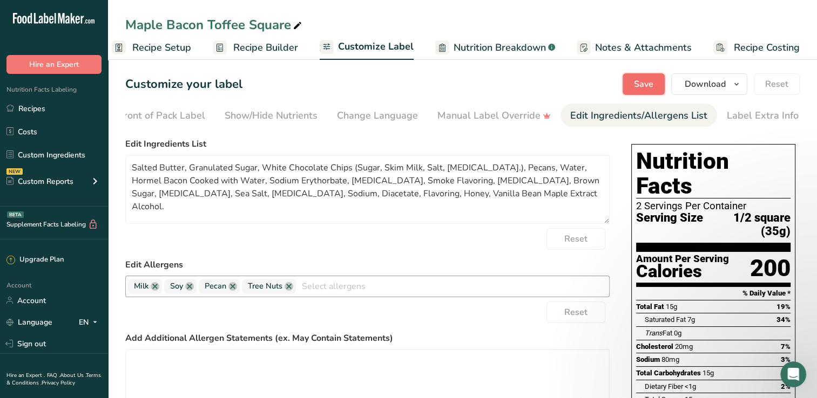
click at [652, 85] on span "Save" at bounding box center [643, 84] width 19 height 13
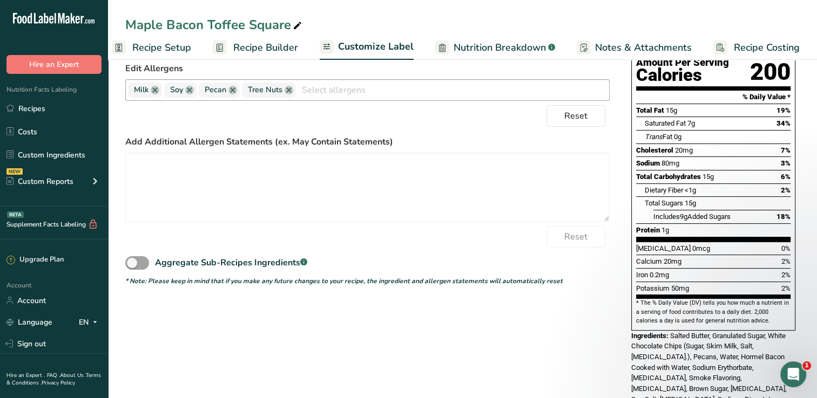
scroll to position [228, 0]
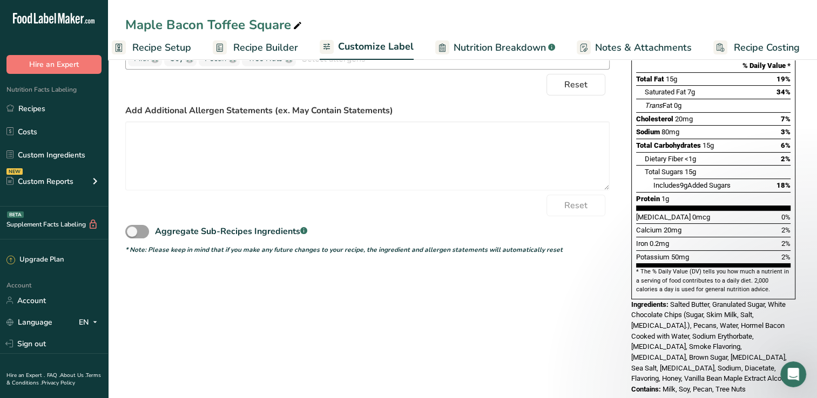
click at [447, 96] on div "Reset" at bounding box center [367, 85] width 484 height 22
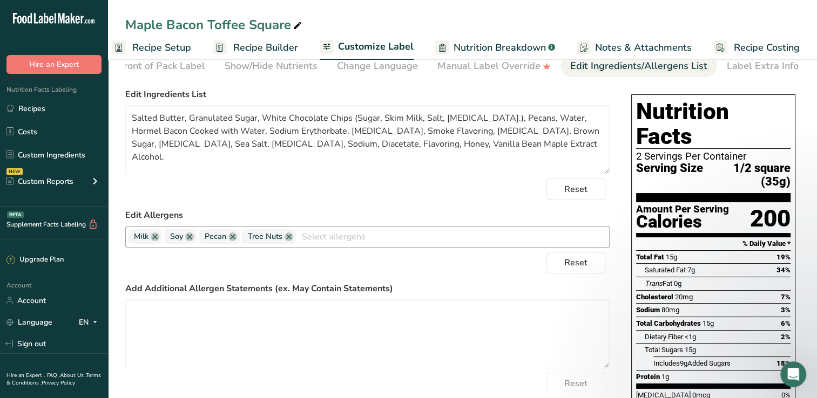
scroll to position [49, 0]
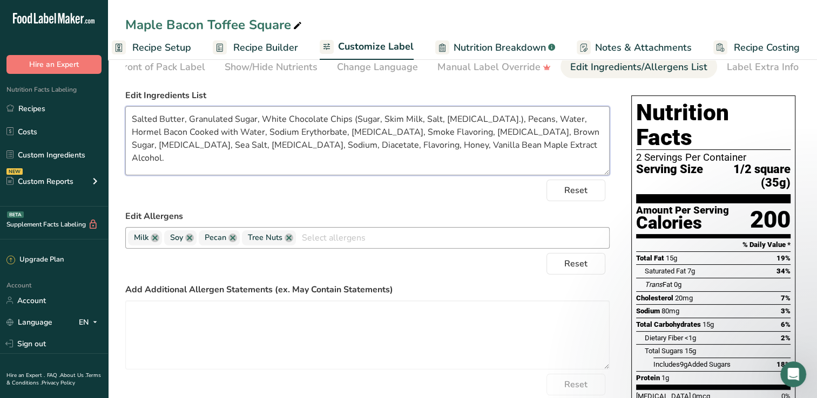
click at [446, 123] on textarea "Salted Butter, Granulated Sugar, White Chocolate Chips (Sugar, Skim Milk, Salt,…" at bounding box center [367, 140] width 484 height 69
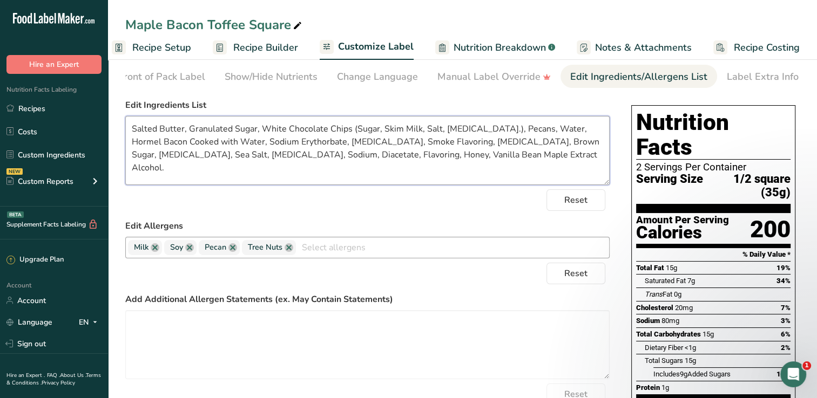
scroll to position [29, 0]
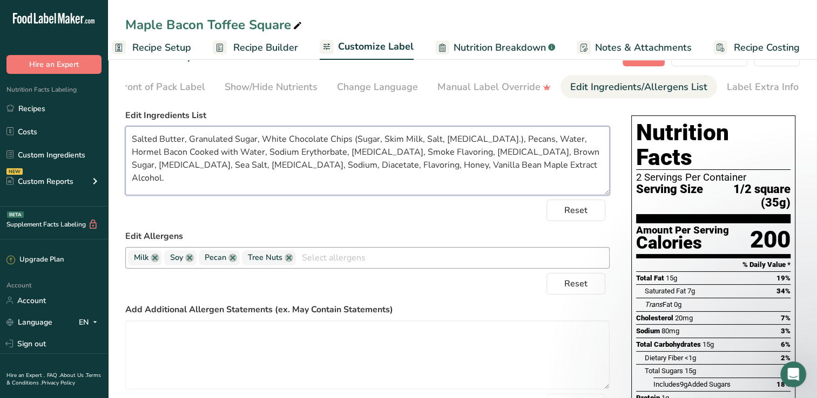
click at [525, 167] on textarea "Salted Butter, Granulated Sugar, White Chocolate Chips (Sugar, Skim Milk, Salt,…" at bounding box center [367, 160] width 484 height 69
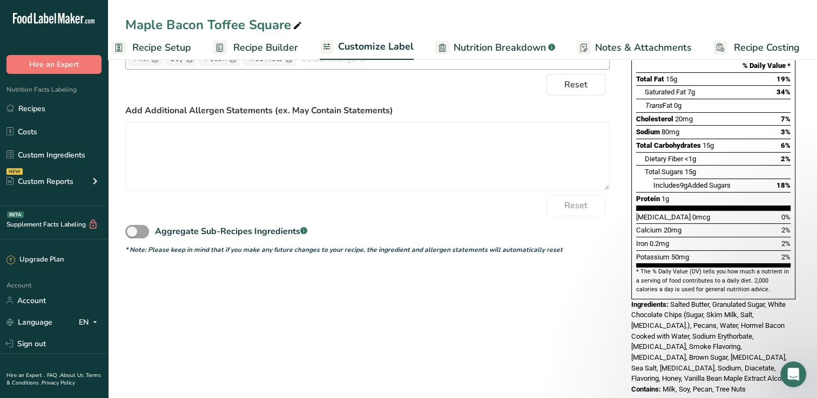
scroll to position [0, 0]
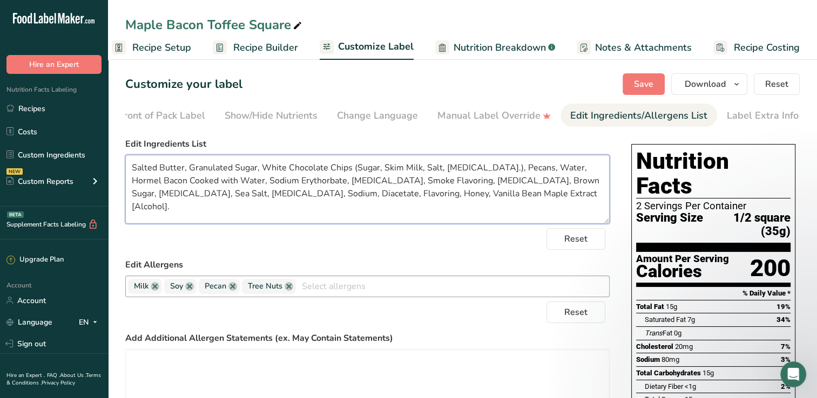
type textarea "Salted Butter, Granulated Sugar, White Chocolate Chips (Sugar, Skim Milk, Salt,…"
click at [647, 70] on section "Customize your label Save Download Choose what to show on your downloaded label…" at bounding box center [462, 353] width 709 height 595
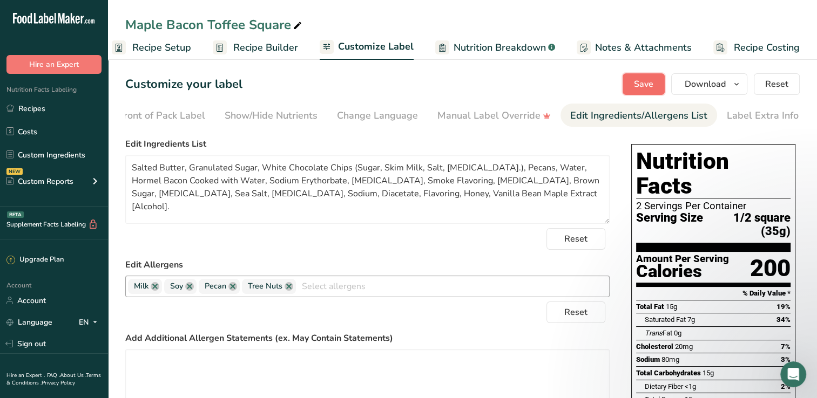
click at [647, 92] on button "Save" at bounding box center [643, 84] width 42 height 22
click at [279, 117] on div "Show/Hide Nutrients" at bounding box center [271, 116] width 93 height 15
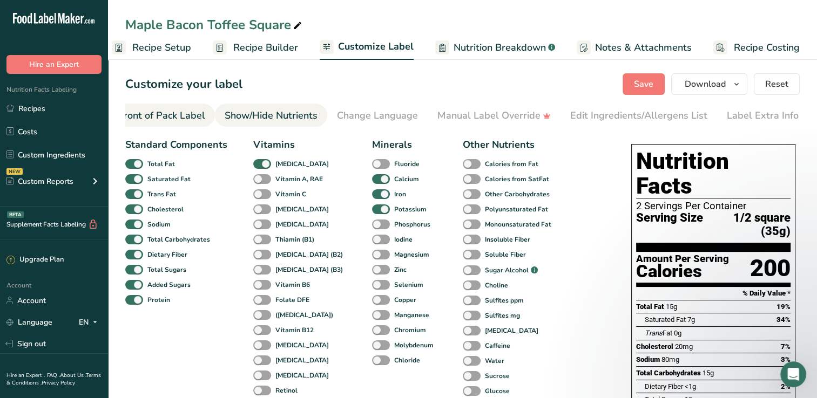
click at [185, 111] on div "Front of Pack Label" at bounding box center [161, 116] width 87 height 15
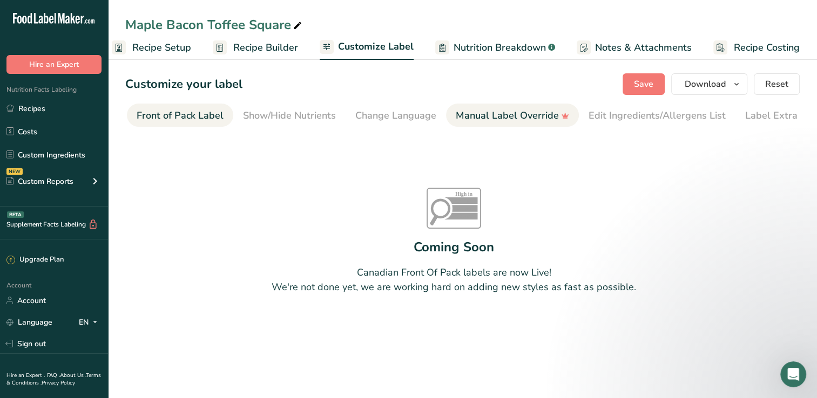
click at [529, 113] on div "Manual Label Override" at bounding box center [512, 116] width 113 height 15
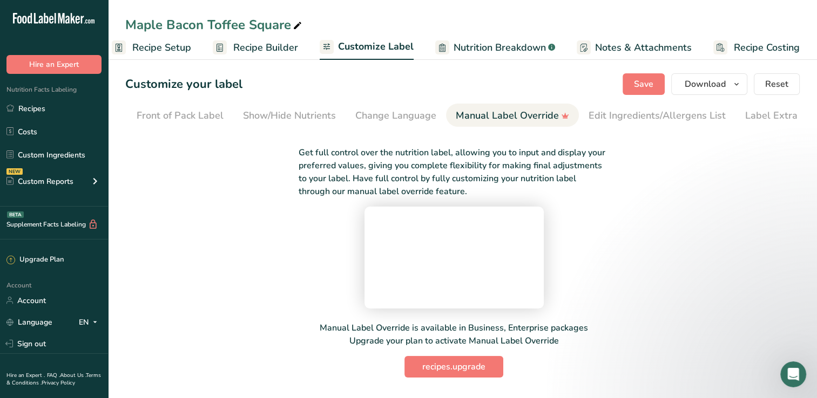
scroll to position [0, 123]
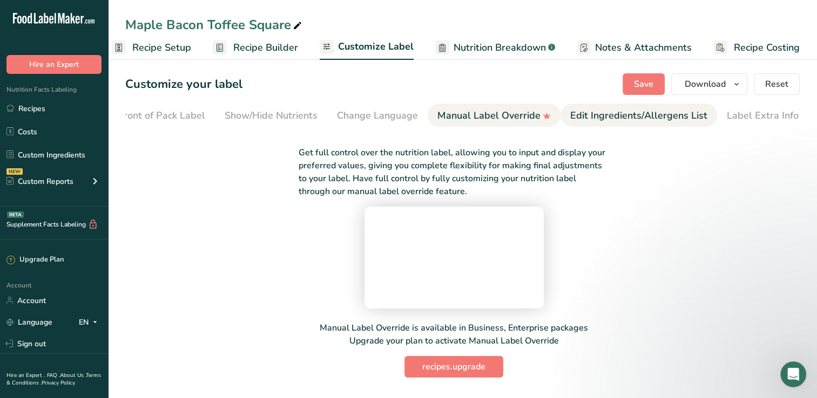
click at [607, 113] on div "Edit Ingredients/Allergens List" at bounding box center [638, 116] width 137 height 15
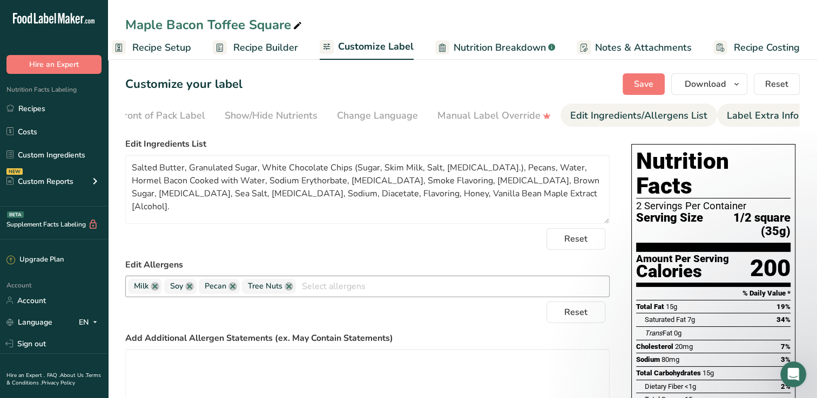
click at [746, 113] on div "Label Extra Info" at bounding box center [763, 116] width 72 height 15
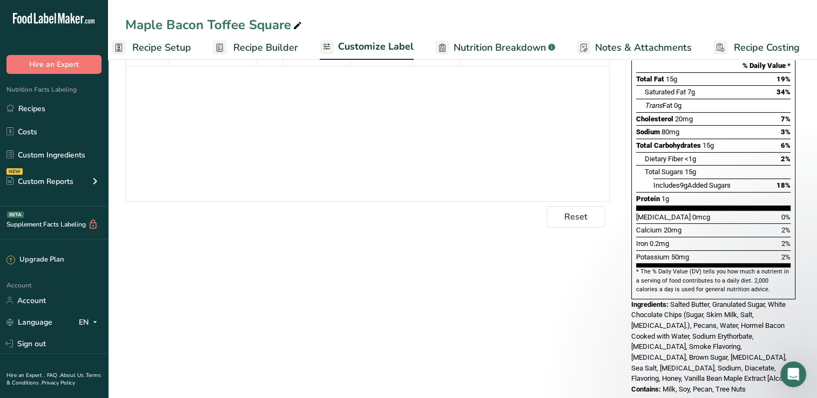
scroll to position [0, 0]
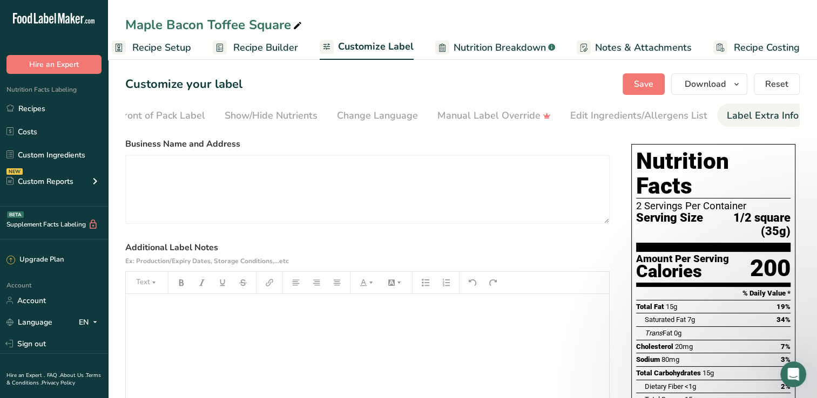
click at [382, 49] on span "Customize Label" at bounding box center [376, 46] width 76 height 15
click at [512, 46] on span "Nutrition Breakdown" at bounding box center [499, 47] width 92 height 15
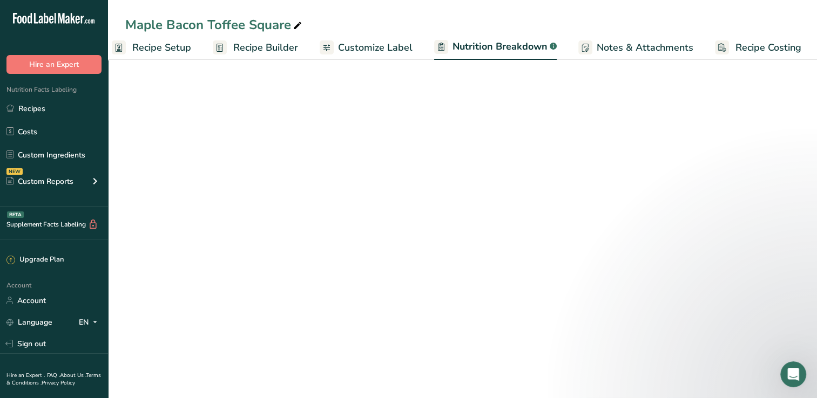
scroll to position [0, 15]
select select "Calories"
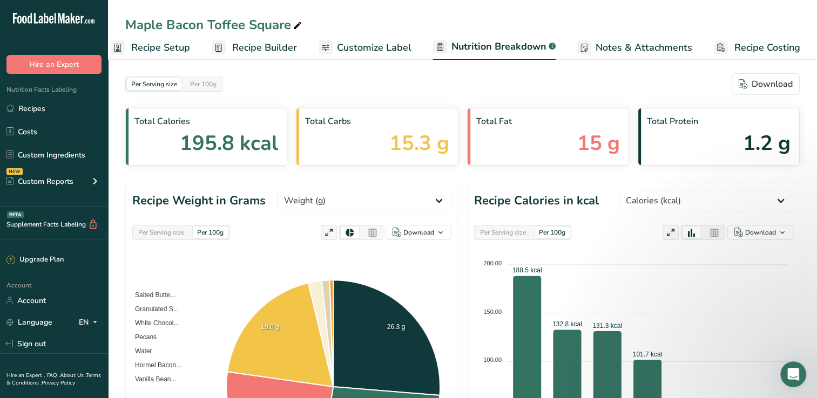
click at [229, 51] on link "Recipe Builder" at bounding box center [254, 48] width 85 height 24
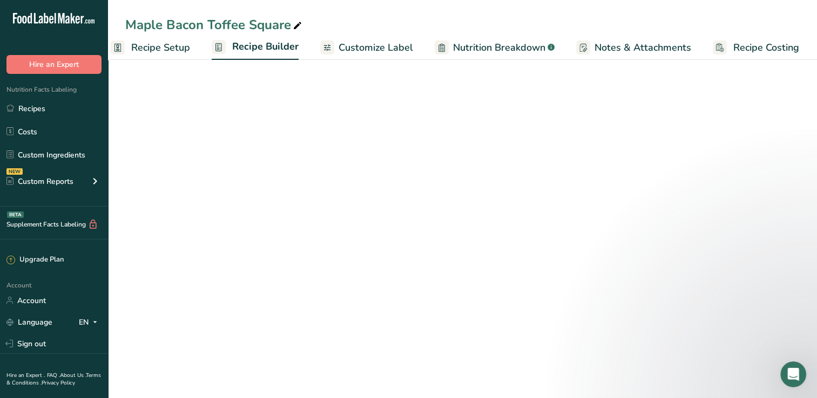
scroll to position [0, 13]
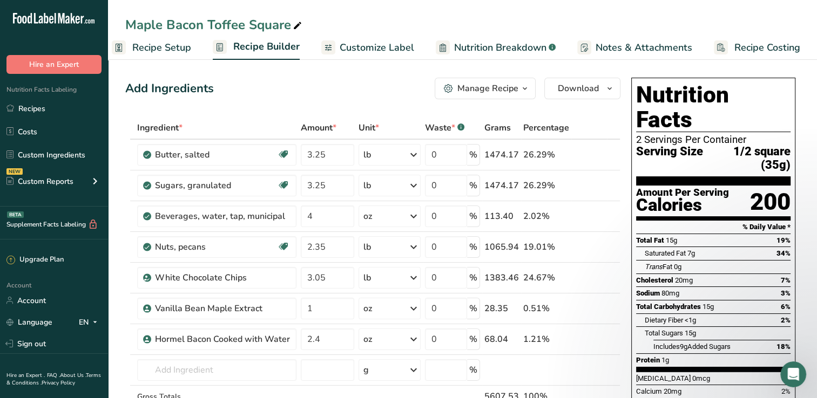
click at [733, 134] on div "2 Servings Per Container" at bounding box center [713, 139] width 154 height 11
click at [751, 134] on div "2 Servings Per Container" at bounding box center [713, 139] width 154 height 11
click at [368, 48] on span "Customize Label" at bounding box center [377, 47] width 75 height 15
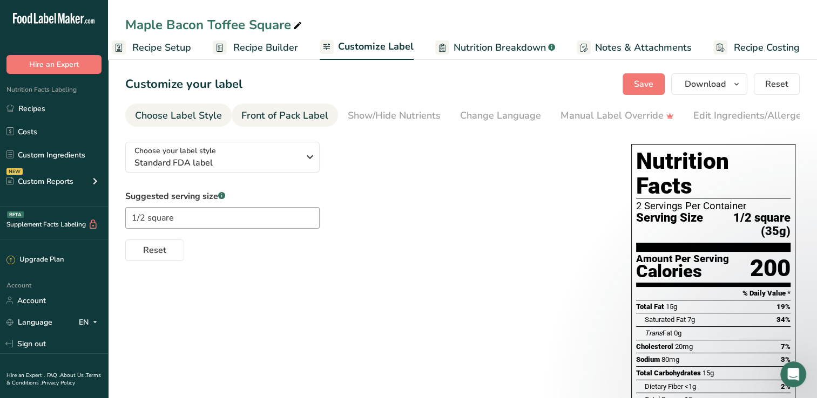
click at [304, 118] on div "Front of Pack Label" at bounding box center [284, 116] width 87 height 15
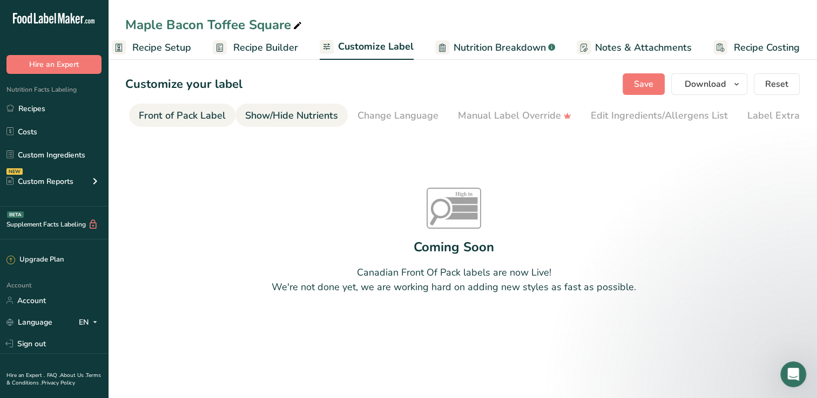
scroll to position [0, 105]
click at [185, 119] on div "Front of Pack Label" at bounding box center [180, 116] width 87 height 15
click at [783, 113] on div "Label Extra Info" at bounding box center [781, 116] width 72 height 15
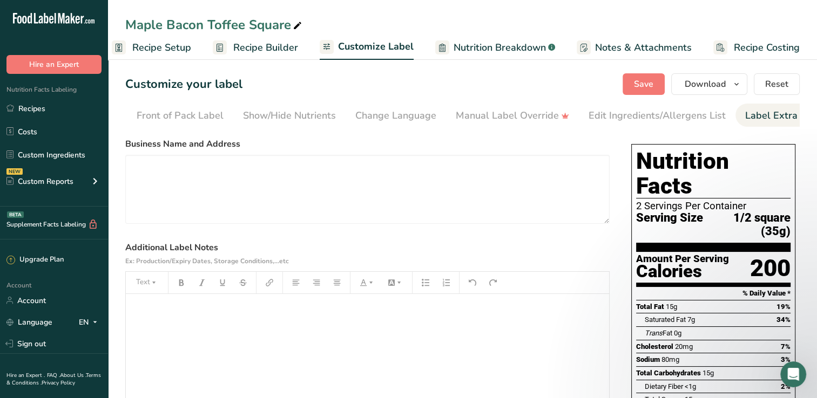
scroll to position [0, 123]
click at [750, 201] on div "2 Servings Per Container" at bounding box center [713, 206] width 154 height 11
click at [733, 201] on div "2 Servings Per Container" at bounding box center [713, 206] width 154 height 11
drag, startPoint x: 748, startPoint y: 188, endPoint x: 695, endPoint y: 182, distance: 52.7
click at [695, 182] on section "Nutrition Facts 2 Servings Per Container Serving Size 1/2 square (35g)" at bounding box center [713, 200] width 154 height 103
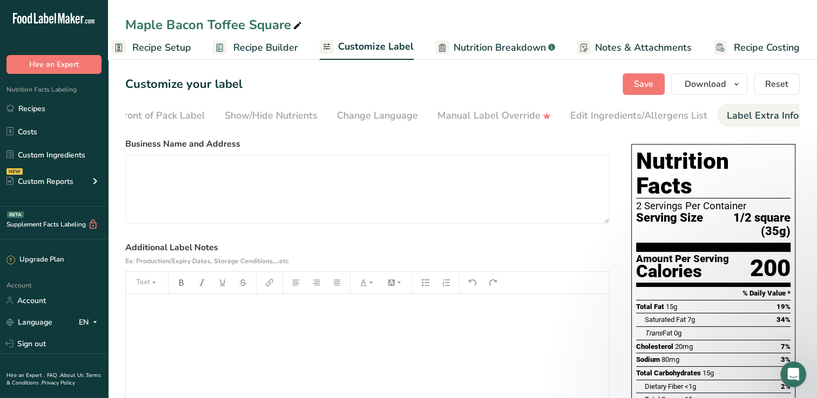
drag, startPoint x: 695, startPoint y: 182, endPoint x: 697, endPoint y: 206, distance: 23.3
click at [697, 212] on span "Serving Size" at bounding box center [669, 225] width 67 height 26
click at [194, 121] on div "Front of Pack Label" at bounding box center [161, 116] width 87 height 15
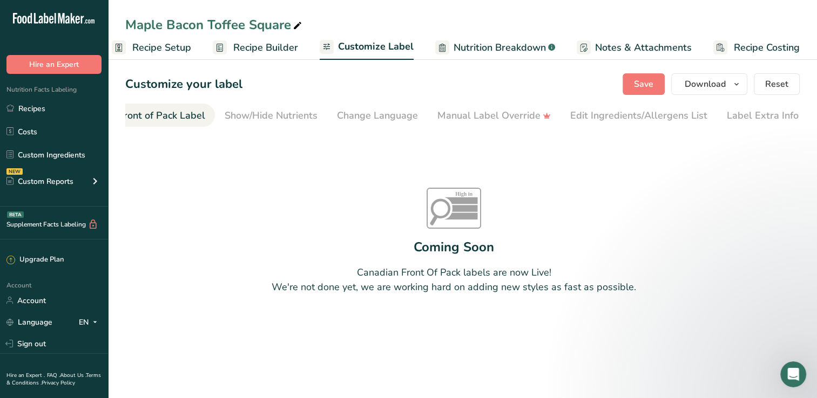
scroll to position [0, 105]
click at [263, 107] on link "Show/Hide Nutrients" at bounding box center [289, 116] width 93 height 24
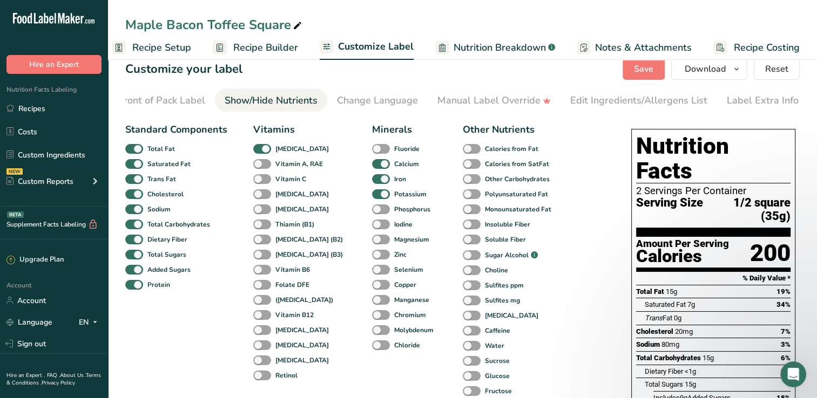
scroll to position [0, 0]
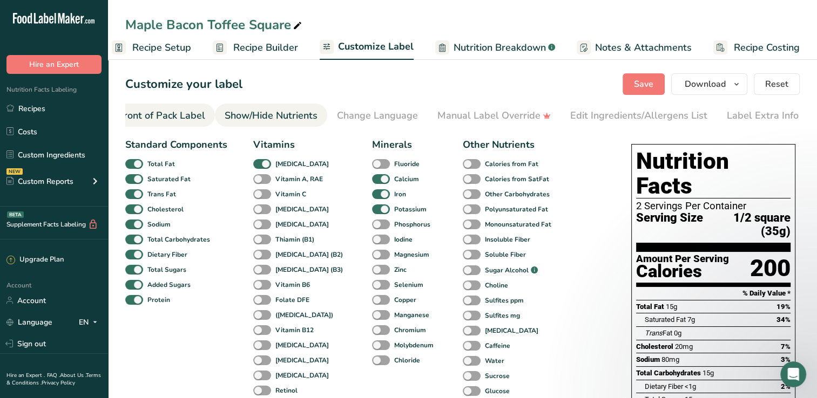
click at [180, 114] on div "Front of Pack Label" at bounding box center [161, 116] width 87 height 15
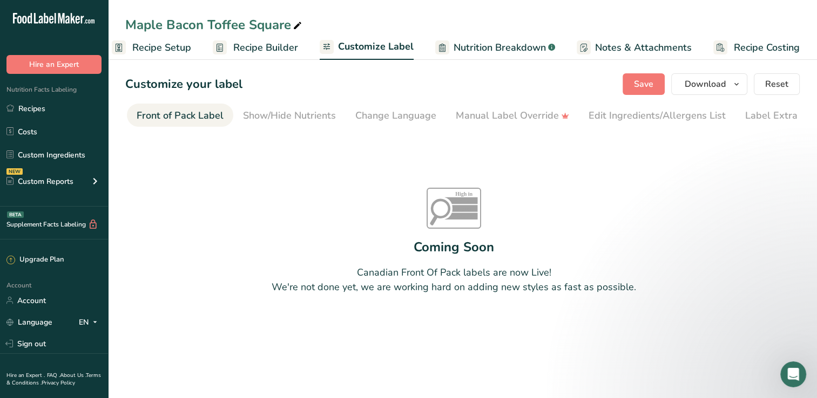
click at [261, 45] on span "Recipe Builder" at bounding box center [265, 47] width 65 height 15
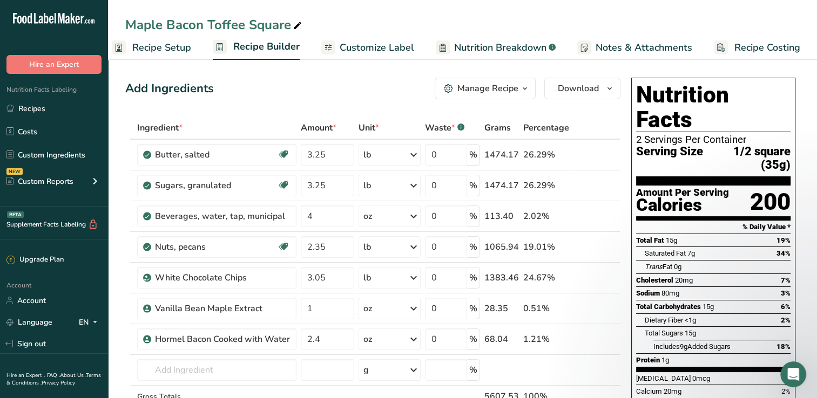
click at [165, 46] on span "Recipe Setup" at bounding box center [161, 47] width 59 height 15
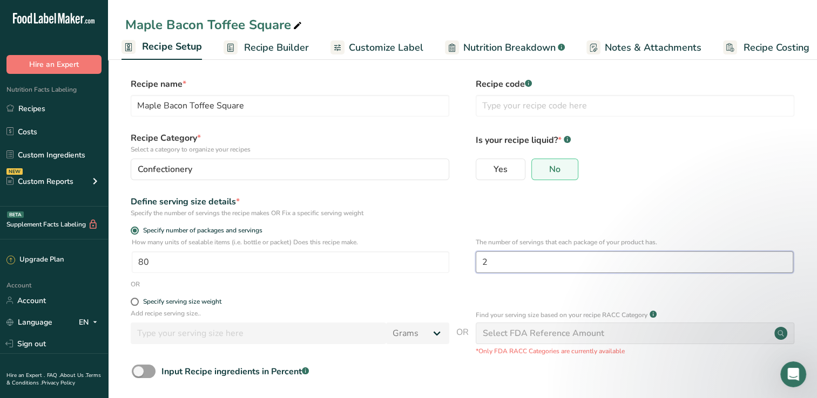
click at [521, 259] on input "2" at bounding box center [634, 263] width 317 height 22
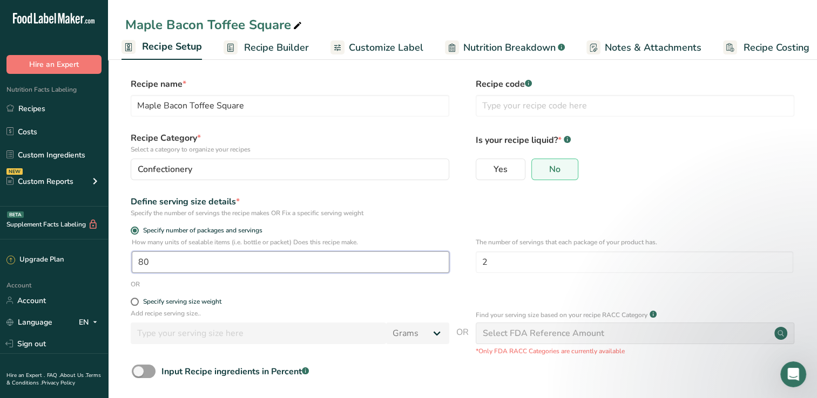
click at [355, 258] on input "80" at bounding box center [290, 263] width 317 height 22
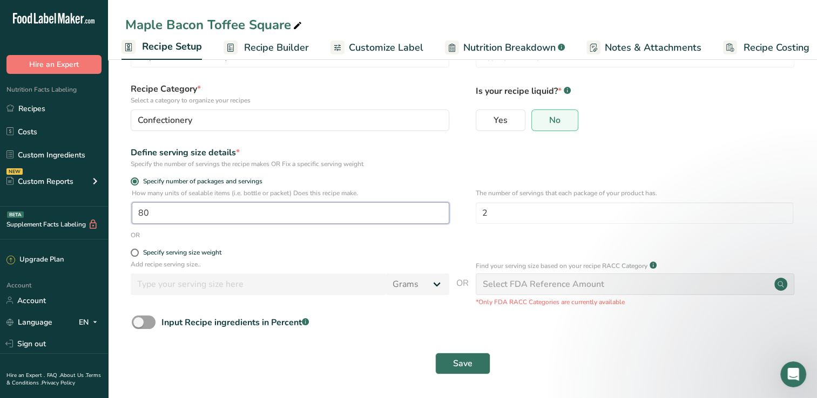
scroll to position [0, 0]
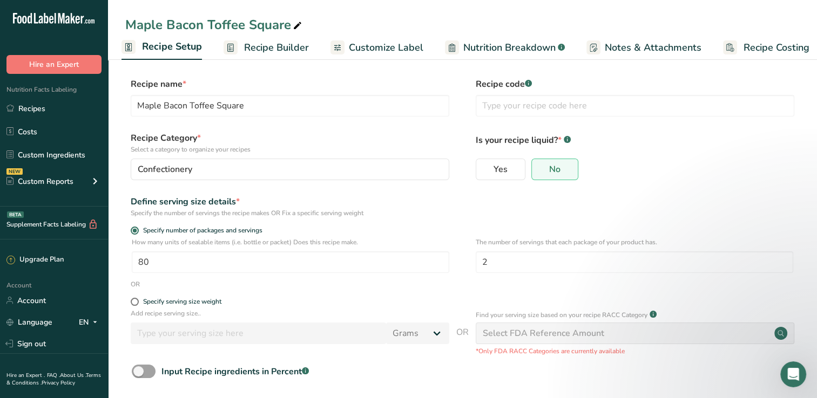
click at [608, 47] on span "Notes & Attachments" at bounding box center [653, 47] width 97 height 15
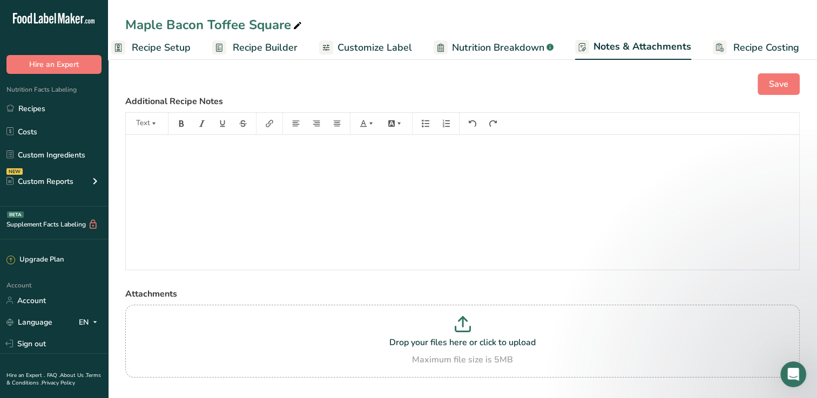
click at [756, 45] on span "Recipe Costing" at bounding box center [766, 47] width 66 height 15
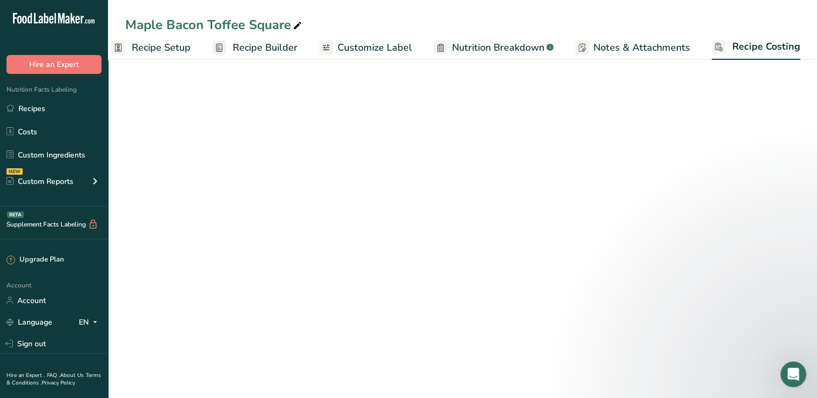
scroll to position [0, 13]
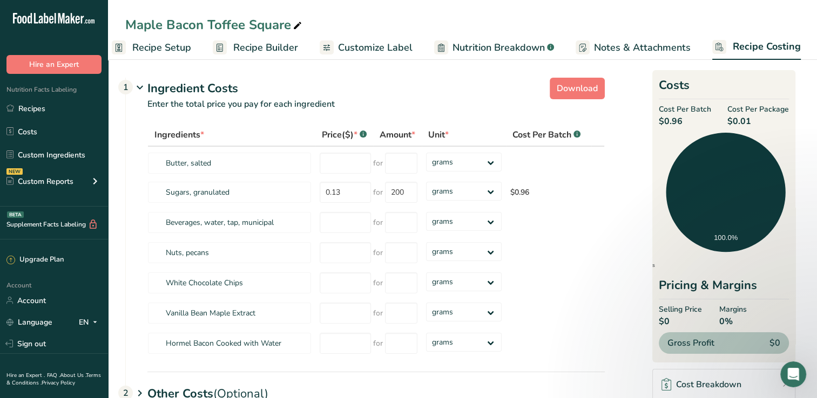
click at [491, 44] on span "Nutrition Breakdown" at bounding box center [498, 47] width 92 height 15
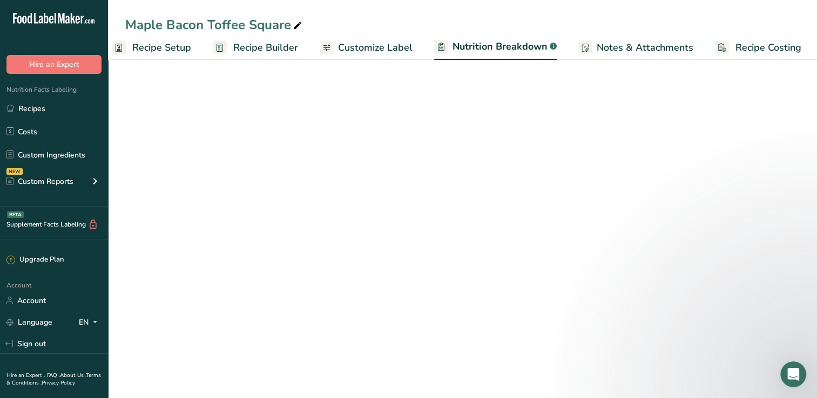
scroll to position [0, 15]
select select "Calories"
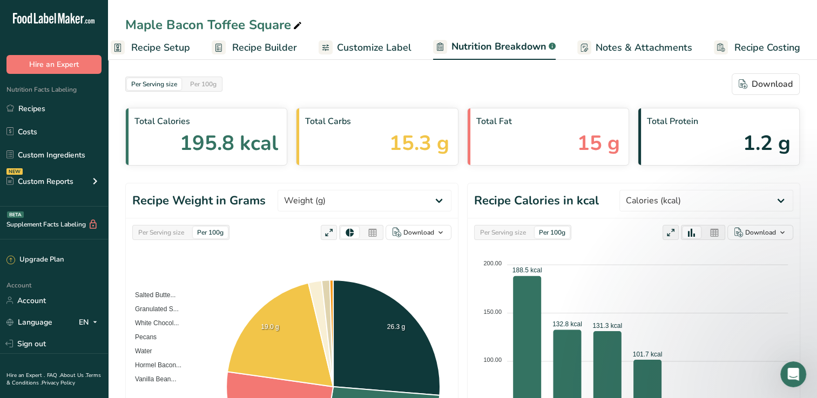
click at [366, 53] on span "Customize Label" at bounding box center [374, 47] width 75 height 15
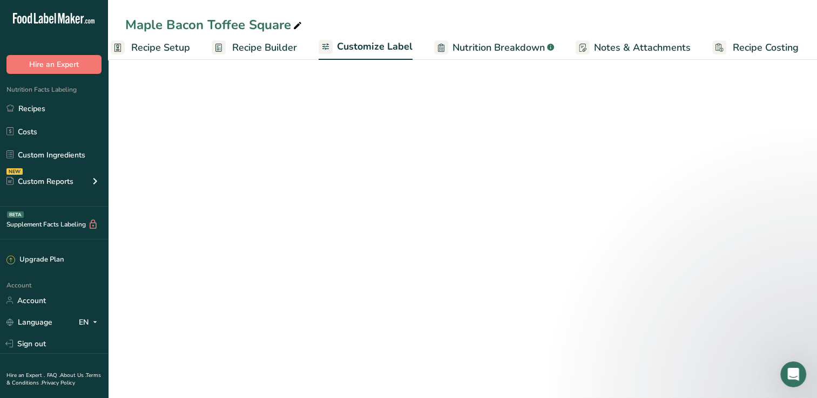
scroll to position [0, 13]
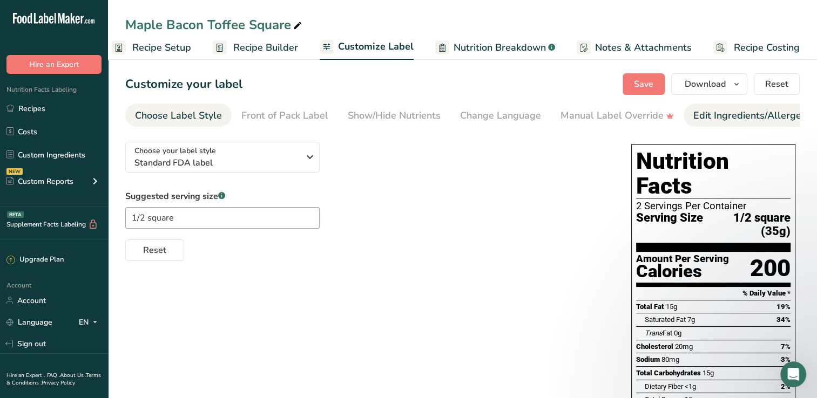
drag, startPoint x: 666, startPoint y: 129, endPoint x: 758, endPoint y: 124, distance: 92.4
click at [758, 124] on nav "Choose Label Style Front of Pack Label Show/Hide Nutrients Change Language Manu…" at bounding box center [462, 115] width 674 height 23
click at [750, 119] on div "Edit Ingredients/Allergens List" at bounding box center [761, 116] width 137 height 15
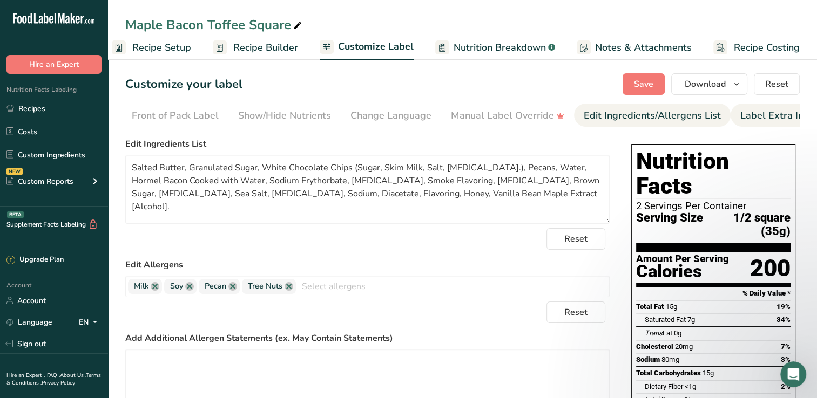
scroll to position [0, 123]
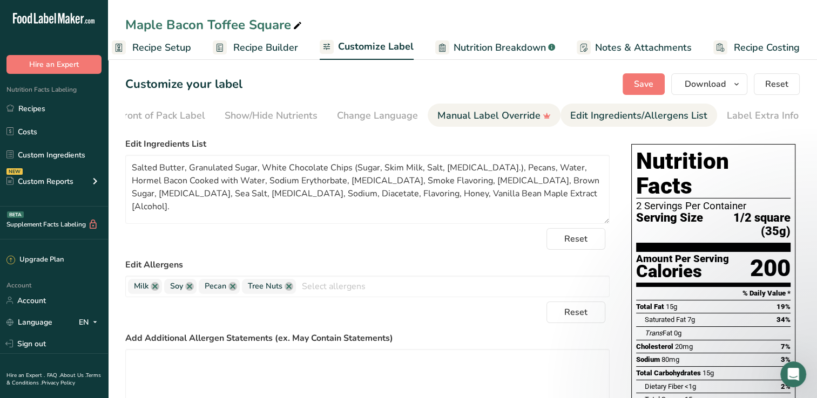
click at [511, 113] on div "Manual Label Override" at bounding box center [493, 116] width 113 height 15
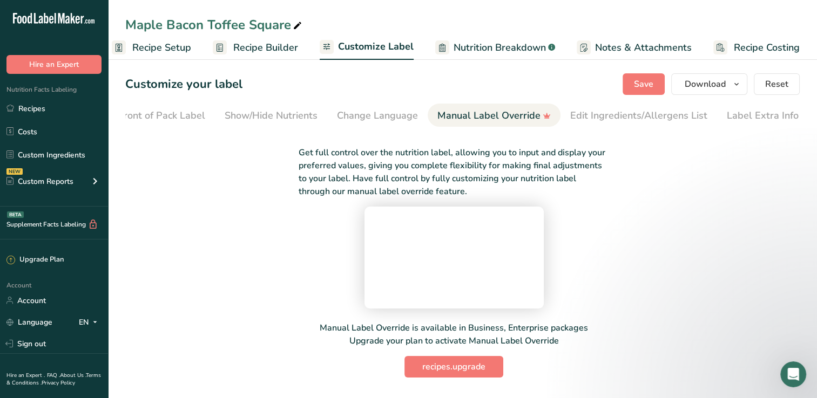
click at [535, 239] on video at bounding box center [454, 255] width 162 height 81
click at [387, 250] on video at bounding box center [454, 255] width 162 height 81
click at [392, 250] on video at bounding box center [454, 255] width 162 height 81
click at [388, 215] on video at bounding box center [454, 255] width 162 height 81
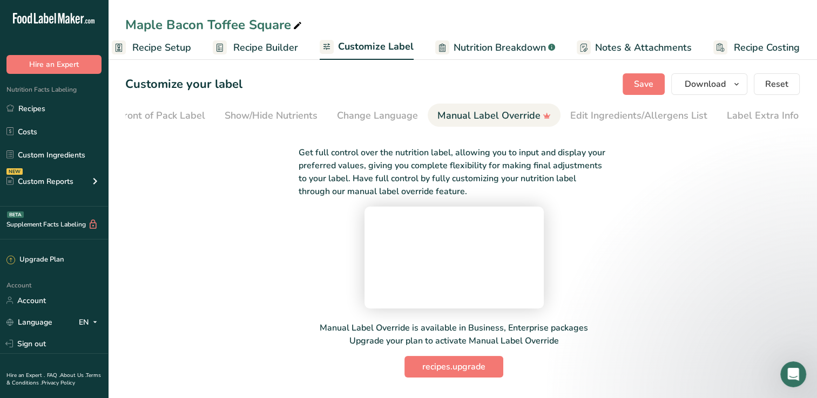
click at [469, 44] on span "Nutrition Breakdown" at bounding box center [499, 47] width 92 height 15
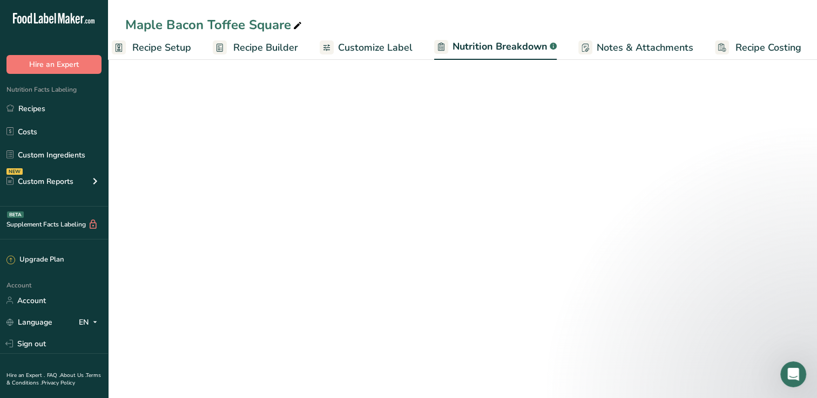
scroll to position [0, 15]
select select "Calories"
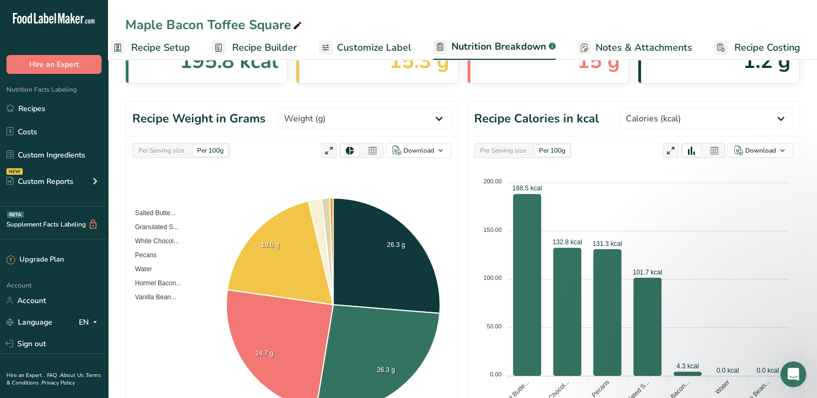
scroll to position [0, 0]
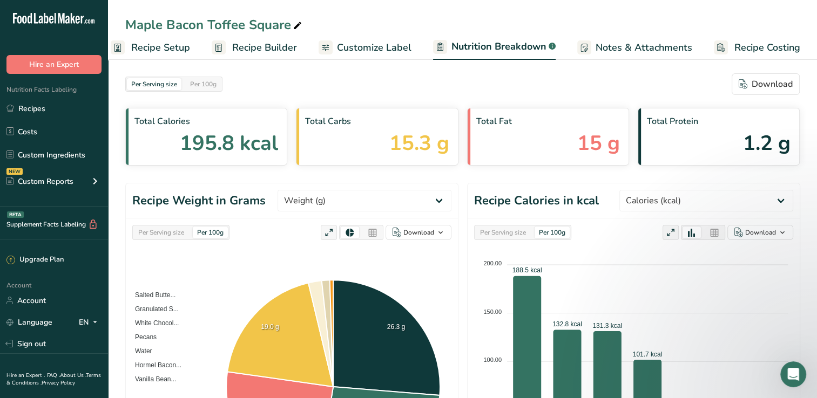
click at [348, 50] on span "Customize Label" at bounding box center [374, 47] width 75 height 15
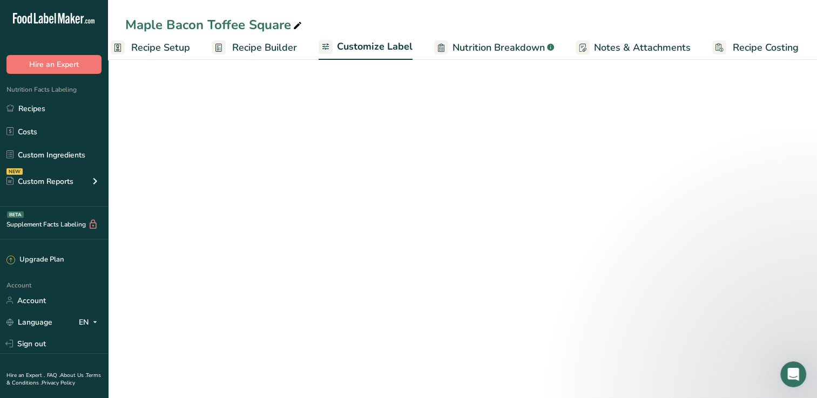
scroll to position [0, 13]
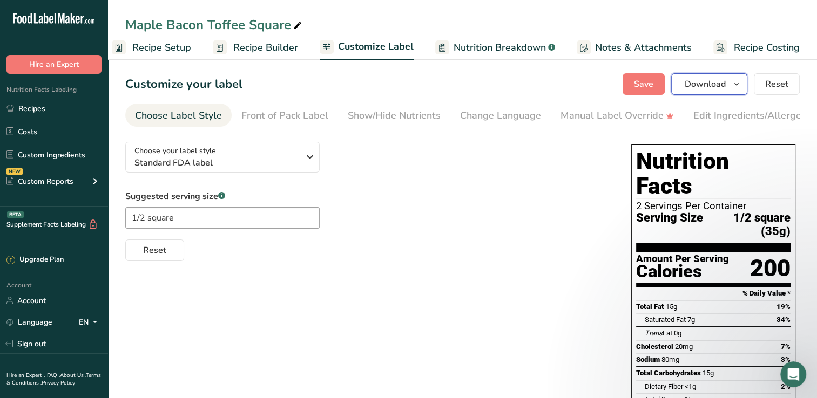
click at [725, 90] on span "Download" at bounding box center [705, 84] width 41 height 13
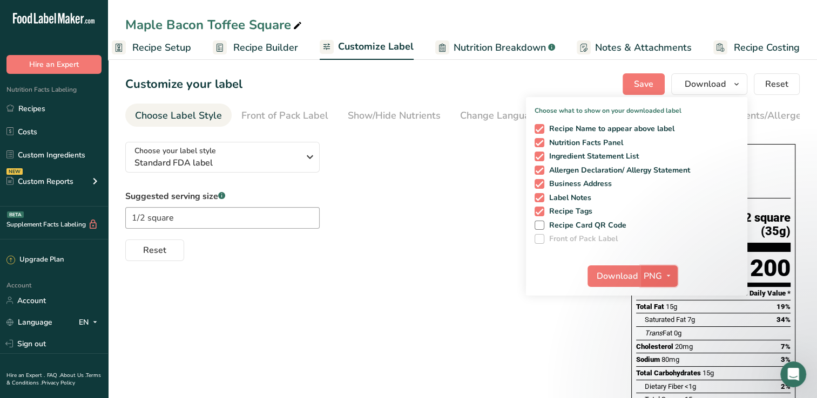
click at [665, 279] on icon "button" at bounding box center [668, 275] width 9 height 13
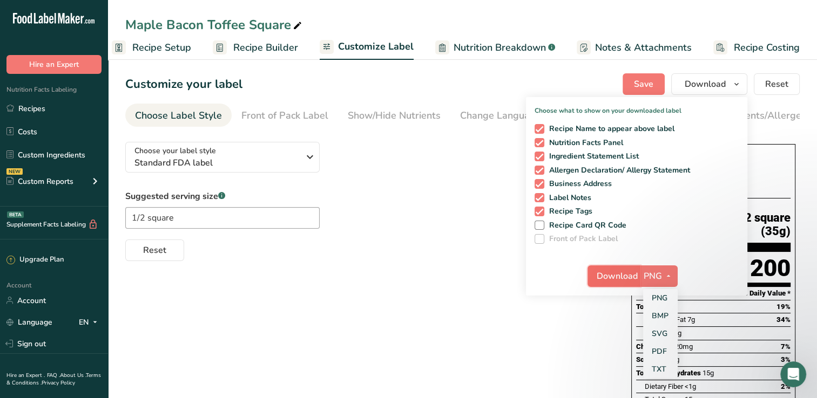
click at [624, 276] on span "Download" at bounding box center [617, 276] width 41 height 13
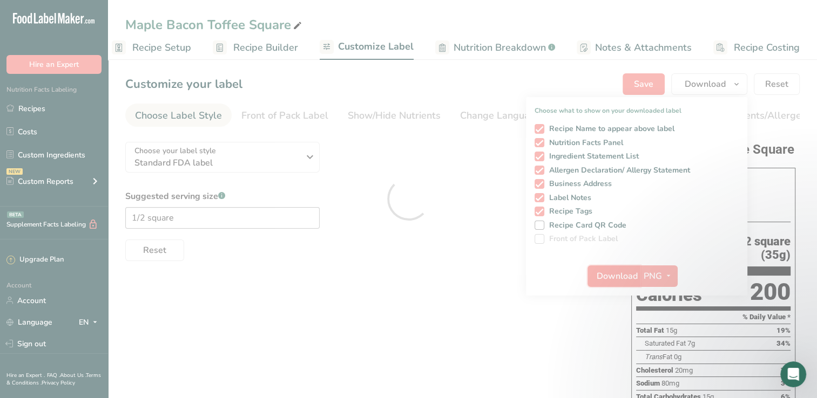
scroll to position [0, 0]
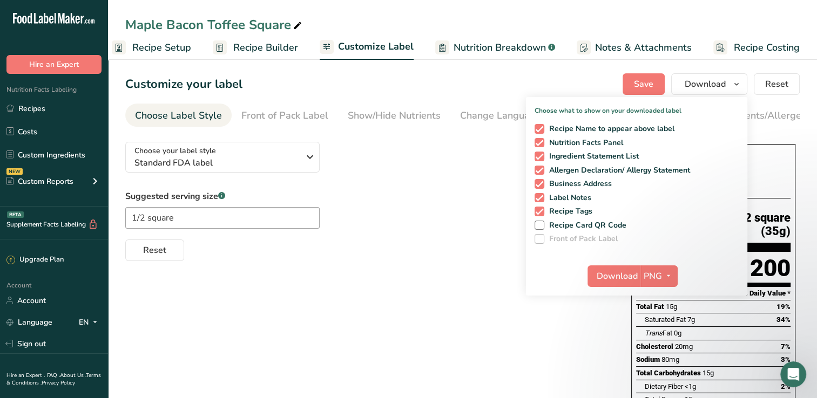
click at [382, 170] on div "Choose your label style Standard FDA label USA (FDA) Standard FDA label Tabular…" at bounding box center [367, 197] width 484 height 128
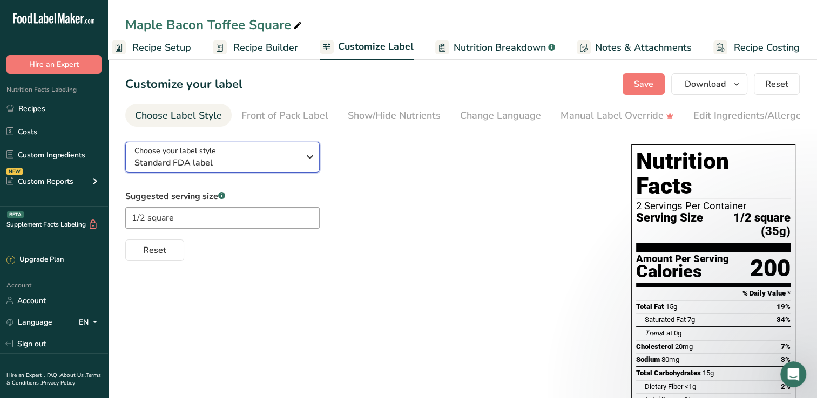
click at [277, 157] on div "Choose your label style Standard FDA label" at bounding box center [216, 157] width 165 height 24
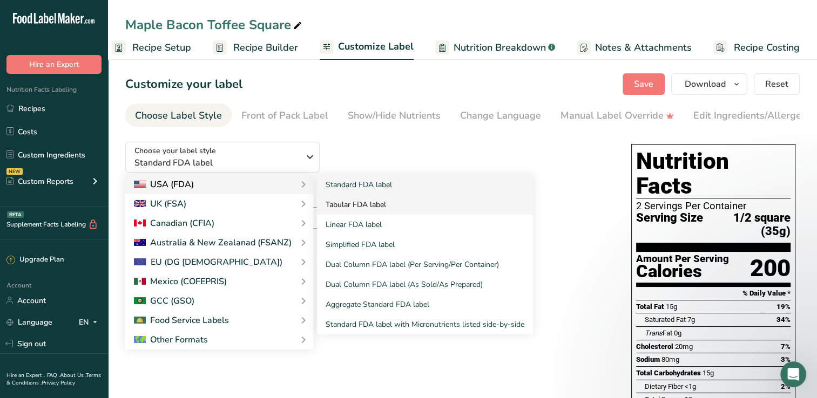
drag, startPoint x: 348, startPoint y: 224, endPoint x: 346, endPoint y: 204, distance: 19.6
click at [346, 204] on div "Standard FDA label Tabular FDA label Linear FDA label Simplified FDA label Dual…" at bounding box center [425, 255] width 216 height 160
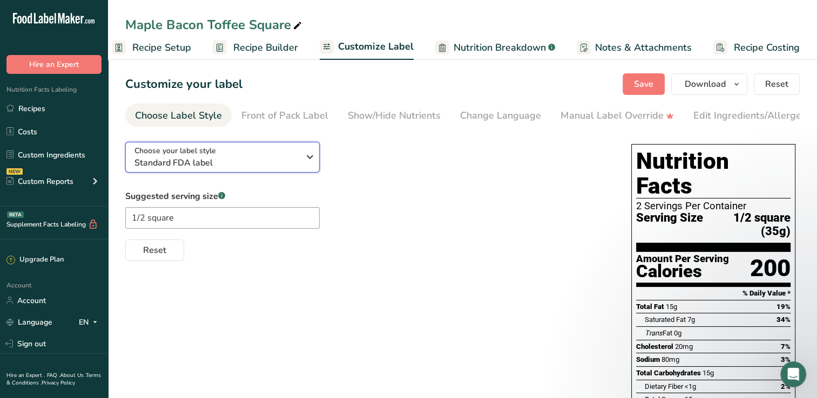
drag, startPoint x: 346, startPoint y: 204, endPoint x: 299, endPoint y: 162, distance: 63.1
click at [299, 162] on span "Standard FDA label" at bounding box center [216, 163] width 165 height 13
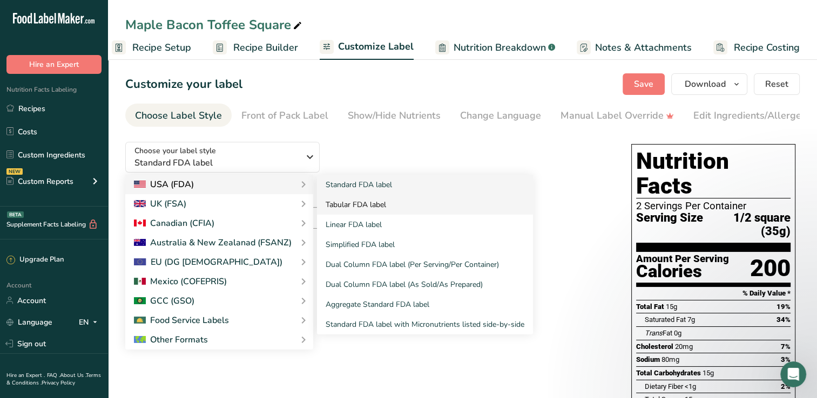
click at [339, 205] on link "Tabular FDA label" at bounding box center [425, 205] width 216 height 20
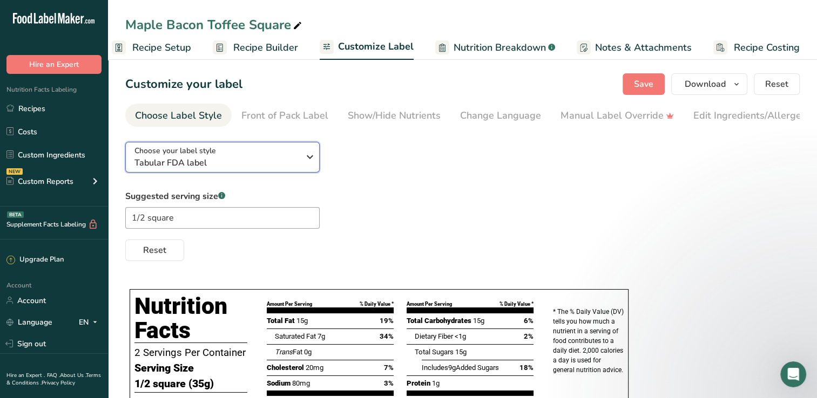
click at [265, 162] on span "Tabular FDA label" at bounding box center [216, 163] width 165 height 13
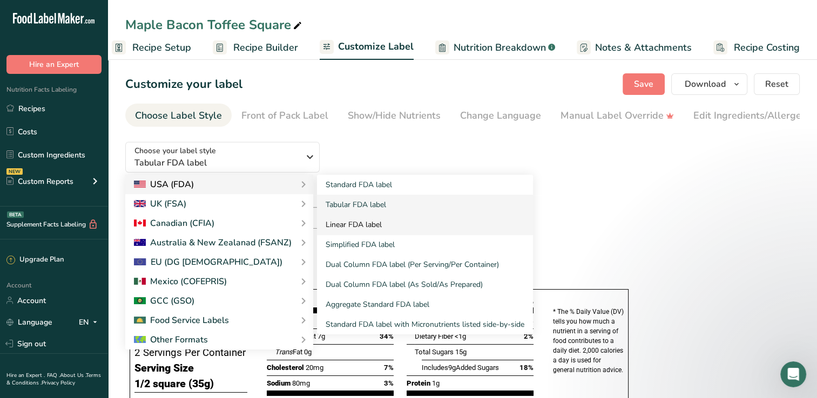
click at [331, 227] on link "Linear FDA label" at bounding box center [425, 225] width 216 height 20
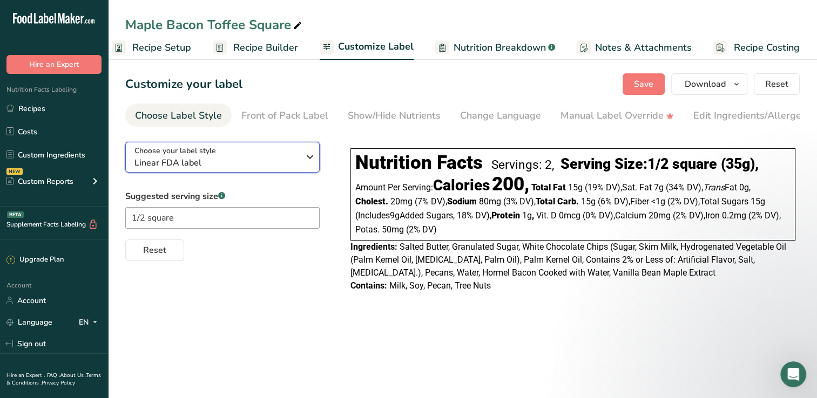
click at [298, 160] on span "Linear FDA label" at bounding box center [216, 163] width 165 height 13
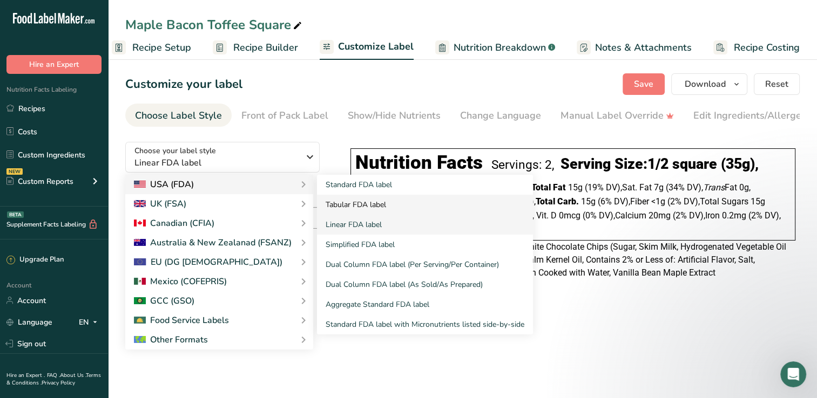
click at [327, 208] on link "Tabular FDA label" at bounding box center [425, 205] width 216 height 20
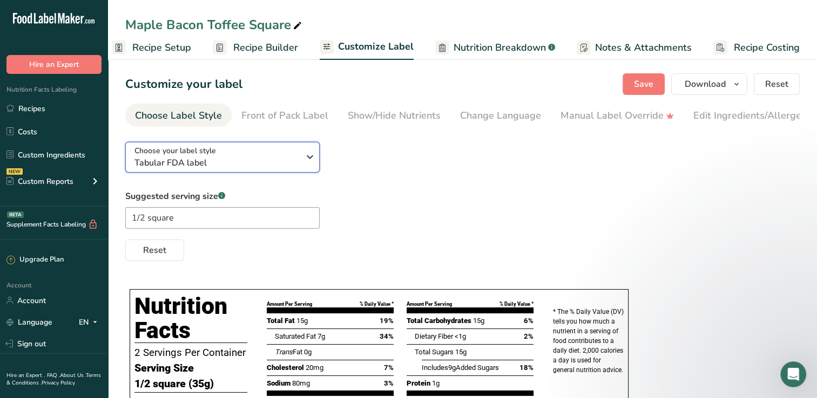
click at [307, 162] on icon "button" at bounding box center [309, 156] width 13 height 19
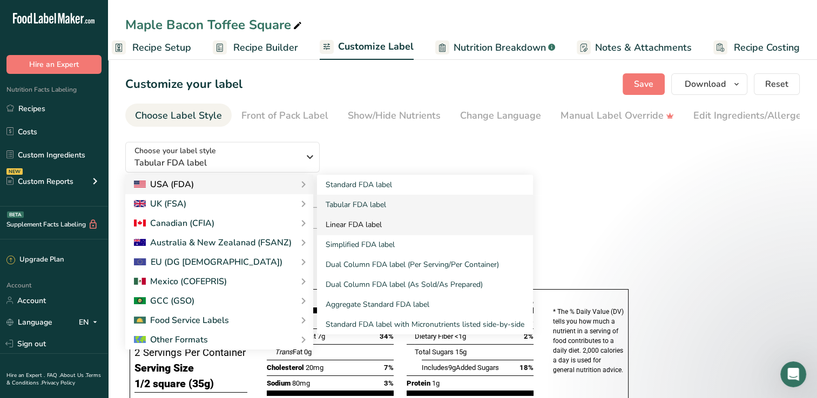
click at [343, 226] on link "Linear FDA label" at bounding box center [425, 225] width 216 height 20
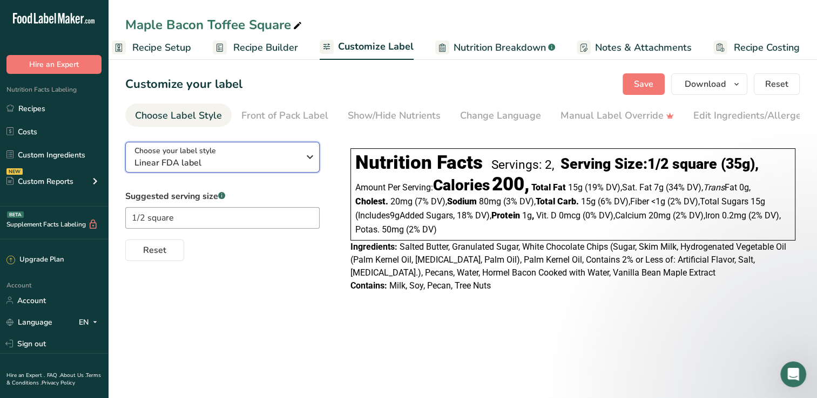
click at [211, 157] on span "Choose your label style" at bounding box center [175, 150] width 82 height 11
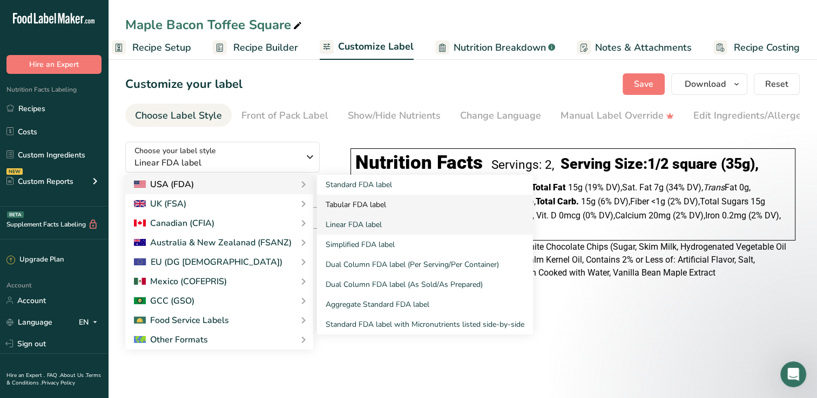
click at [351, 207] on link "Tabular FDA label" at bounding box center [425, 205] width 216 height 20
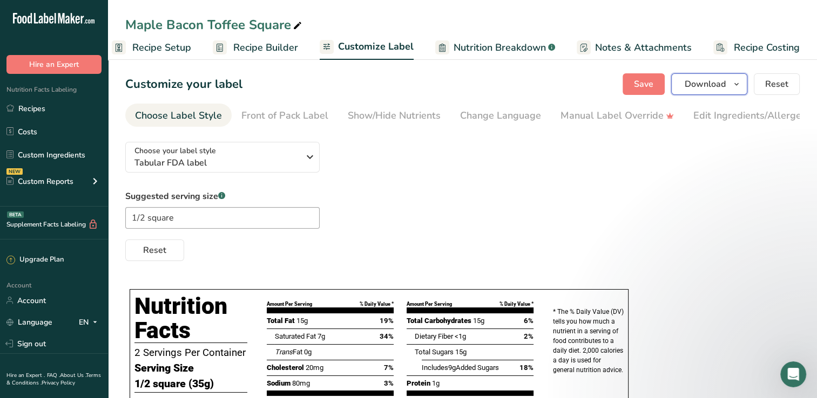
click at [710, 79] on span "Download" at bounding box center [705, 84] width 41 height 13
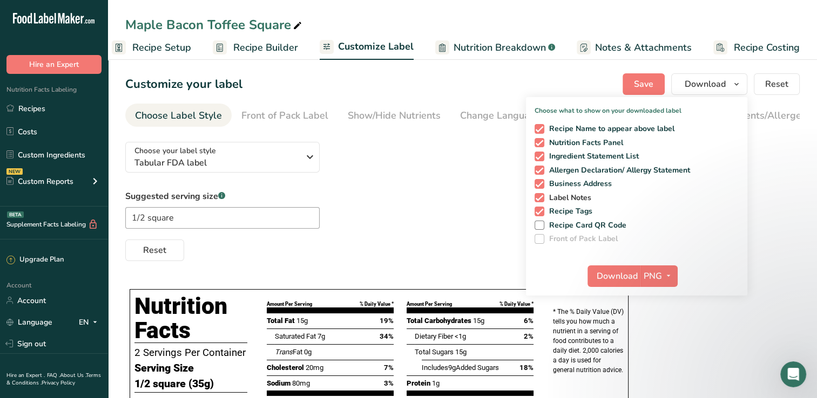
click at [573, 198] on span "Label Notes" at bounding box center [568, 198] width 48 height 10
click at [541, 198] on input "Label Notes" at bounding box center [537, 197] width 7 height 7
click at [573, 199] on span "Label Notes" at bounding box center [568, 198] width 48 height 10
click at [541, 199] on input "Label Notes" at bounding box center [537, 197] width 7 height 7
checkbox input "true"
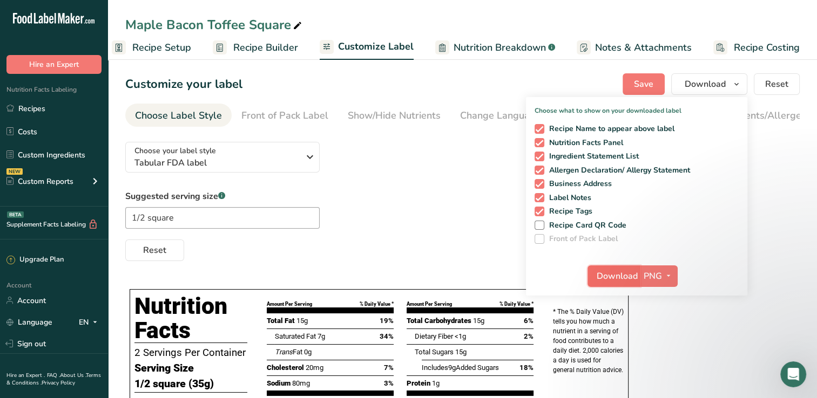
click at [628, 279] on span "Download" at bounding box center [617, 276] width 41 height 13
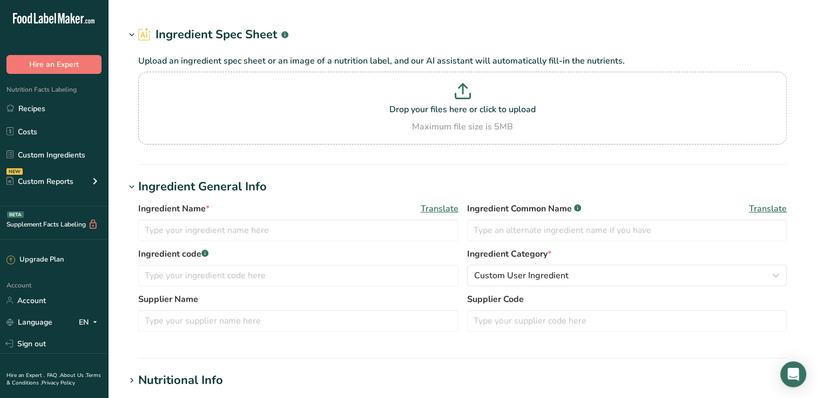
type input "Vanilla extract"
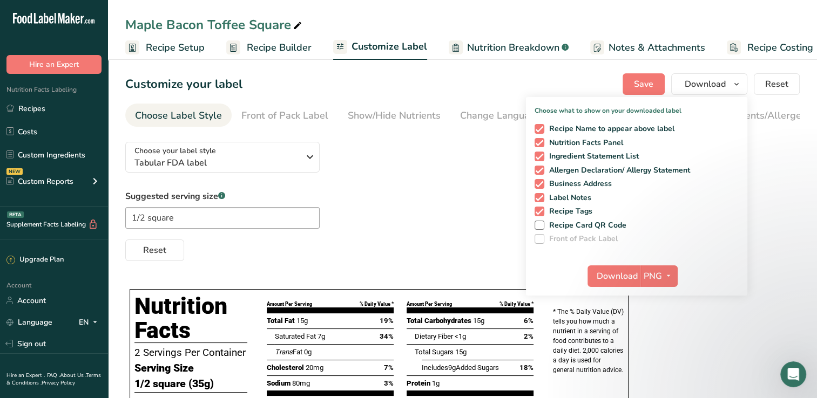
scroll to position [0, 13]
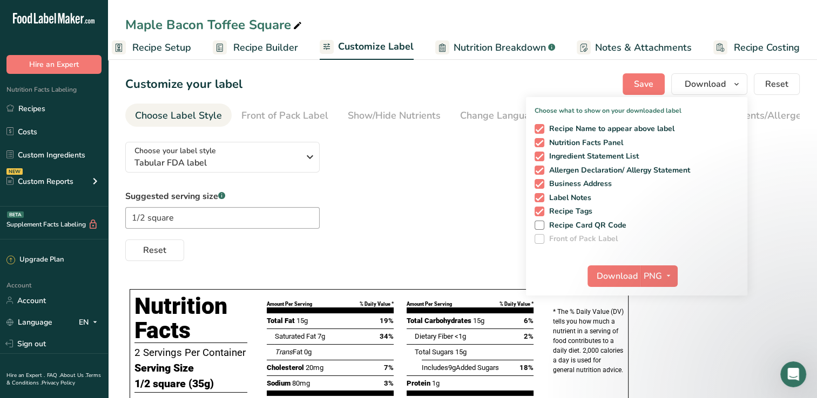
click at [793, 179] on div "Choose your label style Tabular FDA label USA (FDA) Standard FDA label Tabular …" at bounding box center [462, 197] width 674 height 128
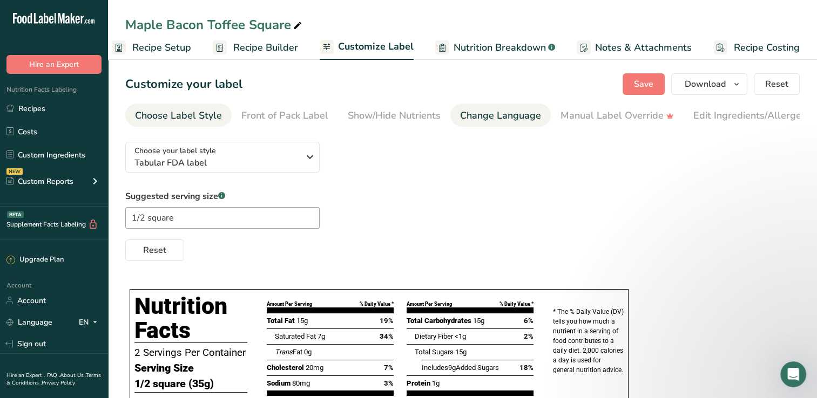
click at [460, 117] on div "Change Language" at bounding box center [500, 116] width 81 height 15
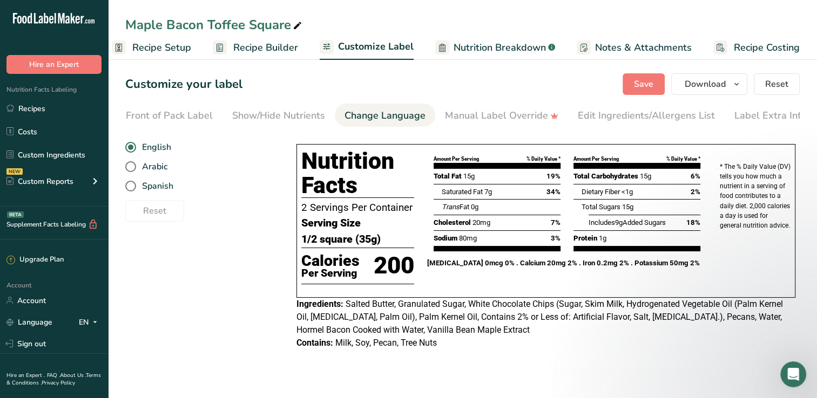
scroll to position [0, 123]
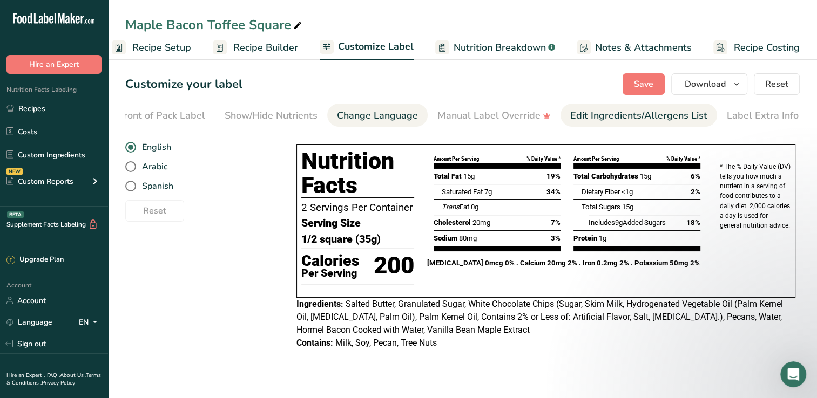
click at [572, 119] on div "Edit Ingredients/Allergens List" at bounding box center [638, 116] width 137 height 15
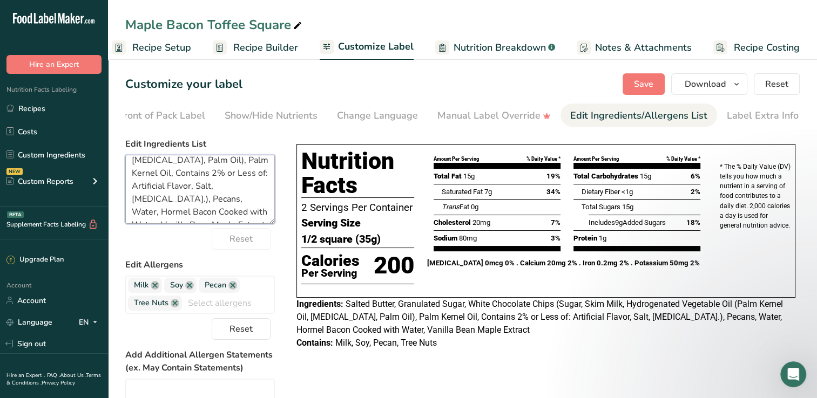
scroll to position [65, 0]
drag, startPoint x: 173, startPoint y: 197, endPoint x: 206, endPoint y: 182, distance: 36.0
click at [206, 182] on textarea "Salted Butter, Granulated Sugar, White Chocolate Chips (Sugar, Skim Milk, Hydro…" at bounding box center [200, 189] width 150 height 69
click at [642, 89] on span "Save" at bounding box center [643, 84] width 19 height 13
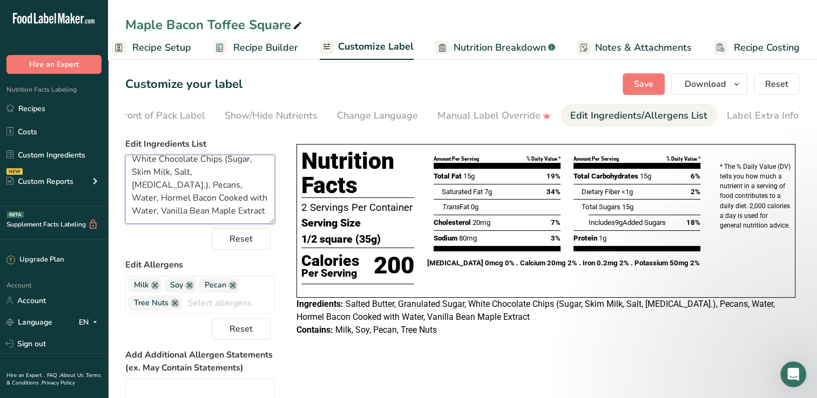
click at [210, 204] on textarea "Salted Butter, Granulated Sugar, White Chocolate Chips (Sugar, Skim Milk, Salt,…" at bounding box center [200, 189] width 150 height 69
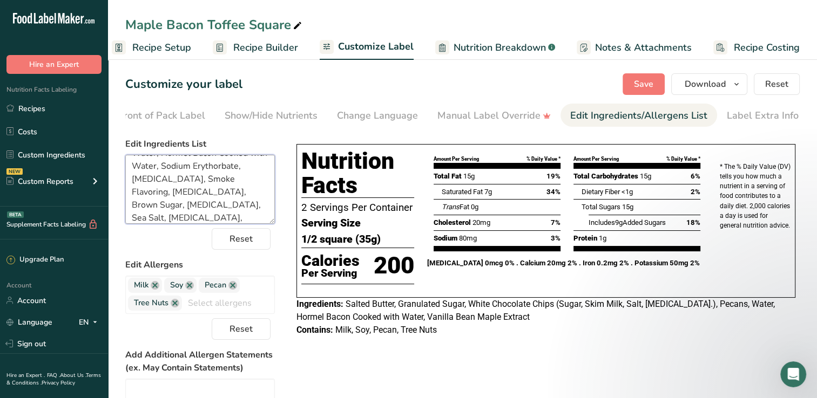
scroll to position [79, 0]
type textarea "Salted Butter, Granulated Sugar, White Chocolate Chips (Sugar, Skim Milk, Salt,…"
click at [641, 80] on span "Save" at bounding box center [643, 84] width 19 height 13
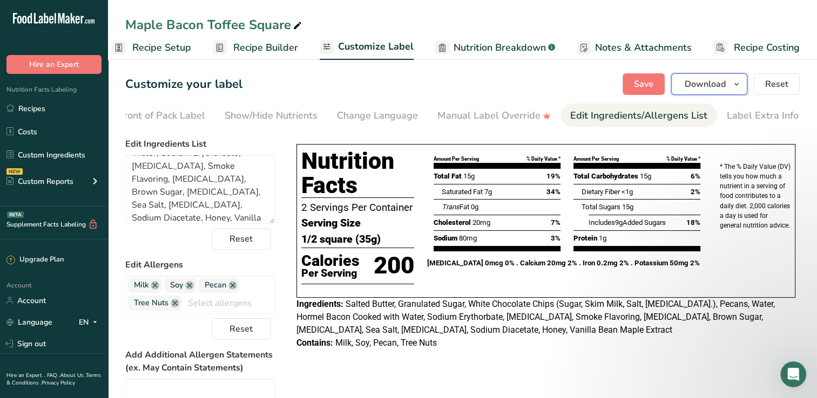
click at [715, 84] on span "Download" at bounding box center [705, 84] width 41 height 13
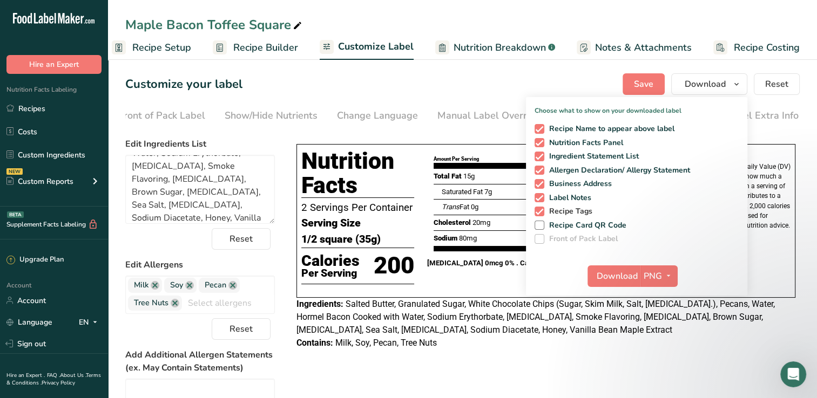
click at [542, 211] on span at bounding box center [539, 212] width 10 height 10
click at [541, 211] on input "Recipe Tags" at bounding box center [537, 211] width 7 height 7
click at [541, 211] on span at bounding box center [539, 212] width 10 height 10
click at [541, 211] on input "Recipe Tags" at bounding box center [537, 211] width 7 height 7
checkbox input "true"
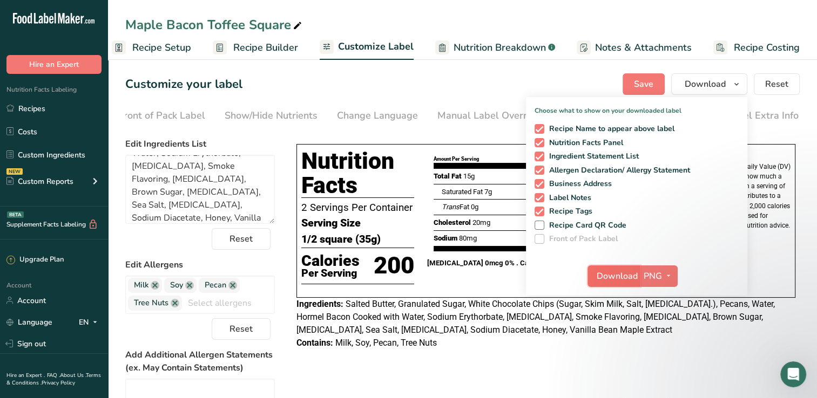
click at [639, 275] on button "Download" at bounding box center [613, 277] width 53 height 22
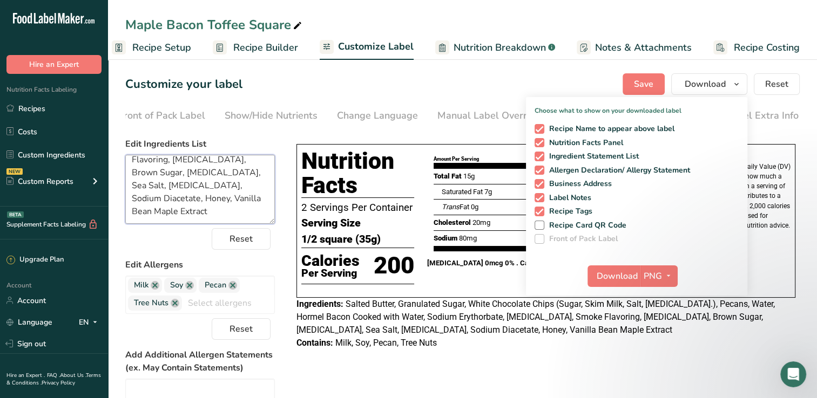
click at [245, 219] on textarea "Salted Butter, Granulated Sugar, White Chocolate Chips (Sugar, Skim Milk, Salt,…" at bounding box center [200, 189] width 150 height 69
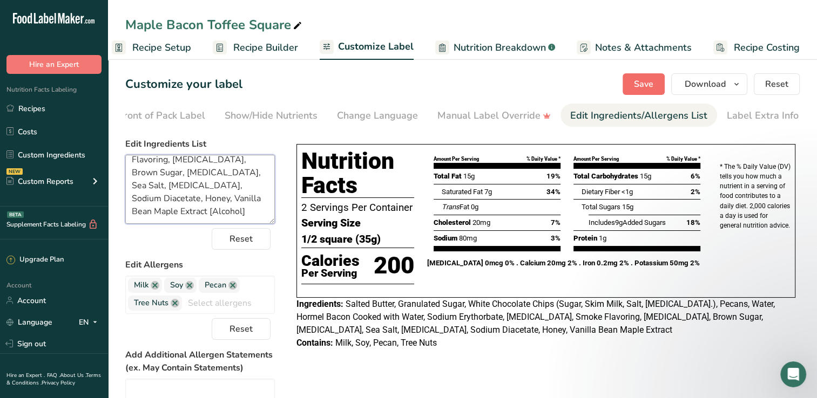
type textarea "Salted Butter, Granulated Sugar, White Chocolate Chips (Sugar, Skim Milk, Salt,…"
click at [646, 87] on span "Save" at bounding box center [643, 84] width 19 height 13
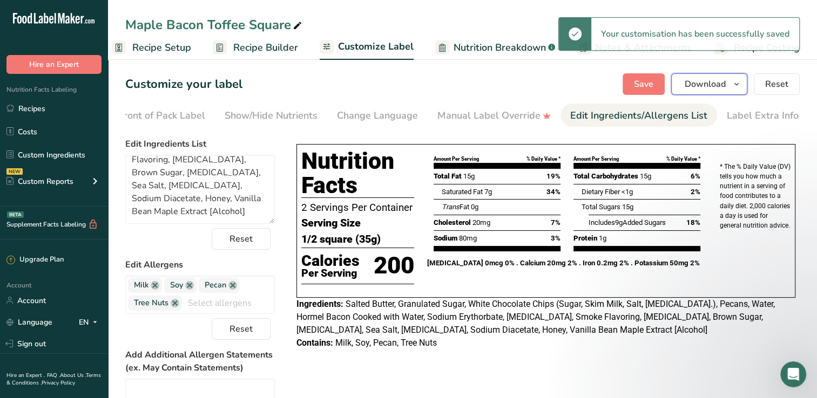
click at [694, 81] on span "Download" at bounding box center [705, 84] width 41 height 13
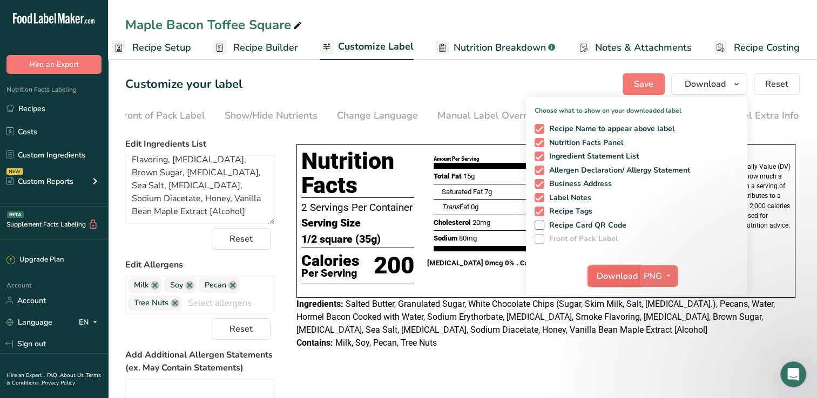
click at [625, 277] on span "Download" at bounding box center [617, 276] width 41 height 13
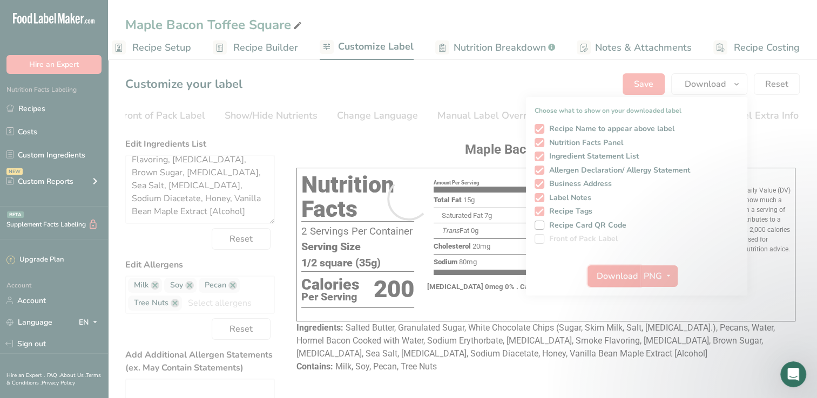
scroll to position [0, 0]
